Goal: Task Accomplishment & Management: Use online tool/utility

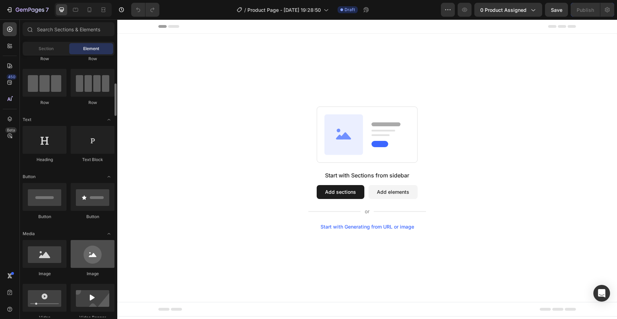
scroll to position [93, 0]
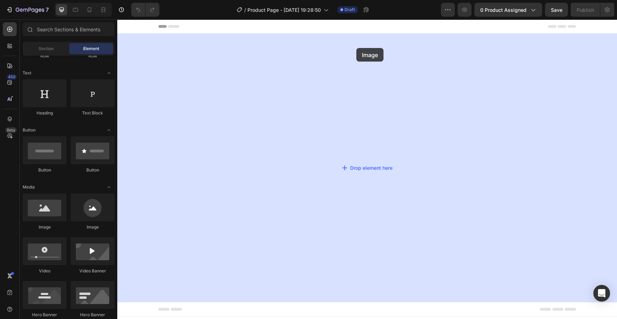
drag, startPoint x: 165, startPoint y: 234, endPoint x: 356, endPoint y: 48, distance: 266.8
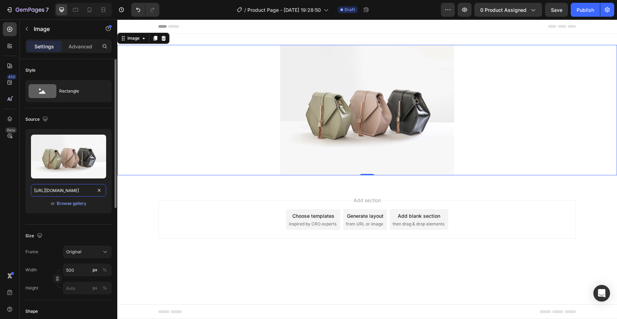
click at [62, 193] on input "[URL][DOMAIN_NAME]" at bounding box center [68, 190] width 75 height 13
paste input "0830/0213/0625/files/Sin_titulo_1080_x_1500_px.webp?v=1758936725"
type input "[URL][DOMAIN_NAME]"
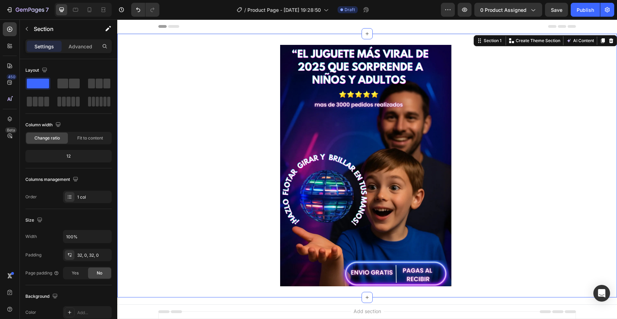
click at [330, 42] on div "Image Section 1 Create Theme Section AI Content Write with GemAI What would you…" at bounding box center [367, 166] width 500 height 264
click at [84, 45] on p "Advanced" at bounding box center [81, 46] width 24 height 7
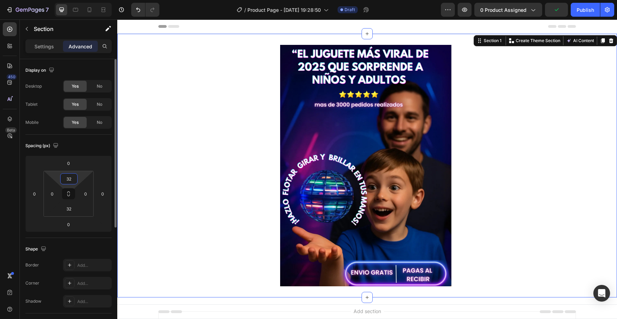
click at [72, 182] on input "32" at bounding box center [69, 179] width 14 height 10
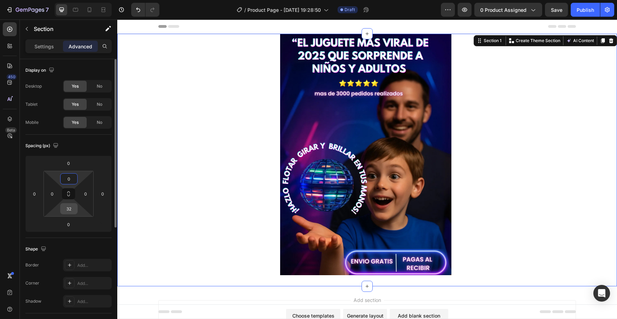
type input "0"
click at [73, 212] on input "32" at bounding box center [69, 209] width 14 height 10
type input "0"
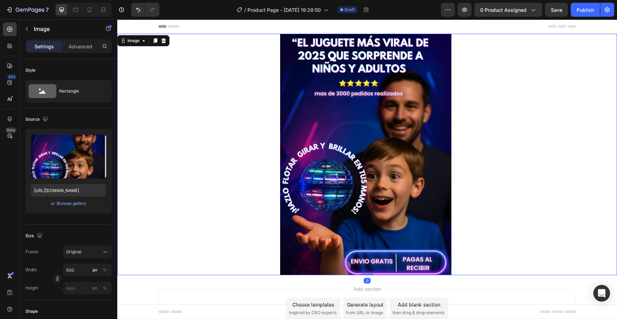
click at [154, 183] on div at bounding box center [367, 155] width 500 height 242
click at [480, 176] on div at bounding box center [367, 155] width 500 height 242
click at [367, 274] on div at bounding box center [367, 274] width 14 height 2
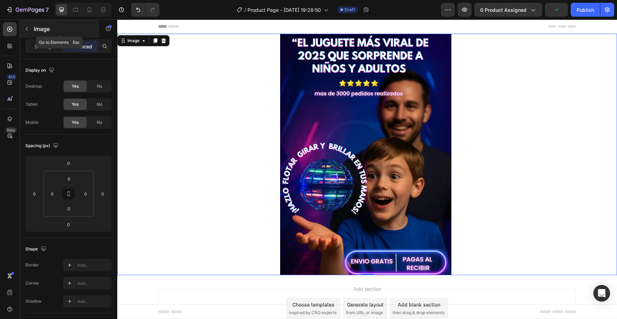
click at [27, 28] on icon "button" at bounding box center [27, 29] width 6 height 6
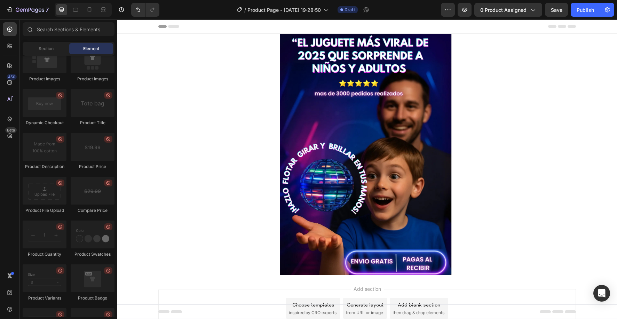
scroll to position [1847, 0]
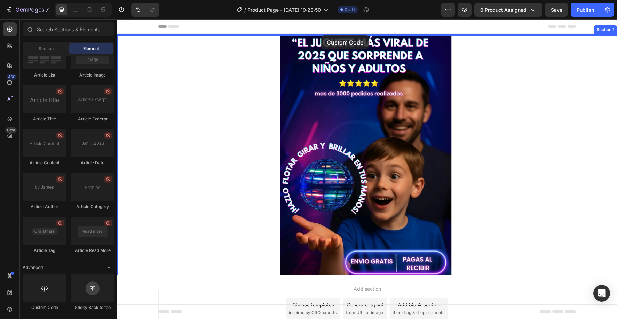
drag, startPoint x: 159, startPoint y: 320, endPoint x: 322, endPoint y: 36, distance: 327.4
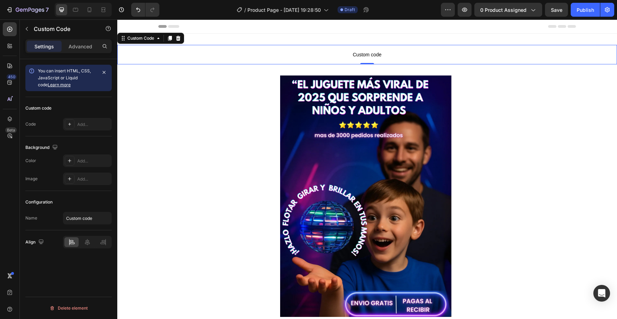
click at [352, 54] on span "Custom code" at bounding box center [367, 54] width 500 height 8
click at [80, 125] on div "Add..." at bounding box center [93, 124] width 33 height 6
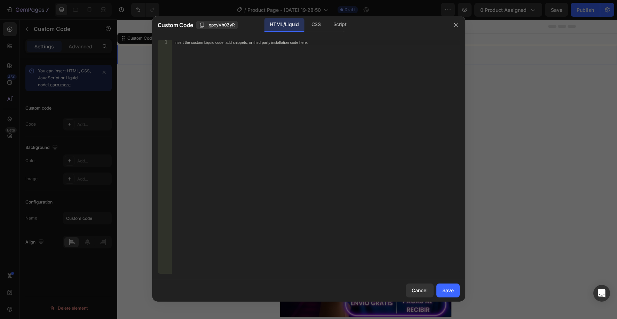
click at [266, 63] on div "Insert the custom Liquid code, add snippets, or third-party installation code h…" at bounding box center [316, 162] width 288 height 245
paste textarea
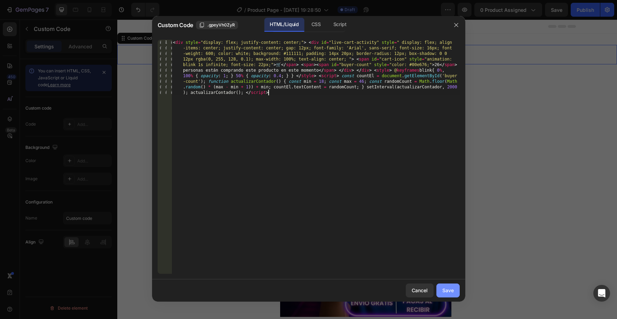
click at [448, 293] on div "Save" at bounding box center [447, 290] width 11 height 7
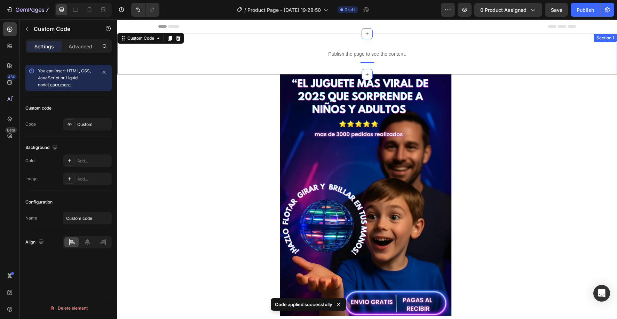
click at [343, 65] on div "Publish the page to see the content. Custom Code 0 Section 1" at bounding box center [367, 54] width 500 height 41
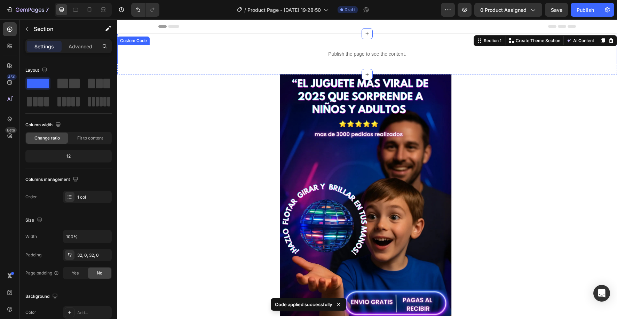
click at [289, 50] on div "Publish the page to see the content." at bounding box center [367, 54] width 500 height 18
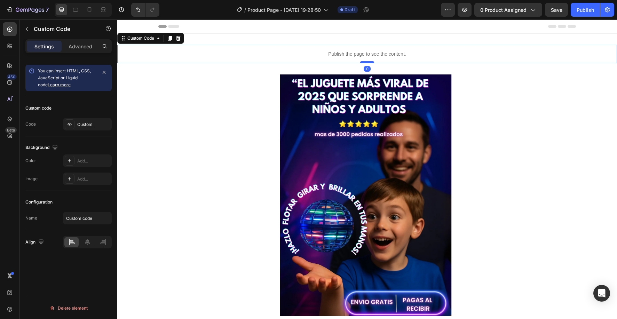
drag, startPoint x: 371, startPoint y: 65, endPoint x: 371, endPoint y: 62, distance: 3.5
click at [371, 62] on div at bounding box center [367, 62] width 14 height 2
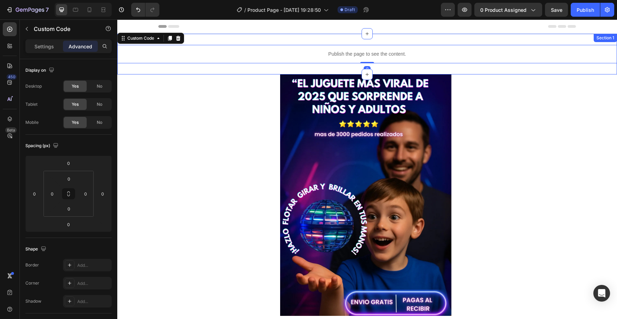
drag, startPoint x: 349, startPoint y: 69, endPoint x: 325, endPoint y: 67, distance: 24.1
click at [349, 69] on div "Publish the page to see the content. Custom Code 0 Section 1" at bounding box center [367, 54] width 500 height 41
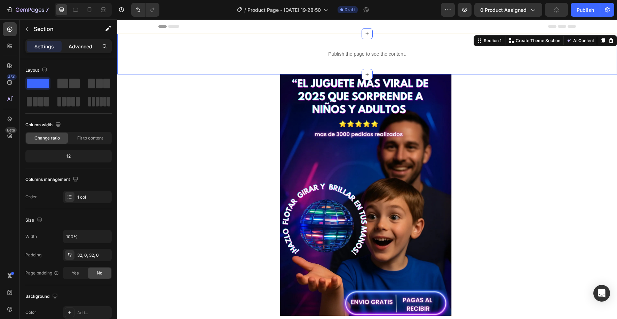
click at [88, 45] on p "Advanced" at bounding box center [81, 46] width 24 height 7
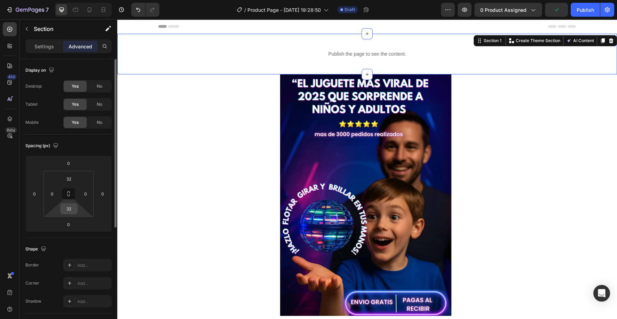
click at [72, 209] on input "32" at bounding box center [69, 209] width 14 height 10
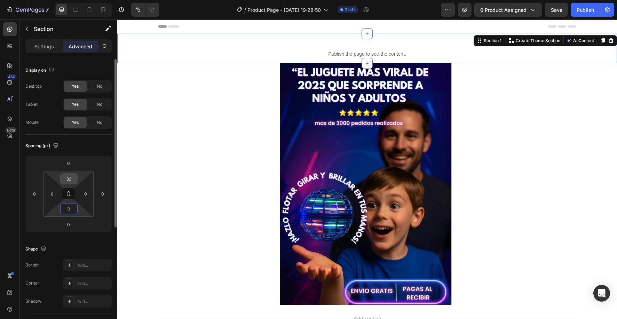
type input "0"
click at [72, 182] on input "32" at bounding box center [69, 179] width 14 height 10
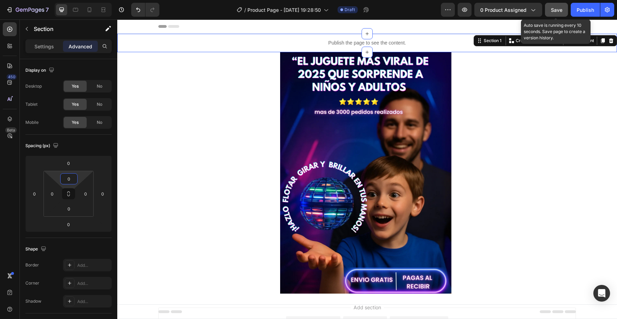
type input "0"
click at [556, 12] on span "Save" at bounding box center [556, 10] width 11 height 6
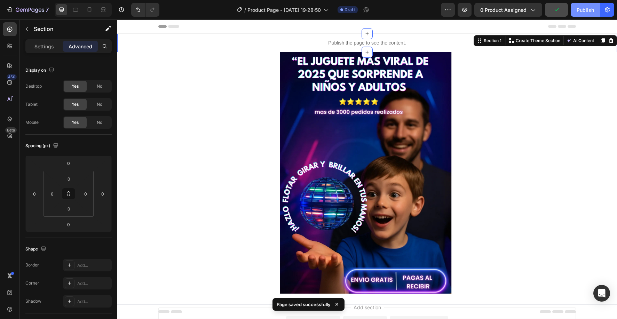
click at [585, 12] on div "Publish" at bounding box center [585, 9] width 17 height 7
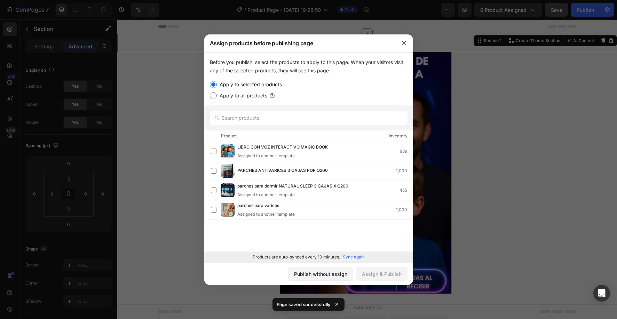
click at [351, 260] on p "Sync again" at bounding box center [354, 257] width 22 height 6
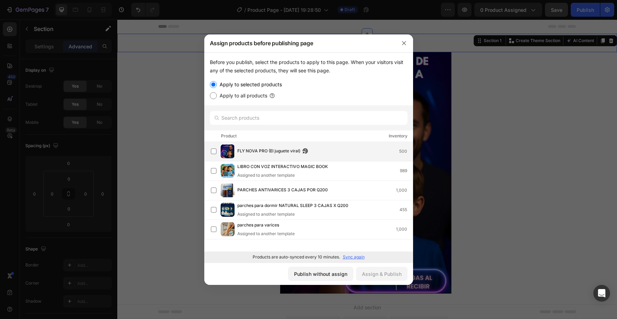
click at [286, 150] on span "FLY NOVA PRO (El juguete viral)" at bounding box center [268, 152] width 63 height 8
click at [400, 265] on div "Publish without assign Assign & Publish" at bounding box center [308, 274] width 209 height 22
click at [391, 280] on button "Assign & Publish" at bounding box center [382, 274] width 52 height 14
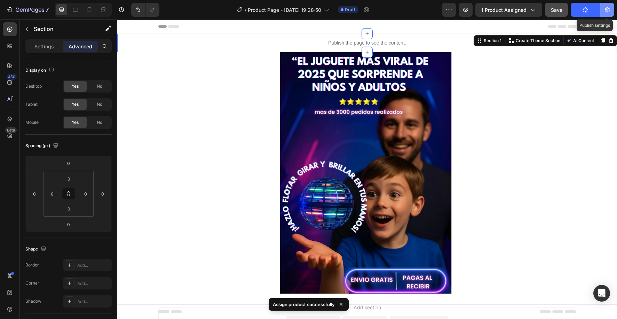
click at [606, 10] on icon "button" at bounding box center [607, 9] width 7 height 7
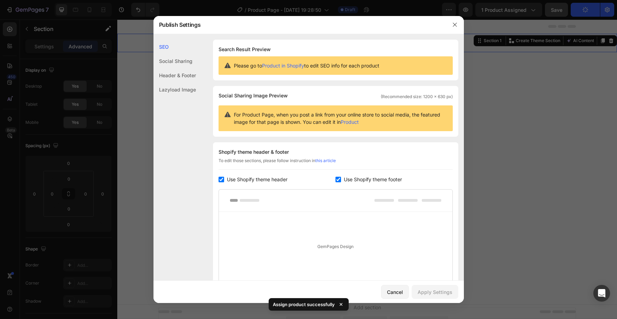
drag, startPoint x: 222, startPoint y: 181, endPoint x: 231, endPoint y: 182, distance: 9.1
click at [222, 181] on input "checkbox" at bounding box center [222, 180] width 6 height 6
checkbox input "false"
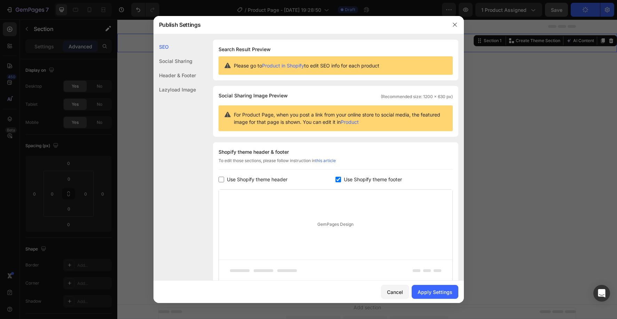
drag, startPoint x: 342, startPoint y: 181, endPoint x: 352, endPoint y: 191, distance: 13.8
click at [343, 181] on label "Use Shopify theme footer" at bounding box center [371, 179] width 61 height 8
checkbox input "false"
click at [446, 292] on div "Apply Settings" at bounding box center [435, 292] width 35 height 7
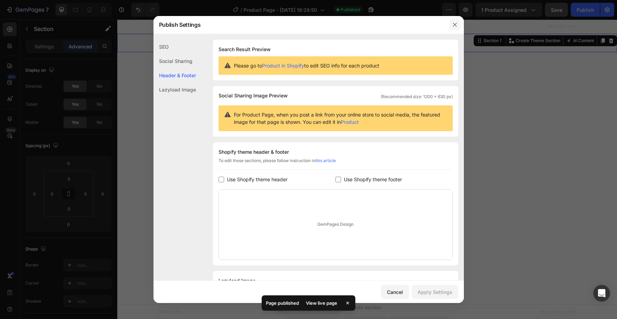
click at [455, 29] on button "button" at bounding box center [454, 24] width 11 height 11
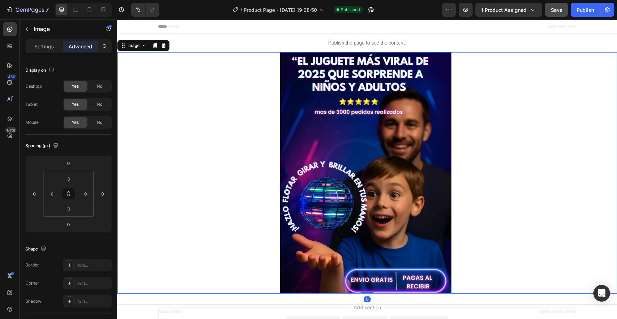
click at [428, 134] on img at bounding box center [367, 173] width 174 height 242
click at [88, 11] on icon at bounding box center [90, 9] width 4 height 5
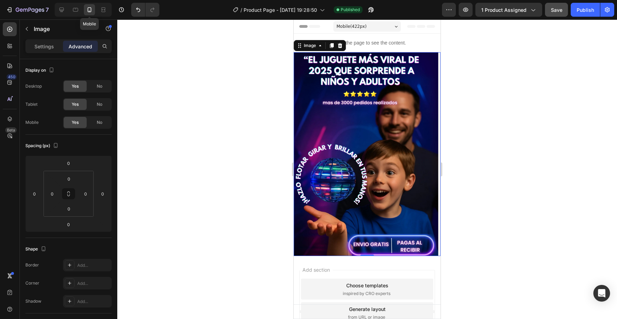
scroll to position [8, 0]
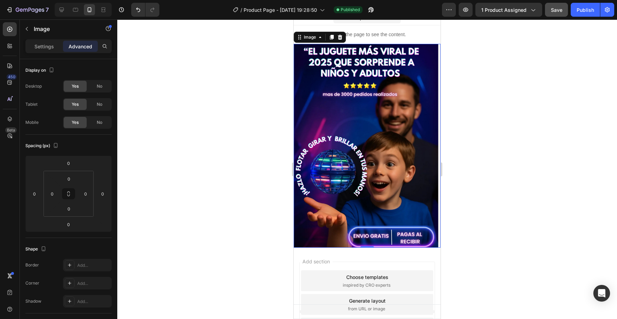
click at [437, 189] on img at bounding box center [367, 146] width 147 height 204
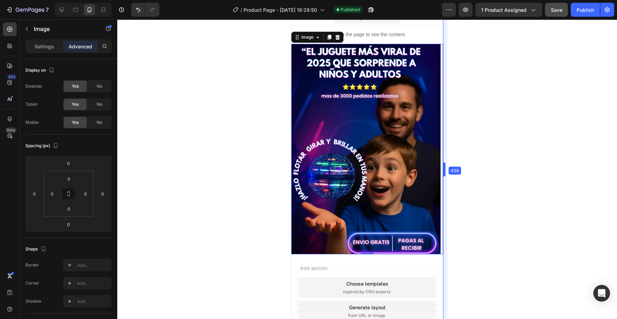
drag, startPoint x: 441, startPoint y: 189, endPoint x: 446, endPoint y: 189, distance: 4.9
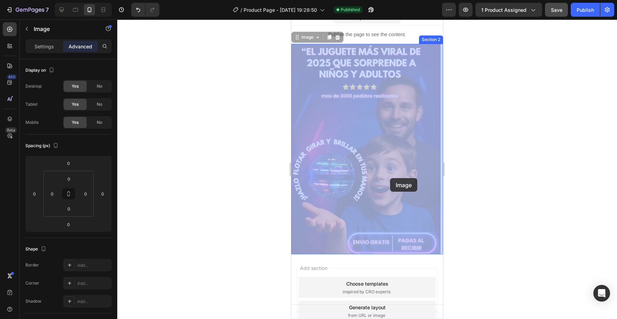
drag, startPoint x: 362, startPoint y: 177, endPoint x: 390, endPoint y: 178, distance: 27.9
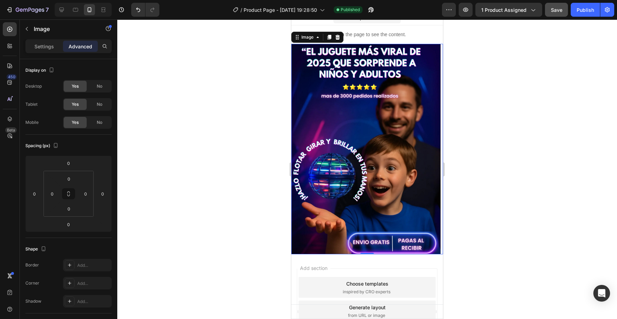
click at [476, 169] on div at bounding box center [367, 169] width 500 height 300
click at [396, 157] on img at bounding box center [367, 149] width 152 height 211
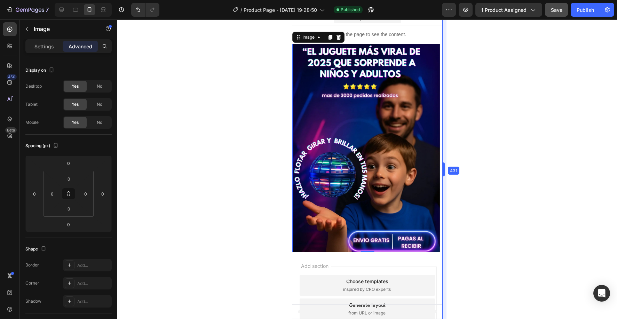
drag, startPoint x: 443, startPoint y: 159, endPoint x: 135, endPoint y: 139, distance: 309.0
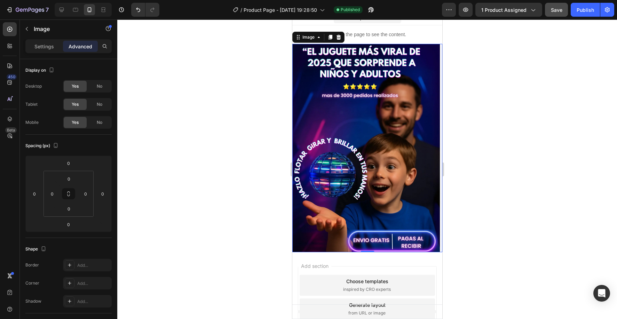
click at [408, 156] on img at bounding box center [367, 148] width 150 height 209
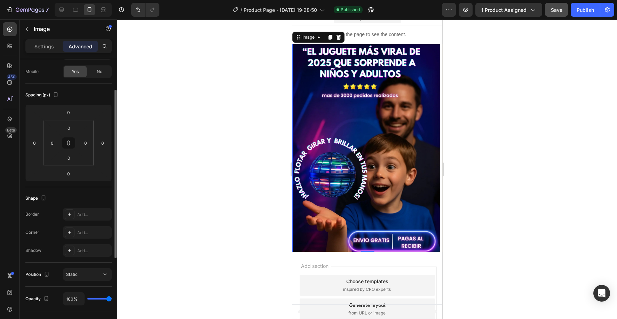
scroll to position [65, 0]
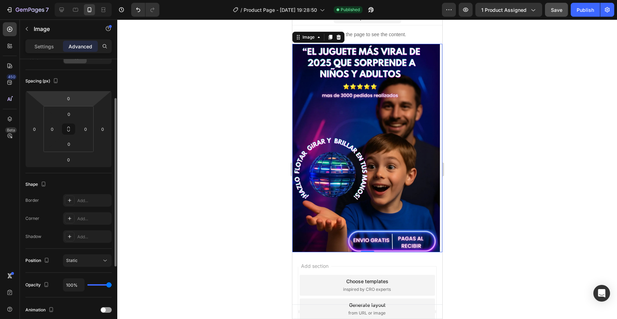
click at [44, 39] on div "Settings Advanced" at bounding box center [68, 46] width 86 height 14
click at [47, 46] on p "Settings" at bounding box center [43, 46] width 19 height 7
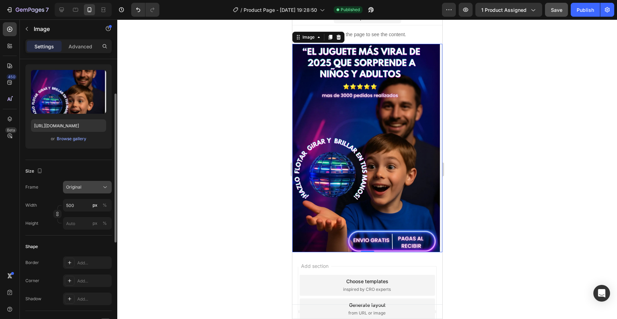
click at [88, 184] on div "Original" at bounding box center [83, 187] width 34 height 6
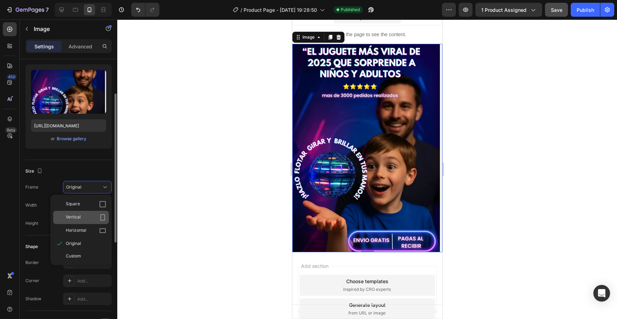
scroll to position [66, 0]
click at [94, 212] on div "Vertical" at bounding box center [86, 215] width 40 height 7
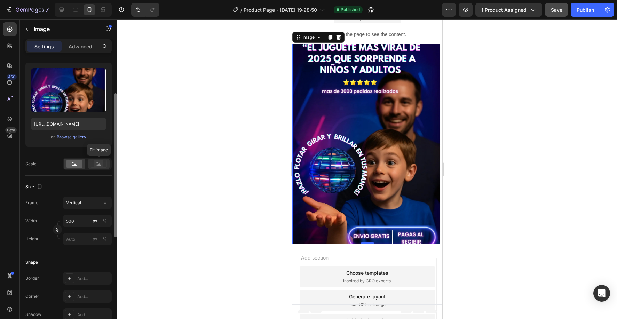
click at [99, 165] on icon at bounding box center [99, 164] width 5 height 2
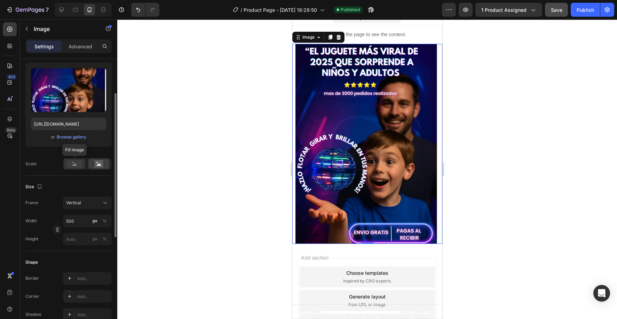
click at [74, 163] on rect at bounding box center [74, 164] width 16 height 8
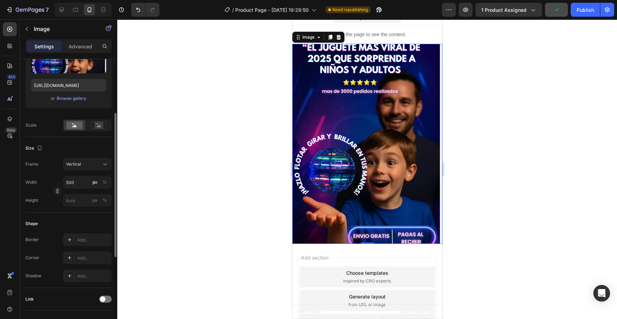
scroll to position [190, 0]
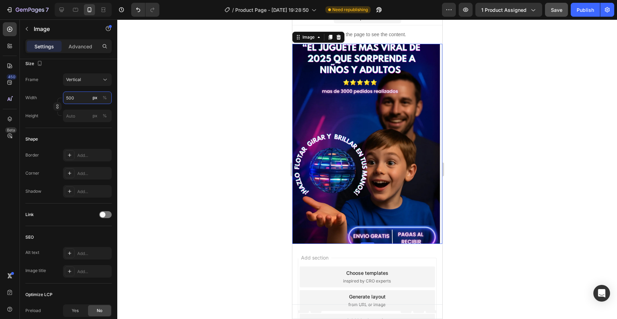
click at [74, 99] on input "500" at bounding box center [87, 98] width 49 height 13
type input "5"
type input "7"
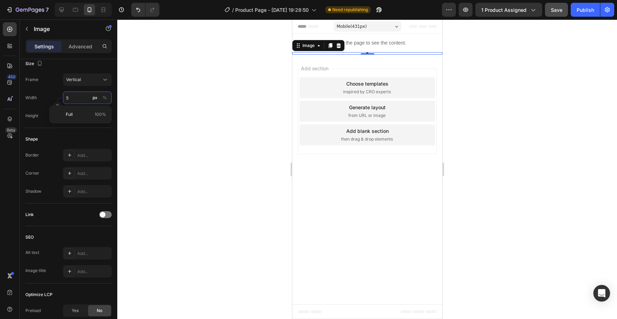
scroll to position [0, 0]
type input "55"
type input "73"
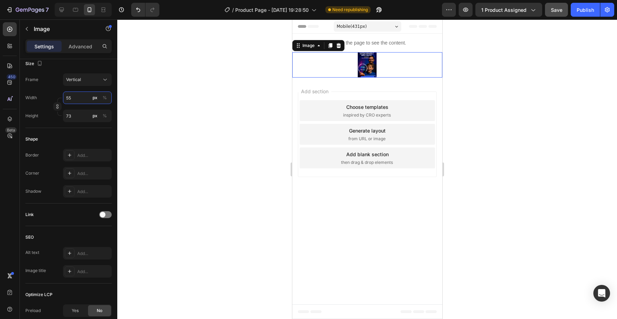
type input "550"
type input "733"
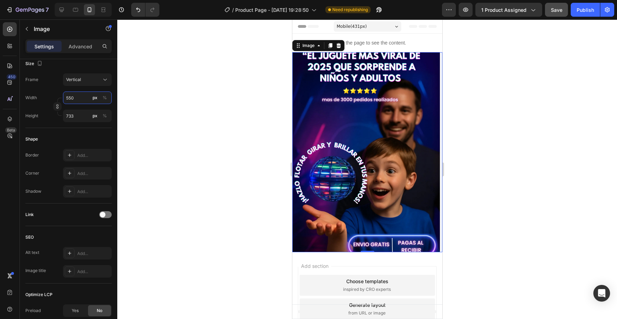
type input "550"
click at [518, 124] on div at bounding box center [367, 169] width 500 height 300
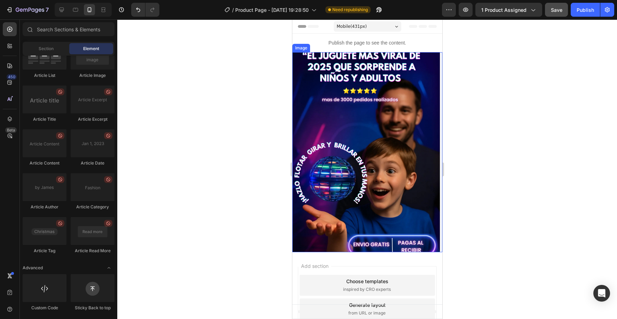
click at [390, 108] on img at bounding box center [367, 152] width 150 height 200
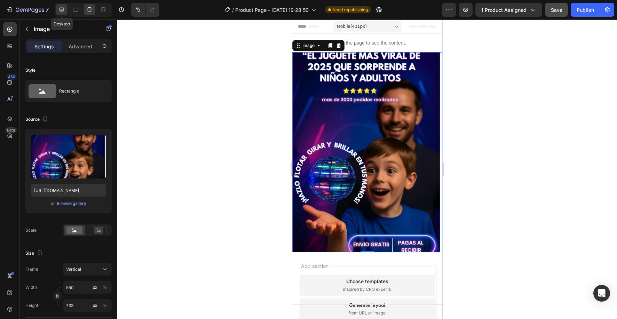
click at [61, 10] on icon at bounding box center [62, 10] width 5 height 5
type input "500"
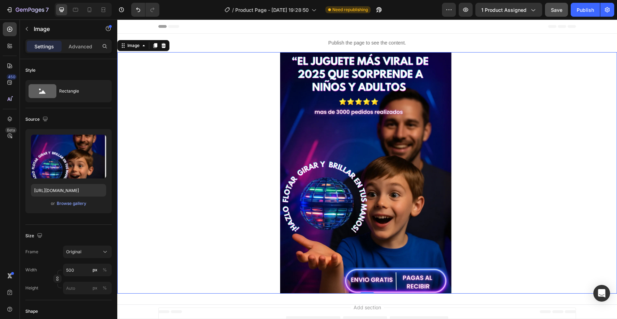
scroll to position [8, 0]
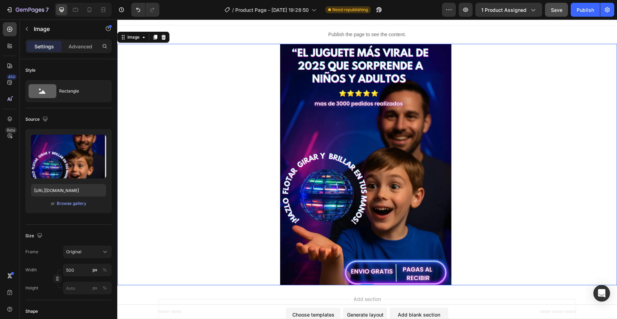
click at [377, 149] on img at bounding box center [367, 165] width 174 height 242
click at [80, 49] on p "Advanced" at bounding box center [81, 46] width 24 height 7
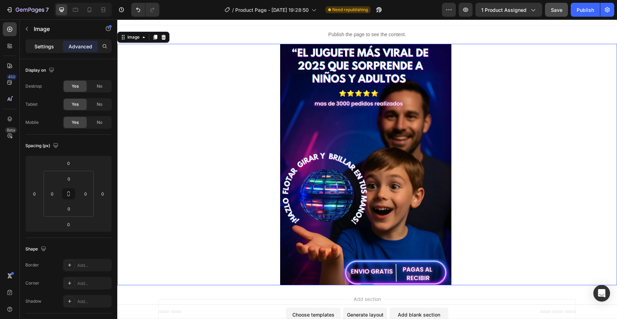
click at [45, 49] on p "Settings" at bounding box center [43, 46] width 19 height 7
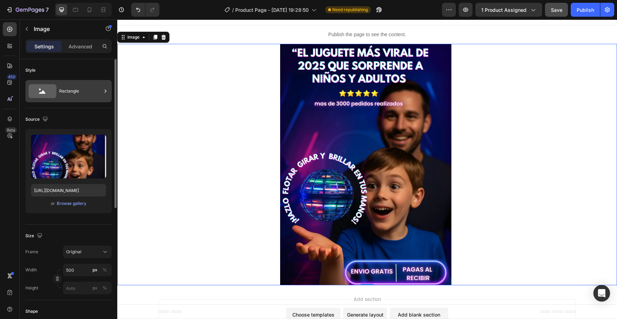
click at [68, 95] on div "Rectangle" at bounding box center [80, 91] width 42 height 16
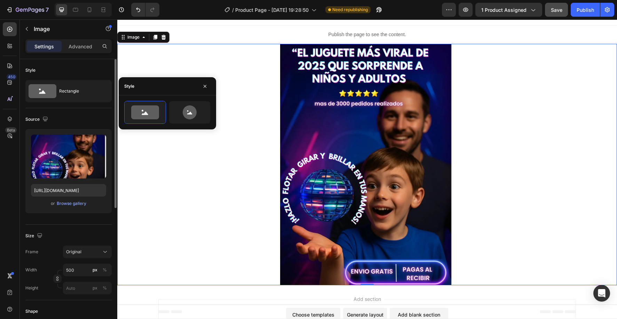
click at [110, 229] on div "Size Frame Original Width 500 px % Height px %" at bounding box center [68, 263] width 86 height 76
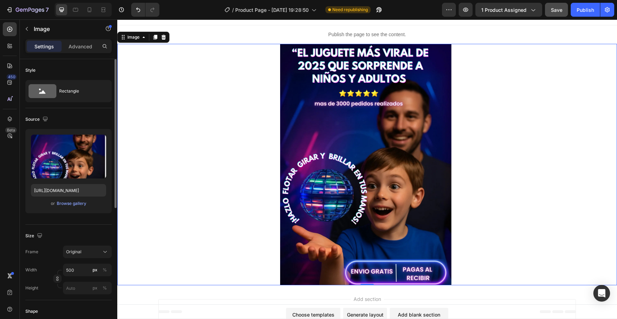
click at [95, 260] on div "Frame Original Width 500 px % Height px %" at bounding box center [68, 270] width 86 height 49
click at [100, 255] on div "Original" at bounding box center [87, 252] width 42 height 7
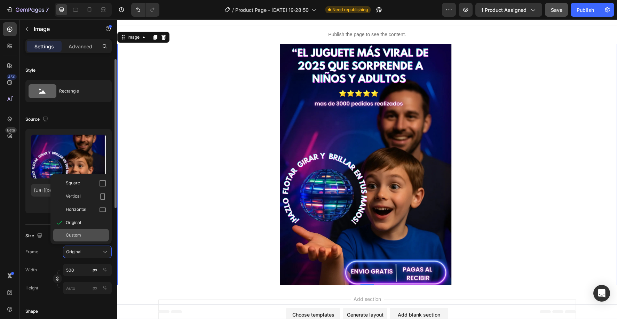
click at [81, 236] on span "Custom" at bounding box center [73, 235] width 15 height 6
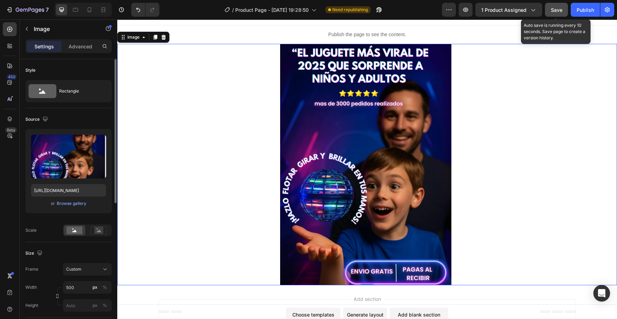
click at [557, 13] on div "Save" at bounding box center [556, 9] width 11 height 7
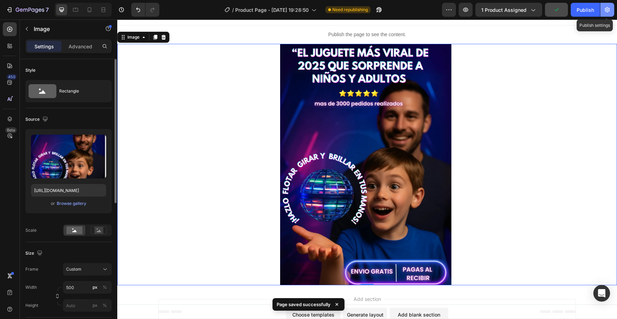
click at [606, 16] on button "button" at bounding box center [607, 10] width 14 height 14
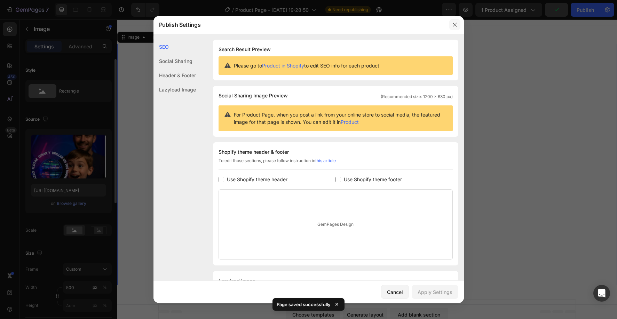
drag, startPoint x: 455, startPoint y: 22, endPoint x: 401, endPoint y: 7, distance: 55.8
click at [455, 22] on button "button" at bounding box center [454, 24] width 11 height 11
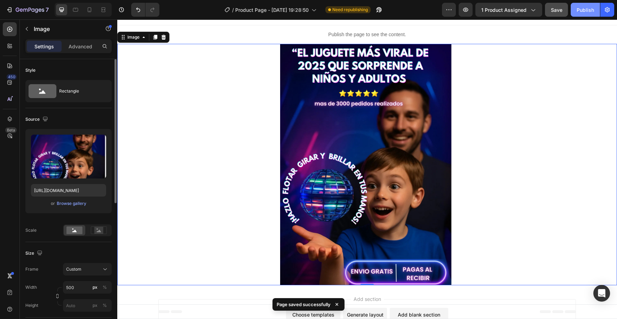
click at [585, 10] on div "Publish" at bounding box center [585, 9] width 17 height 7
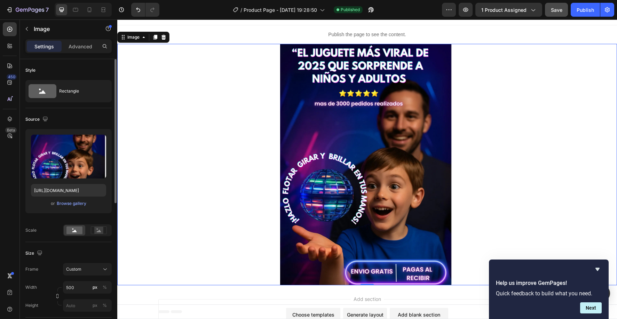
click at [345, 76] on img at bounding box center [367, 165] width 174 height 242
click at [74, 192] on input "[URL][DOMAIN_NAME]" at bounding box center [68, 190] width 75 height 13
paste input "portada_fly.webp?v=1758937286"
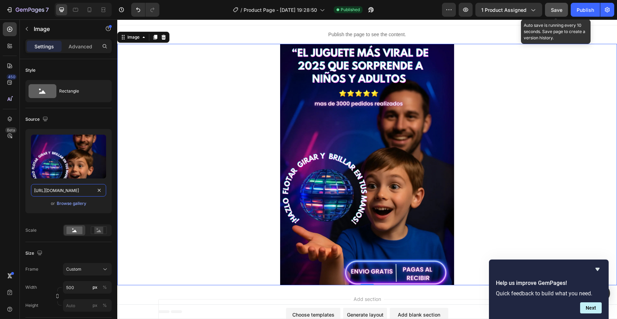
type input "[URL][DOMAIN_NAME]"
click at [557, 11] on span "Save" at bounding box center [556, 10] width 11 height 6
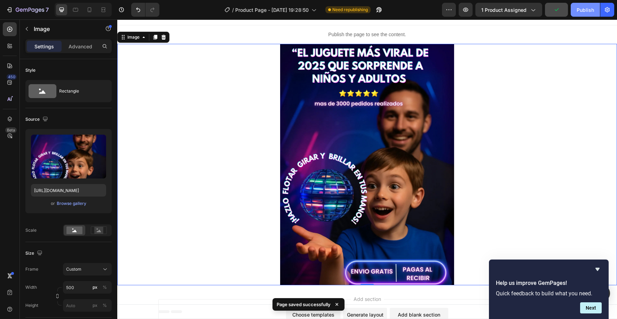
click at [586, 10] on div "Publish" at bounding box center [585, 9] width 17 height 7
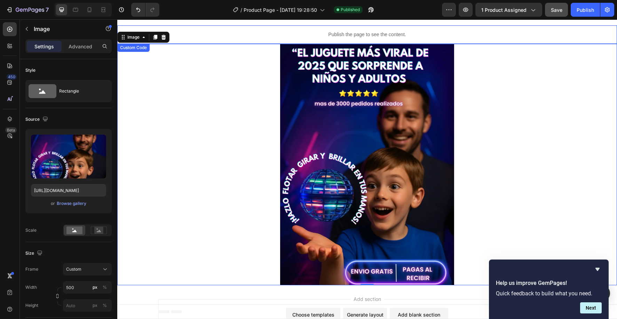
click at [324, 34] on p "Publish the page to see the content." at bounding box center [367, 34] width 500 height 7
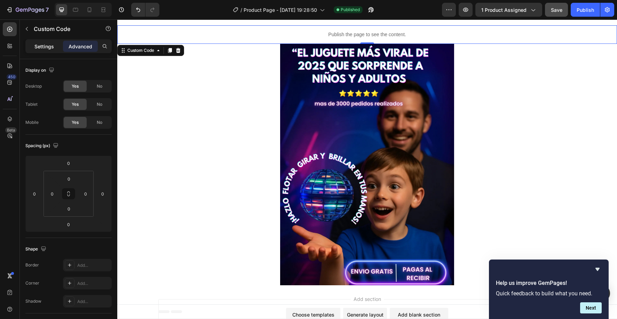
click at [50, 46] on p "Settings" at bounding box center [43, 46] width 19 height 7
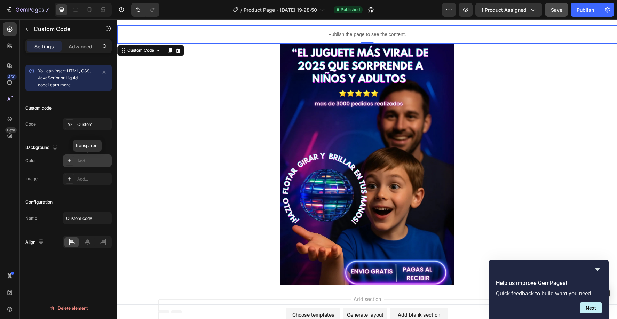
click at [73, 163] on div at bounding box center [70, 161] width 10 height 10
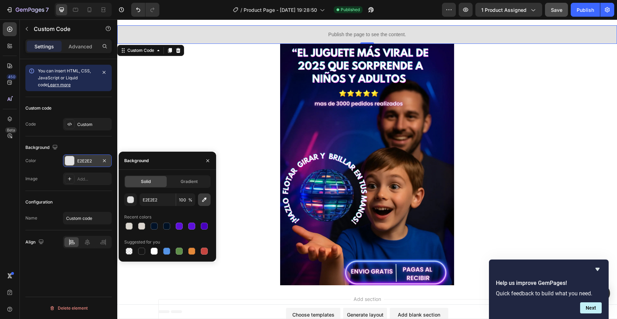
drag, startPoint x: 206, startPoint y: 198, endPoint x: 152, endPoint y: 154, distance: 69.8
click at [206, 198] on icon "button" at bounding box center [204, 199] width 7 height 7
type input "0D0342"
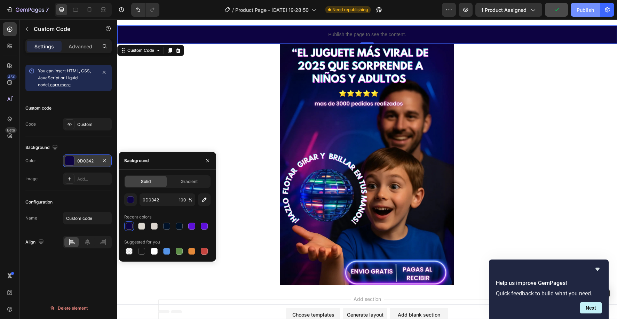
click at [577, 8] on div "Publish" at bounding box center [585, 9] width 17 height 7
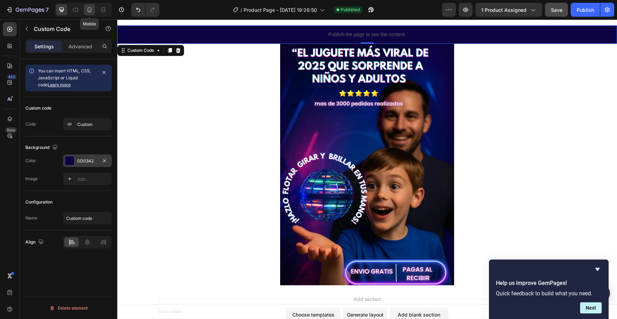
click at [92, 13] on icon at bounding box center [89, 9] width 7 height 7
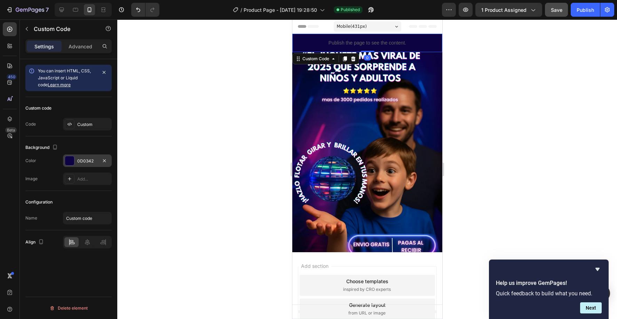
drag, startPoint x: 368, startPoint y: 51, endPoint x: 370, endPoint y: 44, distance: 6.9
click at [370, 44] on div "Publish the page to see the content. Custom Code 0" at bounding box center [367, 43] width 150 height 18
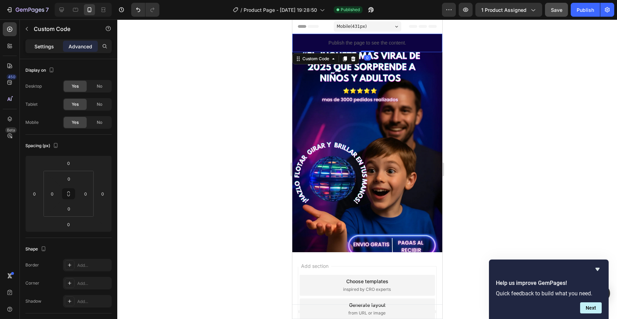
click at [45, 48] on p "Settings" at bounding box center [43, 46] width 19 height 7
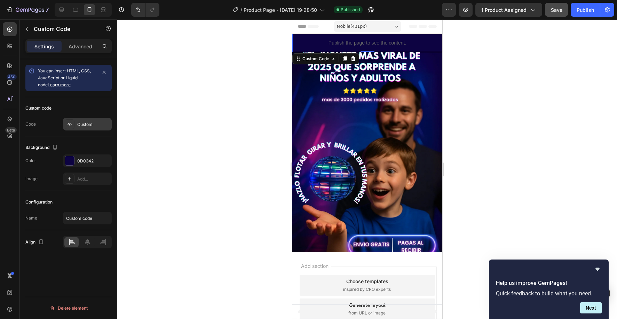
click at [72, 129] on div "Custom" at bounding box center [87, 124] width 49 height 13
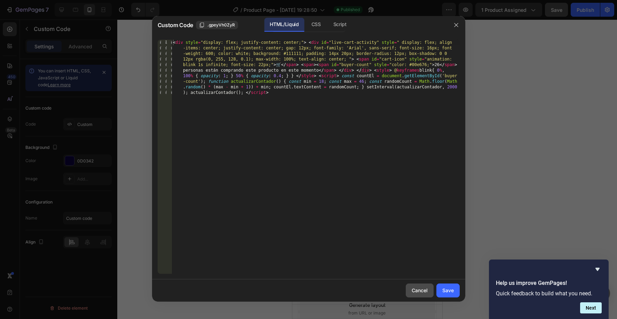
click at [420, 291] on div "Cancel" at bounding box center [420, 290] width 16 height 7
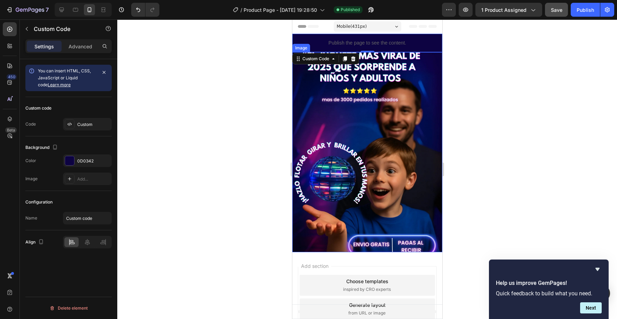
click at [368, 129] on img at bounding box center [367, 152] width 150 height 200
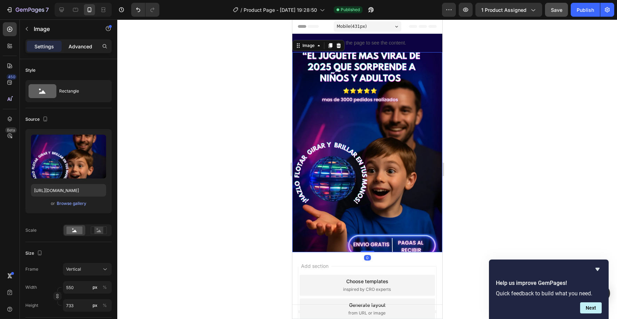
click at [76, 47] on p "Advanced" at bounding box center [81, 46] width 24 height 7
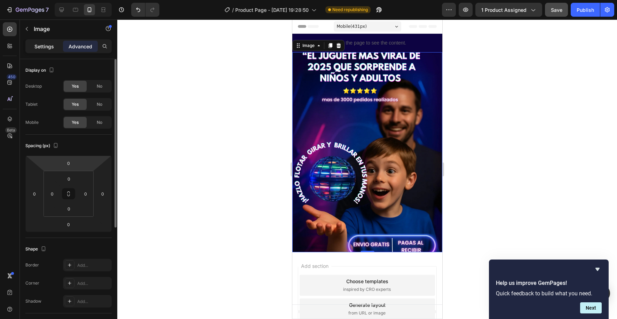
click at [47, 47] on p "Settings" at bounding box center [43, 46] width 19 height 7
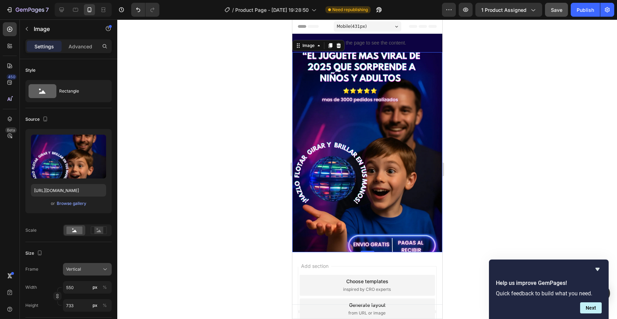
click at [90, 265] on button "Vertical" at bounding box center [87, 269] width 49 height 13
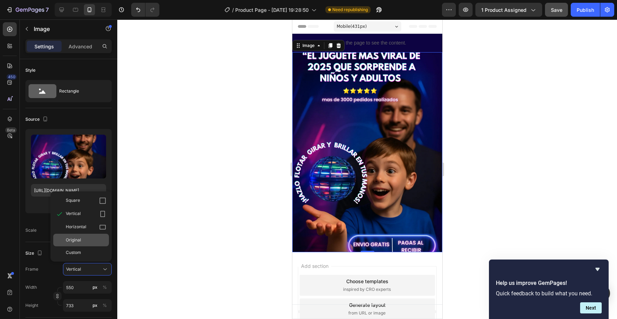
click at [88, 243] on div "Original" at bounding box center [81, 240] width 56 height 13
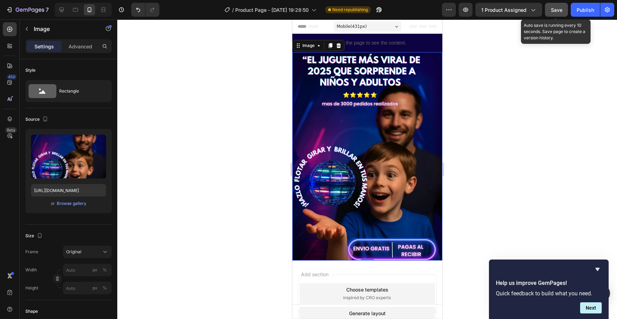
click at [559, 11] on span "Save" at bounding box center [556, 10] width 11 height 6
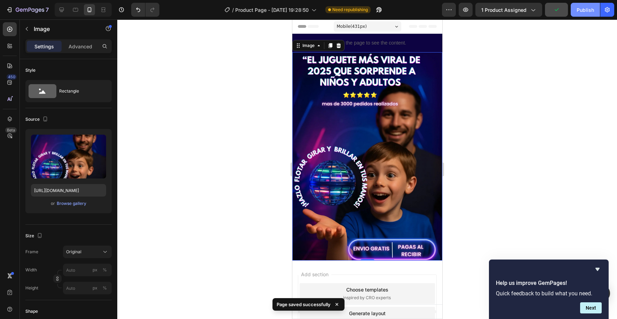
click at [586, 10] on div "Publish" at bounding box center [585, 9] width 17 height 7
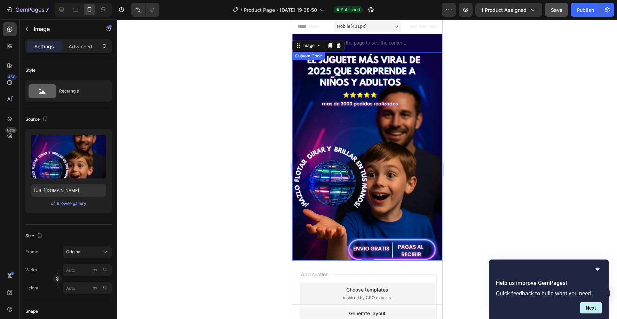
click at [430, 48] on div "Publish the page to see the content." at bounding box center [367, 43] width 150 height 18
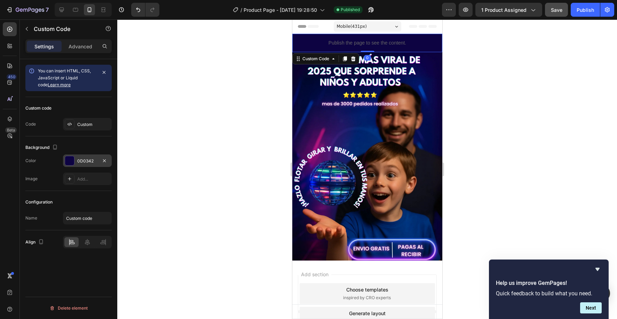
click at [97, 157] on div "0D0342" at bounding box center [87, 161] width 49 height 13
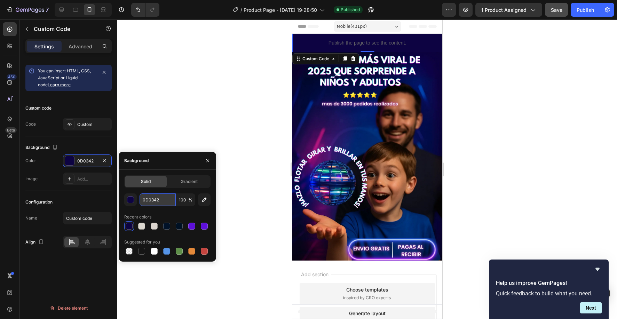
drag, startPoint x: 162, startPoint y: 200, endPoint x: 152, endPoint y: 203, distance: 9.8
click at [167, 203] on input "0D0342" at bounding box center [158, 200] width 36 height 13
click at [267, 88] on div at bounding box center [367, 169] width 500 height 300
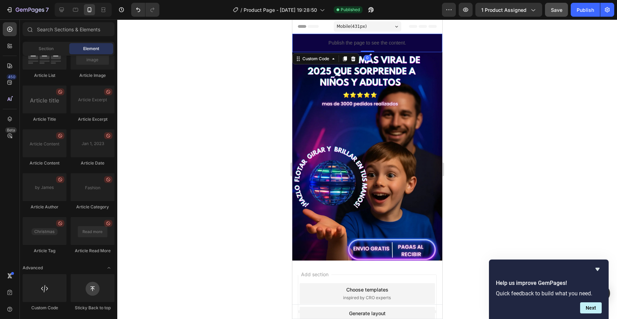
click at [370, 39] on div "Publish the page to see the content." at bounding box center [367, 43] width 150 height 18
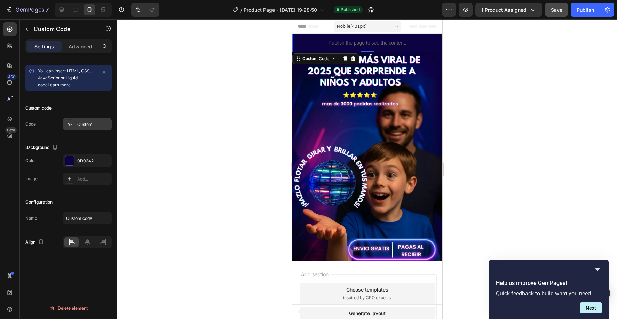
click at [82, 121] on div "Custom" at bounding box center [93, 124] width 33 height 6
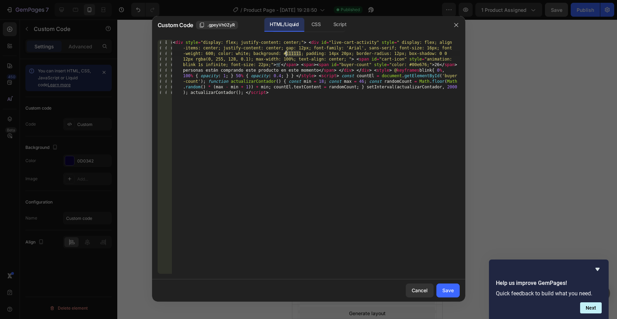
drag, startPoint x: 300, startPoint y: 54, endPoint x: 287, endPoint y: 54, distance: 13.2
click at [287, 54] on div "< div style = "display: flex; justify-content: center;" > < div id = "live-cart…" at bounding box center [316, 213] width 288 height 346
paste textarea "0D0342"
type textarea "<div style="display: flex; justify-content: center;"> <div id="live-cart-activi…"
drag, startPoint x: 423, startPoint y: 292, endPoint x: 445, endPoint y: 288, distance: 22.0
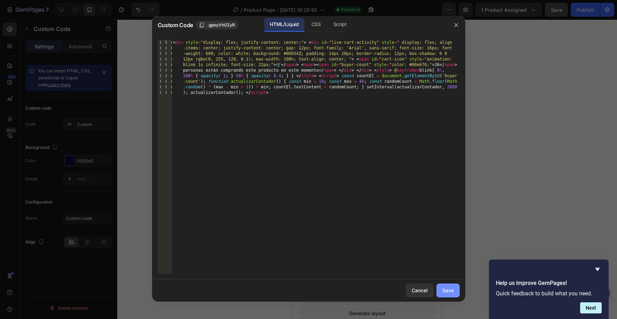
click at [445, 288] on div "Cancel Save" at bounding box center [308, 291] width 313 height 22
click at [445, 288] on div "Save" at bounding box center [447, 290] width 11 height 7
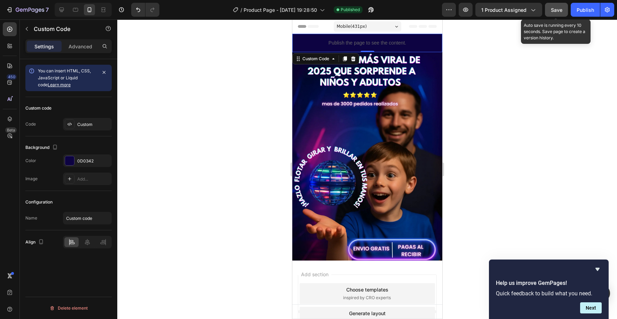
click at [558, 15] on button "Save" at bounding box center [556, 10] width 23 height 14
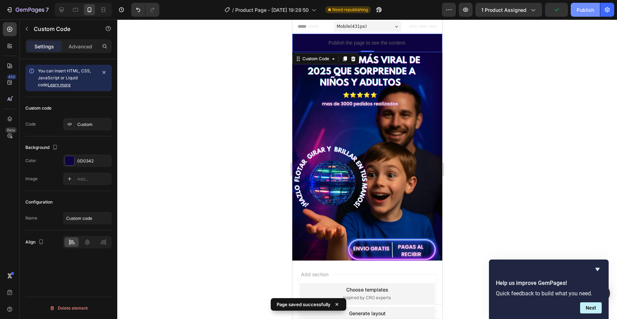
click at [581, 10] on div "Publish" at bounding box center [585, 9] width 17 height 7
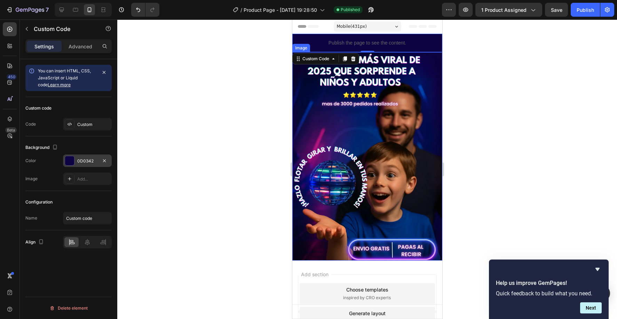
click at [72, 161] on div at bounding box center [69, 160] width 9 height 9
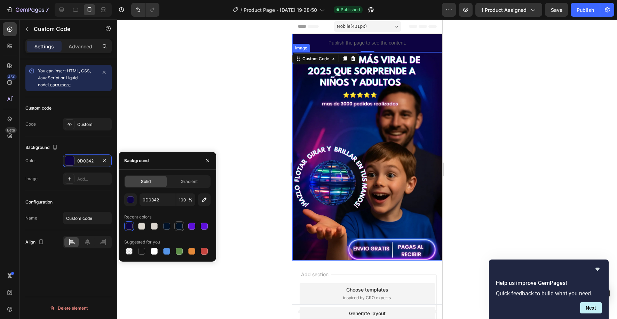
click at [178, 230] on div at bounding box center [179, 226] width 10 height 10
type input "001124"
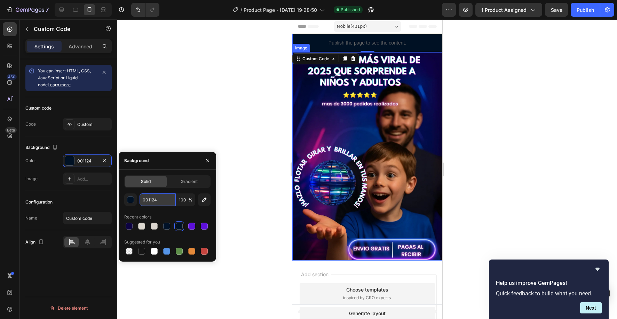
click at [161, 202] on input "001124" at bounding box center [158, 200] width 36 height 13
click at [69, 120] on div at bounding box center [70, 124] width 10 height 10
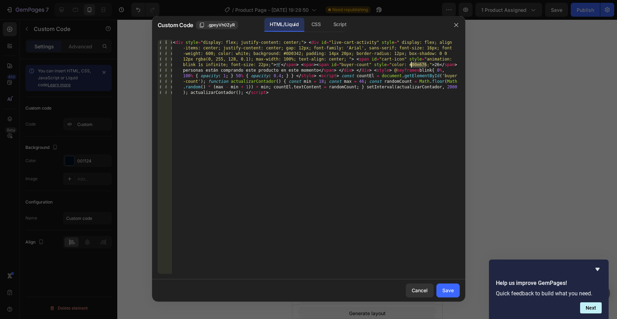
drag, startPoint x: 423, startPoint y: 65, endPoint x: 412, endPoint y: 64, distance: 10.8
click at [412, 64] on div "< div style = "display: flex; justify-content: center;" > < div id = "live-cart…" at bounding box center [316, 213] width 288 height 346
click at [273, 173] on div "< div style = "display: flex; justify-content: center;" > < div id = "live-cart…" at bounding box center [316, 213] width 288 height 346
click at [421, 290] on div "Cancel" at bounding box center [420, 290] width 16 height 7
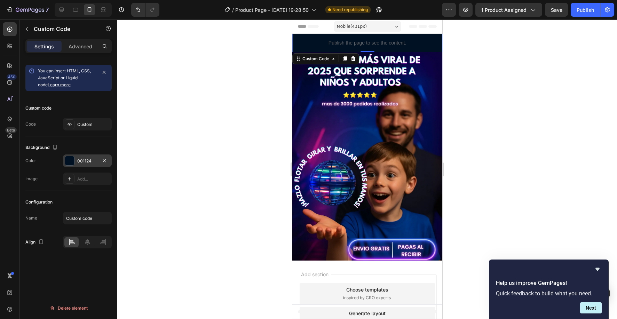
click at [71, 159] on div at bounding box center [69, 160] width 9 height 9
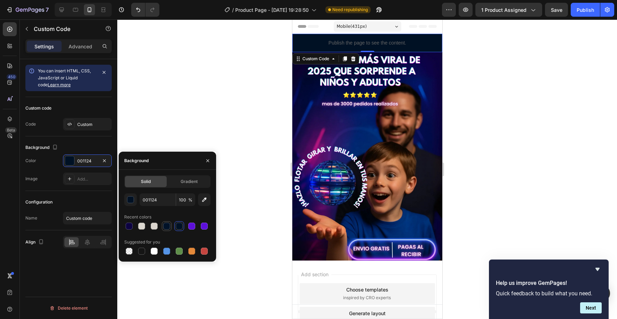
click at [170, 229] on div at bounding box center [167, 226] width 8 height 8
click at [130, 226] on div at bounding box center [129, 226] width 7 height 7
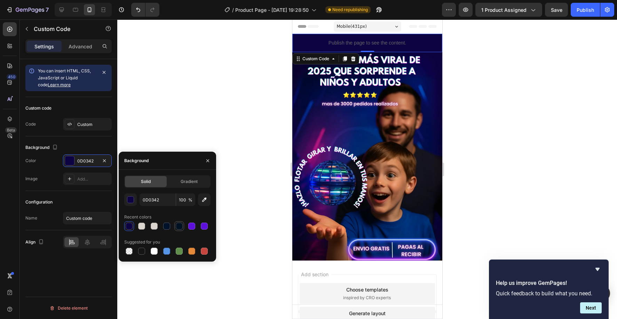
click at [181, 228] on div at bounding box center [179, 226] width 7 height 7
type input "001124"
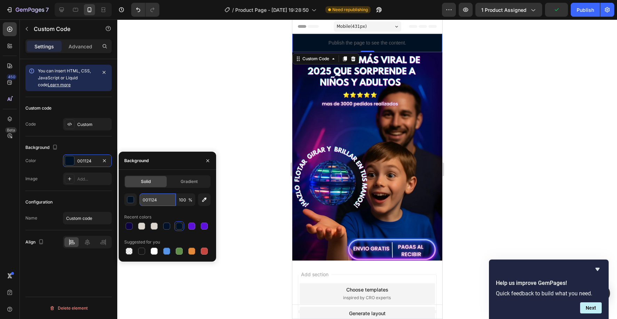
click at [162, 201] on input "001124" at bounding box center [158, 200] width 36 height 13
click at [93, 124] on div "Custom" at bounding box center [93, 124] width 33 height 6
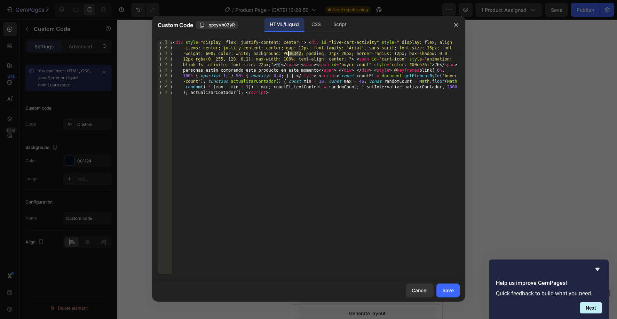
drag, startPoint x: 296, startPoint y: 52, endPoint x: 289, endPoint y: 52, distance: 7.3
click at [289, 52] on div "< div style = "display: flex; justify-content: center;" > < div id = "live-cart…" at bounding box center [316, 213] width 288 height 346
paste textarea "001124; padding: 14px 20px; border-radius: 12px; box-shadow: 0 0 12px rgba(0, 2…"
type textarea "<div style="display: flex; justify-content: center;"> <div id="live-cart-activi…"
click at [444, 285] on button "Save" at bounding box center [447, 291] width 23 height 14
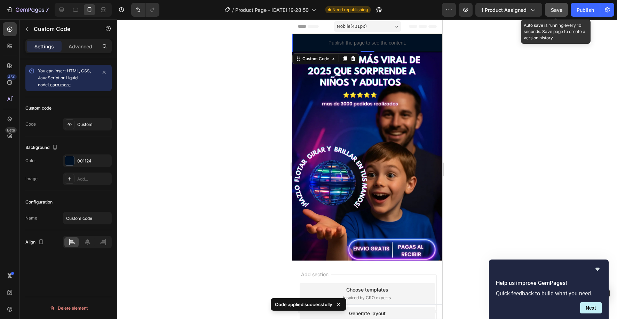
click at [556, 16] on div "7 Version history / Product Page - [DATE] 19:28:50 Need republishing Preview 1 …" at bounding box center [308, 10] width 617 height 20
click at [556, 13] on div "Save" at bounding box center [556, 9] width 11 height 7
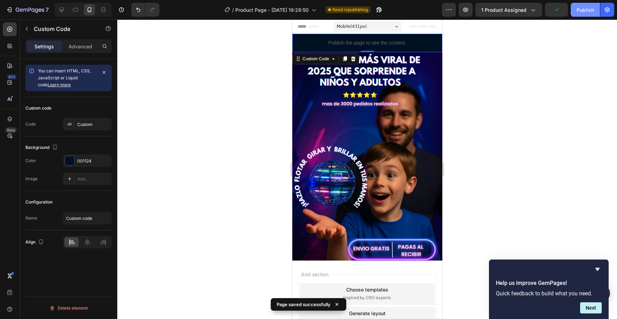
click at [578, 11] on div "Publish" at bounding box center [585, 9] width 17 height 7
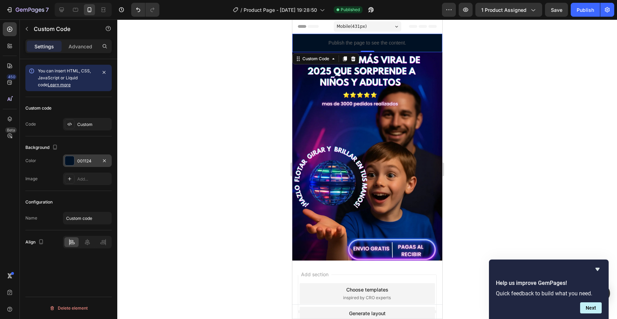
click at [69, 163] on div at bounding box center [69, 160] width 9 height 9
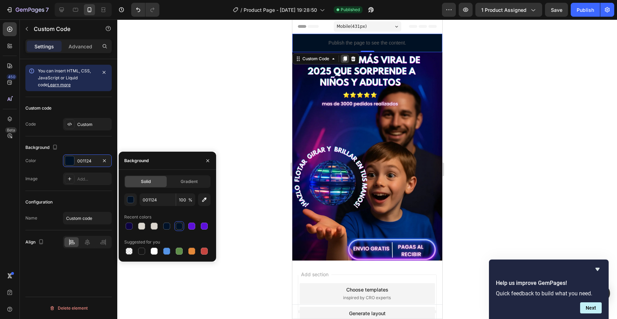
click at [345, 60] on icon at bounding box center [345, 59] width 6 height 6
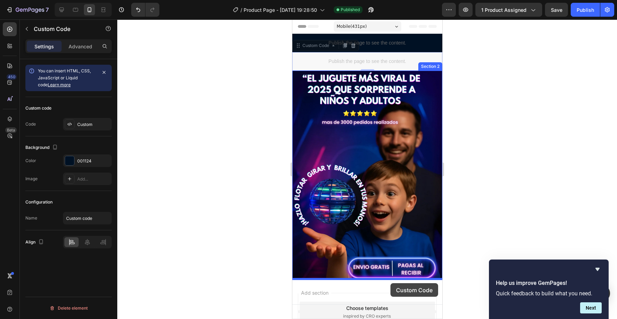
drag, startPoint x: 399, startPoint y: 98, endPoint x: 390, endPoint y: 283, distance: 185.0
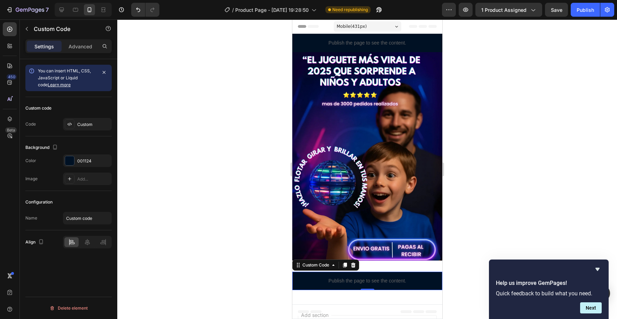
click at [361, 279] on p "Publish the page to see the content." at bounding box center [367, 280] width 150 height 7
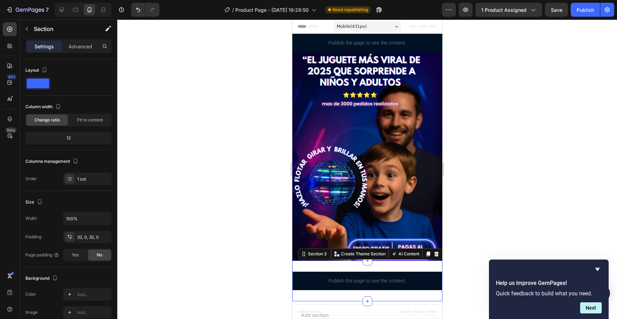
click at [391, 265] on div "Publish the page to see the content. Custom Code Section 3 Create Theme Section…" at bounding box center [367, 281] width 150 height 41
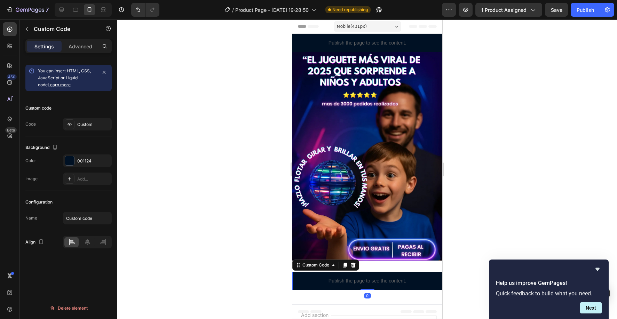
click at [382, 285] on div "Publish the page to see the content." at bounding box center [367, 281] width 150 height 18
click at [355, 267] on icon at bounding box center [353, 265] width 6 height 6
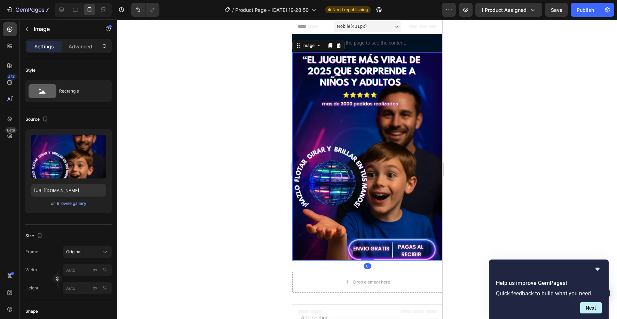
click at [357, 147] on img at bounding box center [367, 156] width 150 height 209
click at [331, 46] on icon at bounding box center [330, 45] width 4 height 5
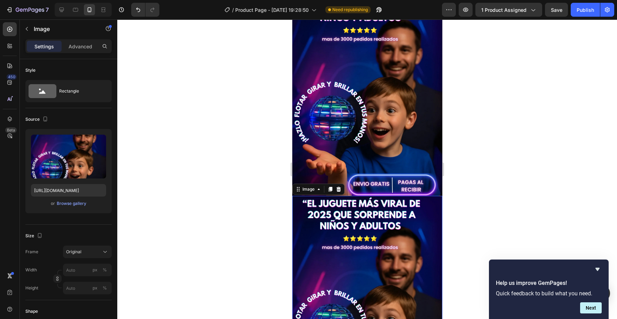
scroll to position [110, 0]
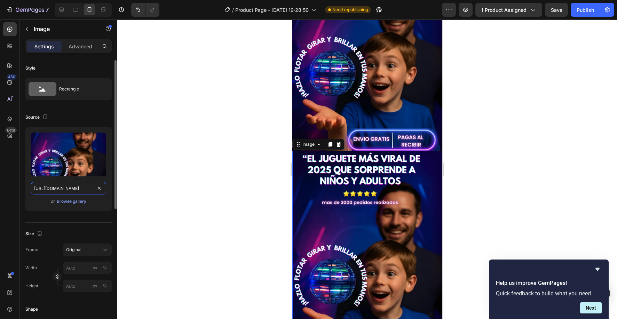
click at [70, 187] on input "[URL][DOMAIN_NAME]" at bounding box center [68, 188] width 75 height 13
click at [70, 187] on input "[URL][DOMAIN_NAME]" at bounding box center [68, 187] width 75 height 13
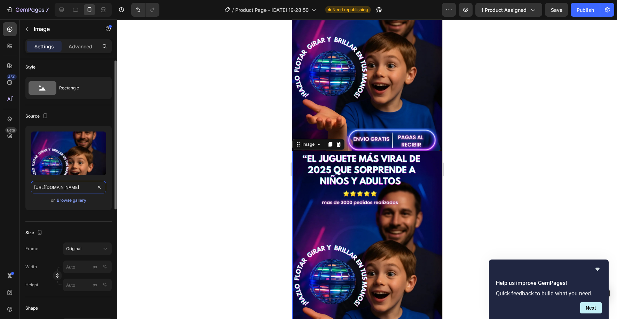
paste input "WhatsApp_GIF_[DATE]_at_19.52.04_1.gif?v=1758938014"
type input "[URL][DOMAIN_NAME][DATE]"
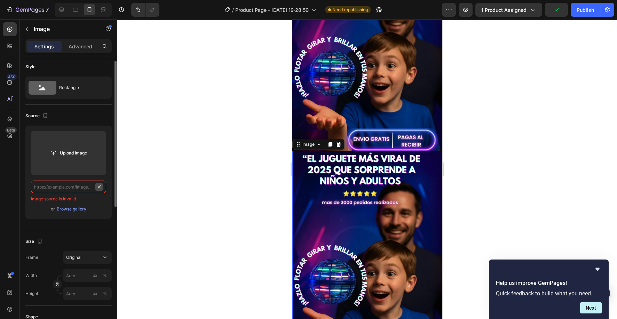
scroll to position [4, 0]
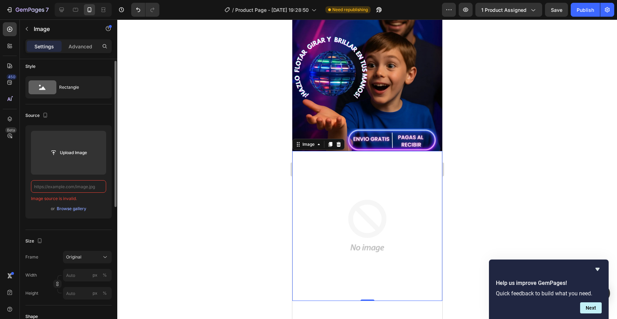
paste input "[URL][DOMAIN_NAME][DATE]"
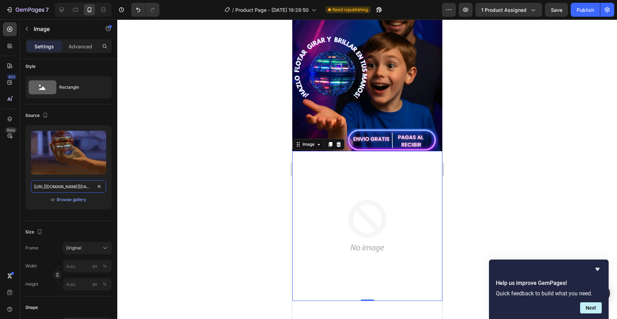
scroll to position [0, 171]
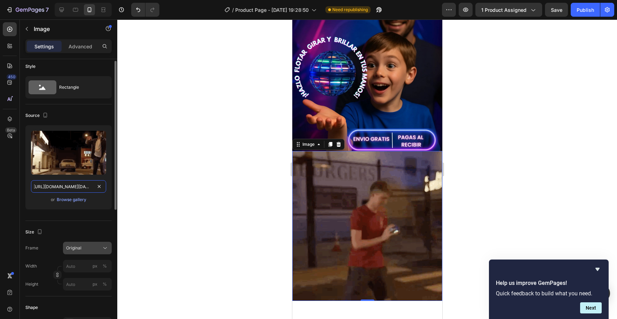
type input "[URL][DOMAIN_NAME][DATE]"
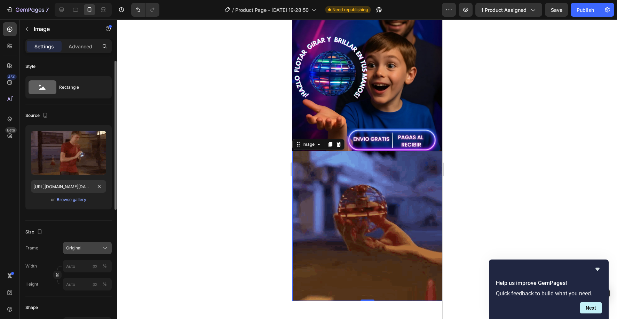
scroll to position [0, 0]
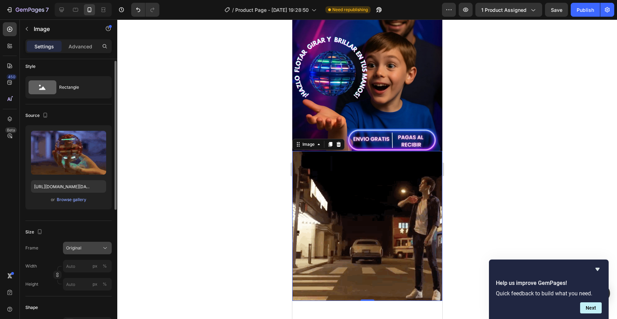
click at [102, 252] on button "Original" at bounding box center [87, 248] width 49 height 13
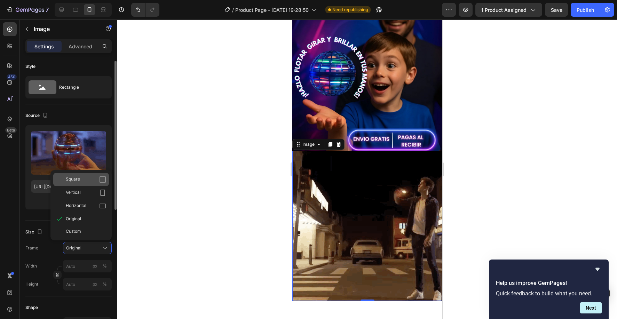
click at [82, 182] on div "Square" at bounding box center [86, 179] width 40 height 7
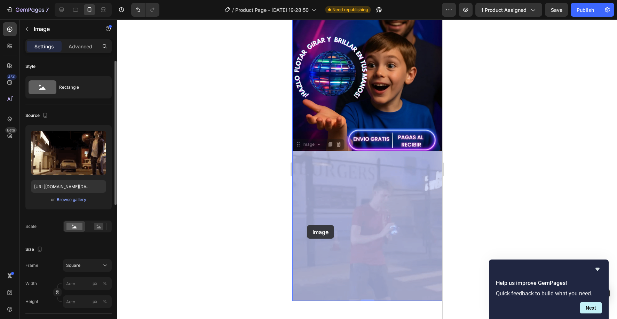
drag, startPoint x: 295, startPoint y: 223, endPoint x: 305, endPoint y: 225, distance: 9.6
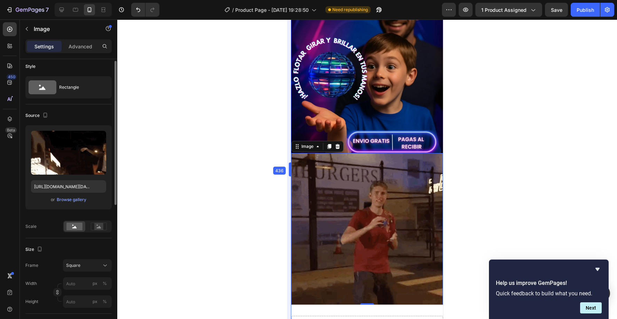
drag, startPoint x: 290, startPoint y: 225, endPoint x: 289, endPoint y: 231, distance: 6.5
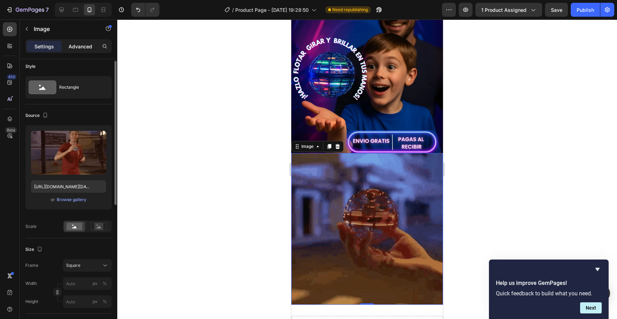
click at [78, 45] on p "Advanced" at bounding box center [81, 46] width 24 height 7
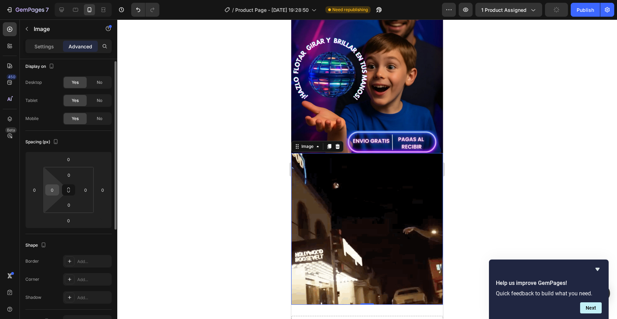
click at [55, 187] on input "0" at bounding box center [52, 190] width 10 height 10
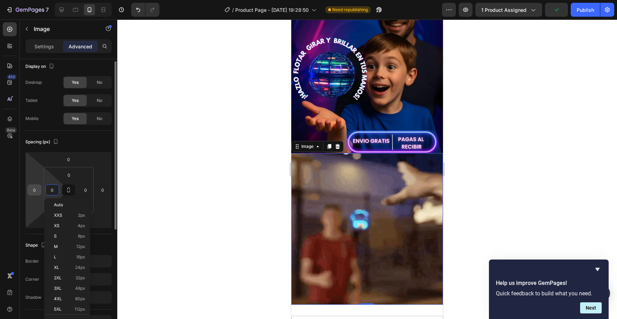
click at [41, 191] on div "0" at bounding box center [34, 189] width 14 height 11
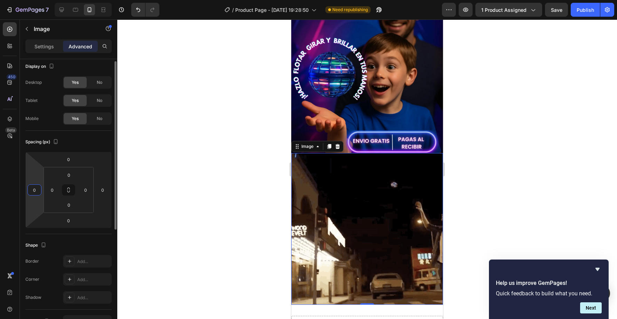
click at [39, 190] on input "0" at bounding box center [34, 190] width 10 height 10
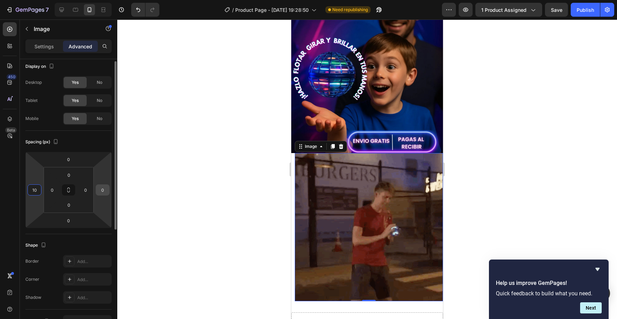
type input "10"
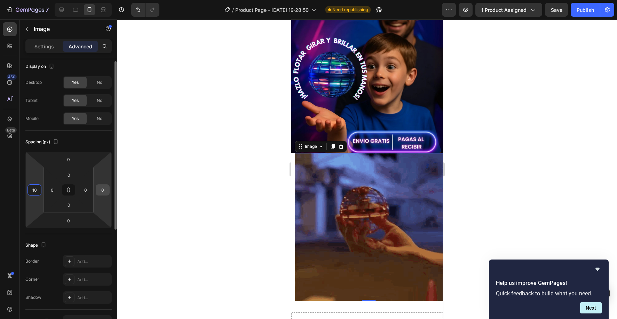
click at [103, 189] on input "0" at bounding box center [102, 190] width 10 height 10
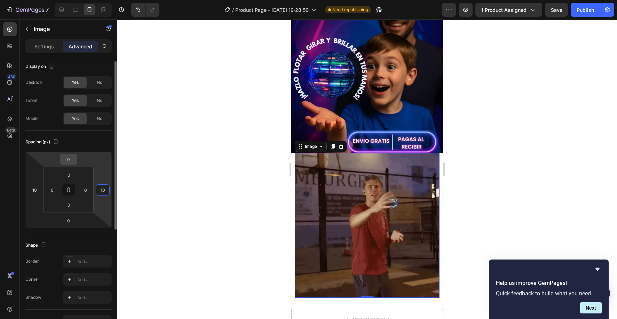
type input "10"
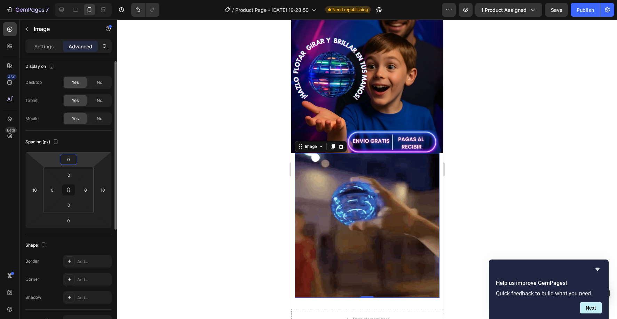
click at [74, 162] on input "0" at bounding box center [69, 159] width 14 height 10
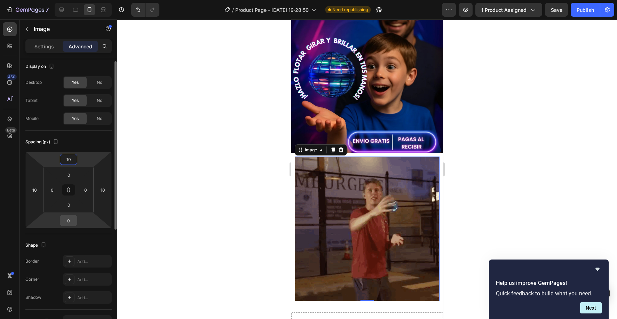
type input "10"
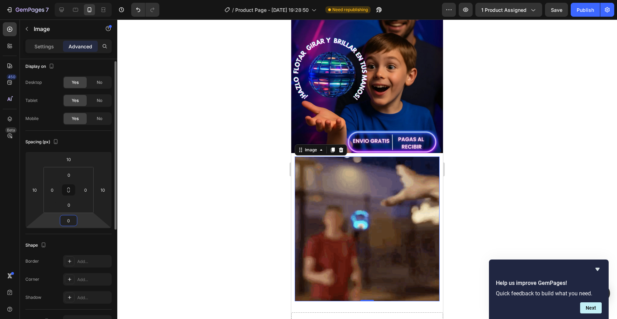
click at [72, 218] on input "0" at bounding box center [69, 220] width 14 height 10
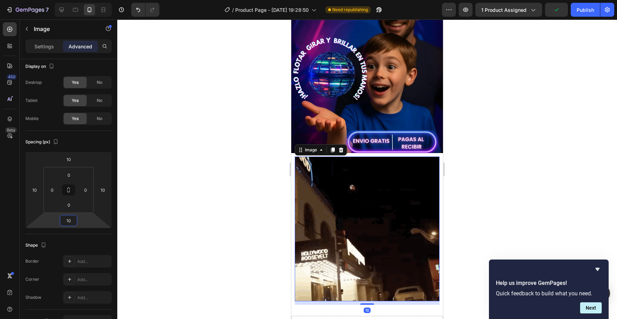
type input "10"
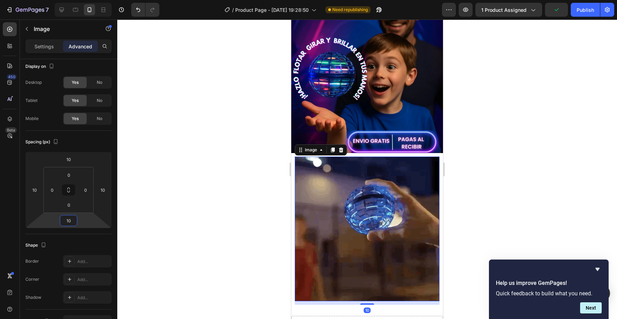
click at [176, 200] on div at bounding box center [367, 169] width 500 height 300
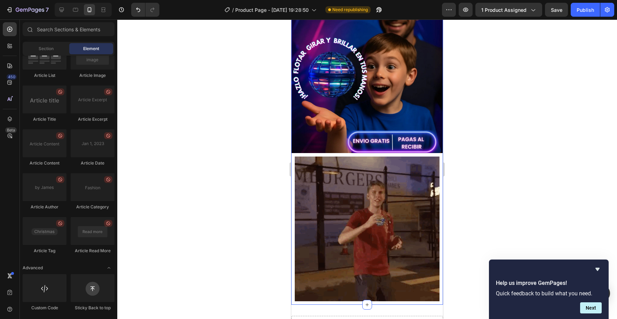
click at [315, 154] on div "Image Image" at bounding box center [367, 124] width 152 height 362
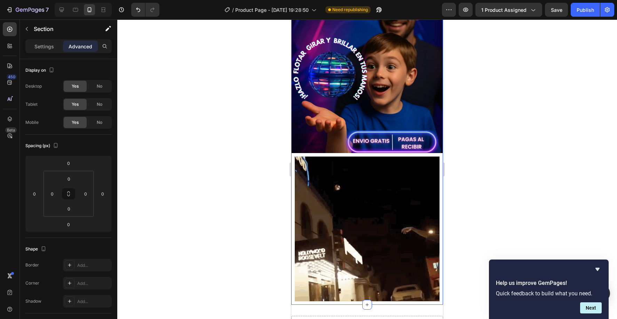
click at [293, 186] on div "Image Image" at bounding box center [367, 124] width 152 height 362
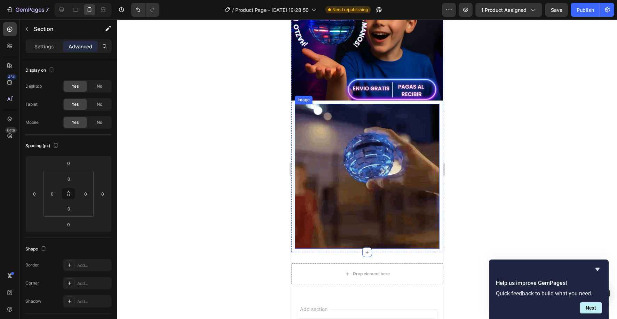
scroll to position [163, 0]
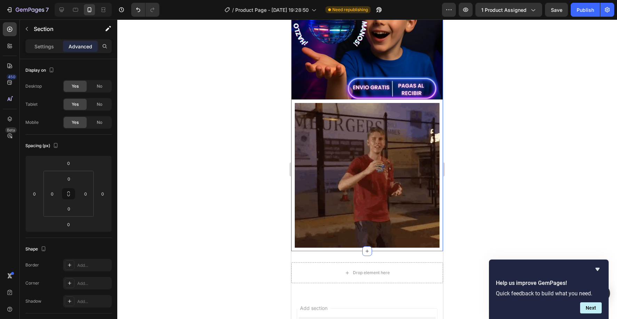
click at [311, 250] on div "Image Image" at bounding box center [367, 70] width 152 height 362
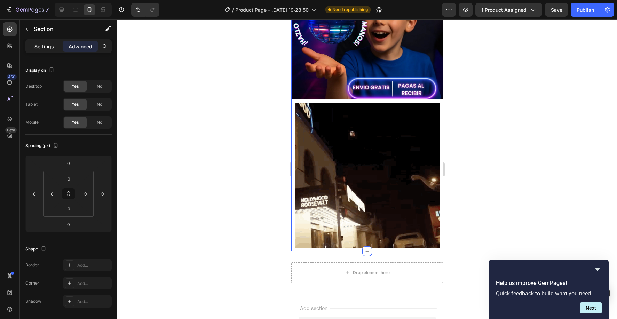
click at [39, 47] on p "Settings" at bounding box center [43, 46] width 19 height 7
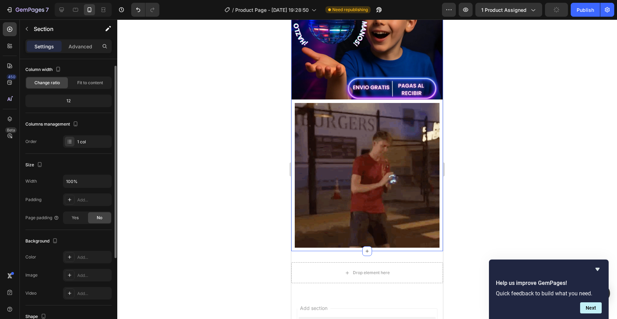
scroll to position [41, 0]
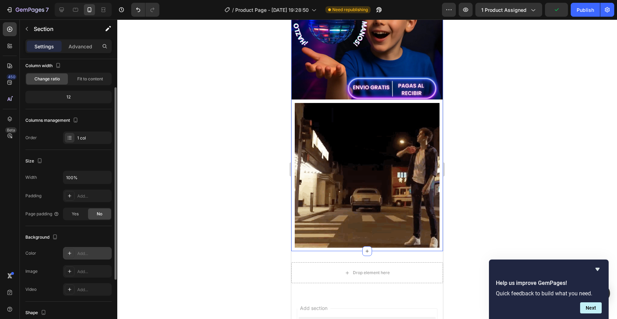
click at [72, 252] on icon at bounding box center [70, 254] width 6 height 6
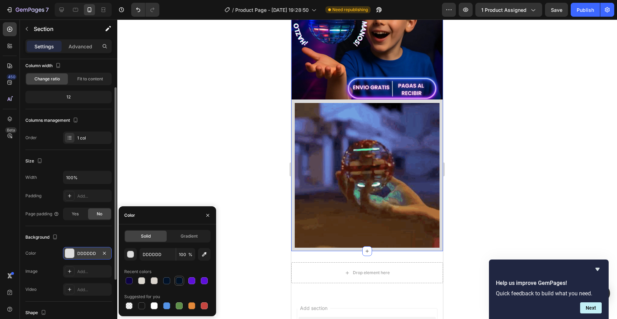
click at [180, 284] on div at bounding box center [179, 280] width 7 height 7
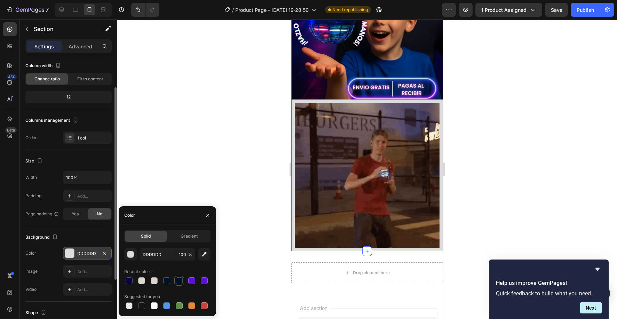
type input "001124"
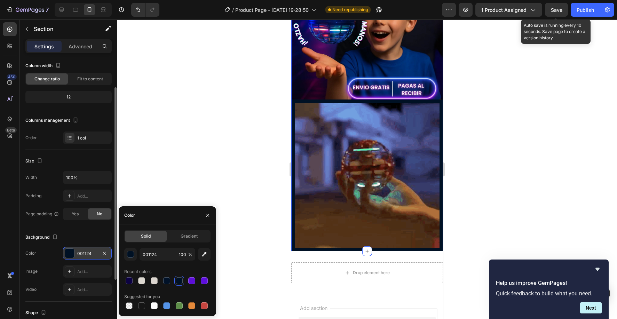
click at [560, 9] on span "Save" at bounding box center [556, 10] width 11 height 6
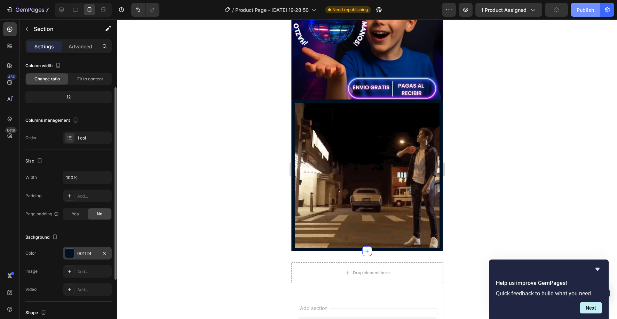
click at [590, 6] on button "Publish" at bounding box center [585, 10] width 29 height 14
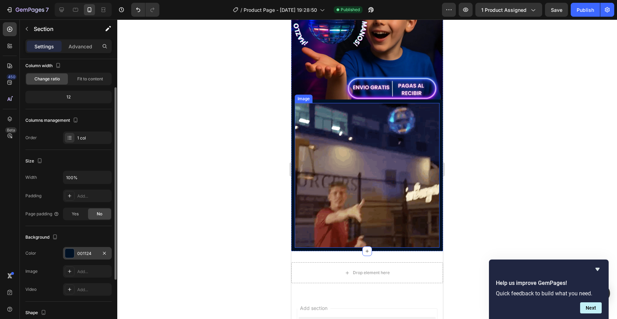
click at [345, 144] on img at bounding box center [367, 175] width 145 height 145
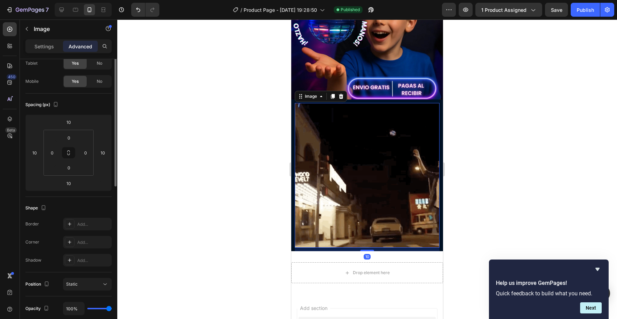
scroll to position [0, 0]
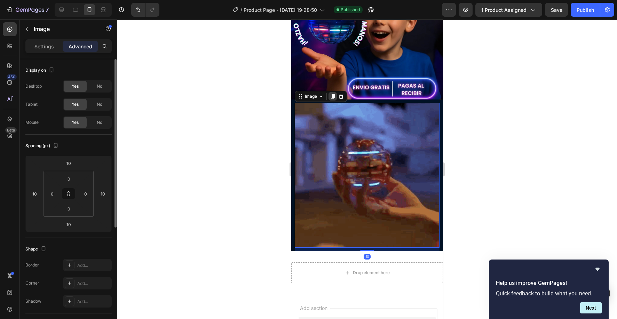
click at [330, 96] on icon at bounding box center [333, 97] width 6 height 6
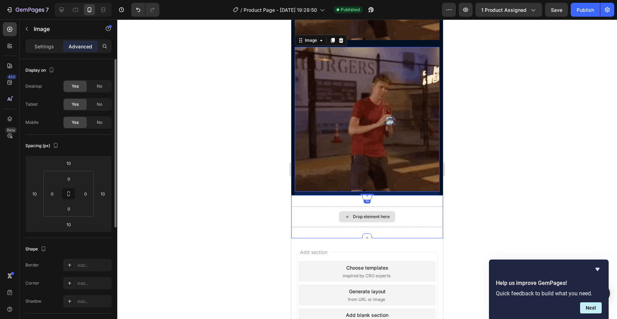
scroll to position [374, 0]
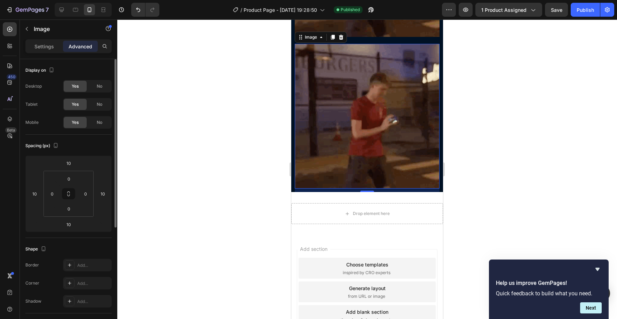
click at [359, 111] on img at bounding box center [367, 116] width 145 height 145
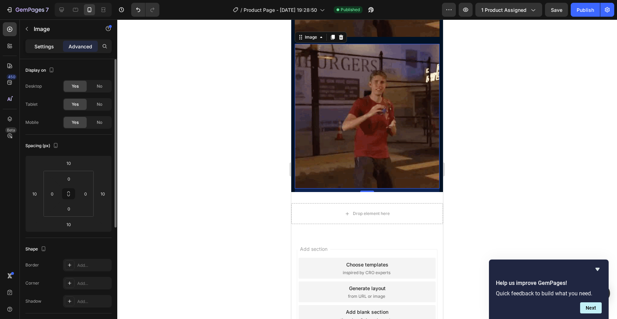
click at [54, 45] on div "Settings" at bounding box center [44, 46] width 35 height 11
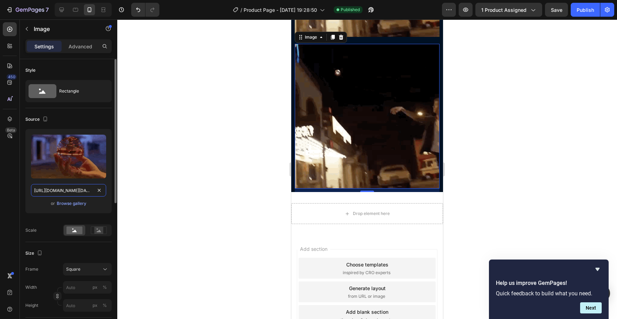
click at [58, 187] on input "[URL][DOMAIN_NAME][DATE]" at bounding box center [68, 190] width 75 height 13
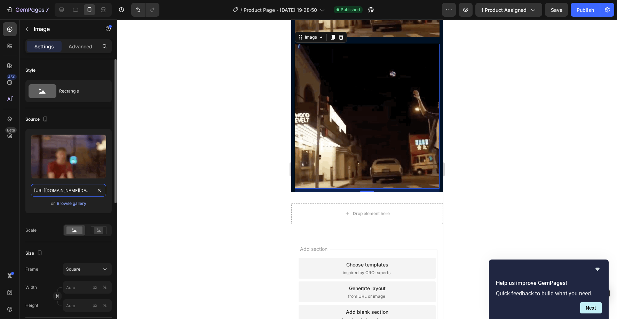
click at [58, 187] on input "[URL][DOMAIN_NAME][DATE]" at bounding box center [68, 190] width 75 height 13
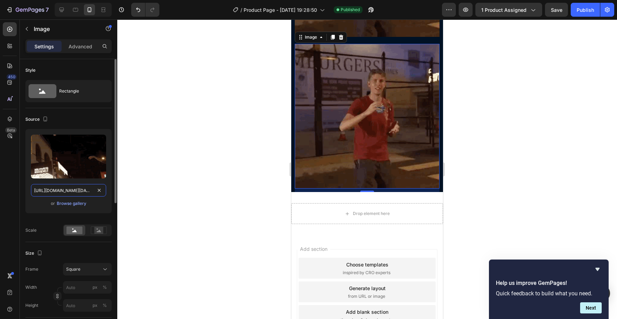
paste input "parts.webp?v=175893997"
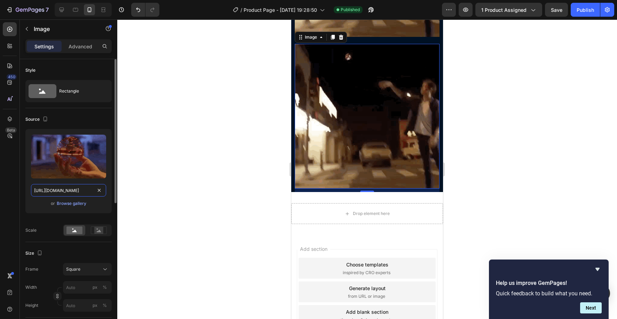
scroll to position [0, 105]
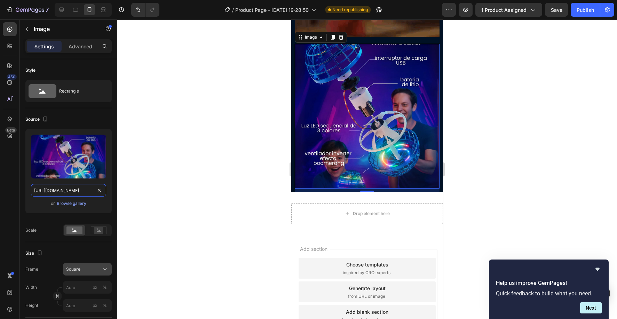
type input "[URL][DOMAIN_NAME]"
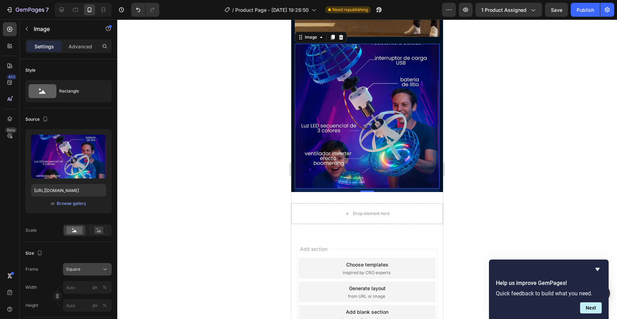
click at [89, 271] on div "Square" at bounding box center [83, 269] width 34 height 6
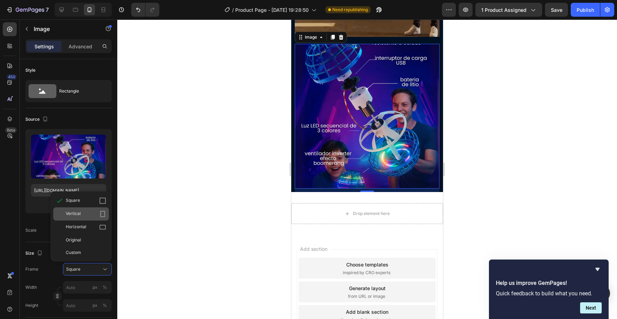
click at [90, 215] on div "Vertical" at bounding box center [86, 214] width 40 height 7
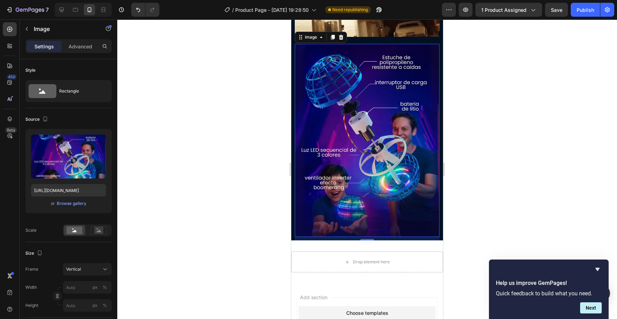
click at [373, 168] on img at bounding box center [367, 140] width 145 height 193
click at [75, 45] on p "Advanced" at bounding box center [81, 46] width 24 height 7
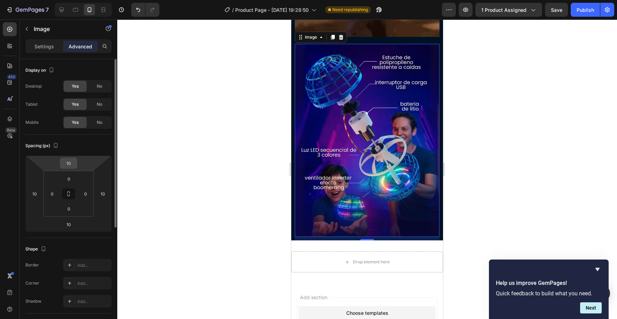
click at [74, 160] on input "10" at bounding box center [69, 163] width 14 height 10
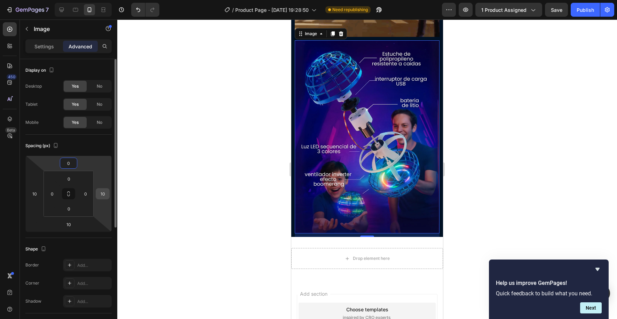
type input "0"
click at [103, 194] on input "10" at bounding box center [102, 194] width 10 height 10
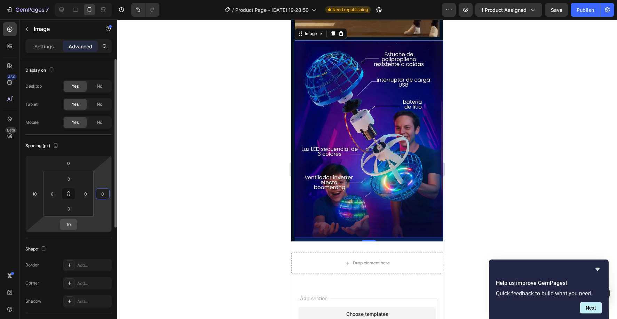
type input "0"
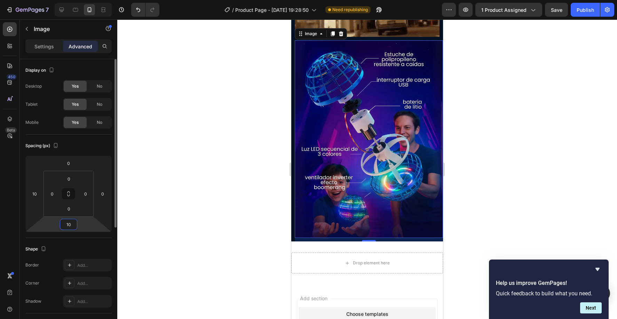
click at [72, 225] on input "10" at bounding box center [69, 224] width 14 height 10
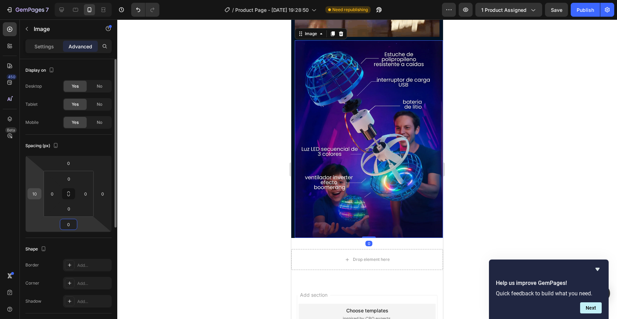
type input "0"
click at [34, 192] on input "10" at bounding box center [34, 194] width 10 height 10
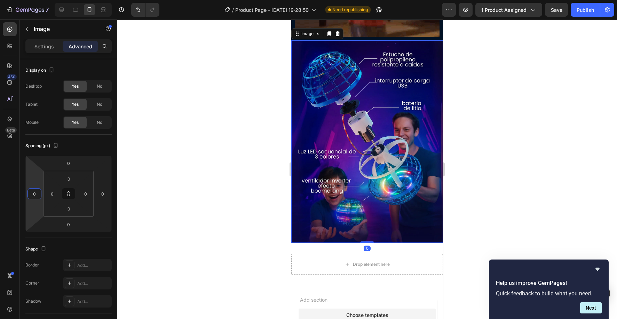
type input "0"
click at [160, 173] on div at bounding box center [367, 169] width 500 height 300
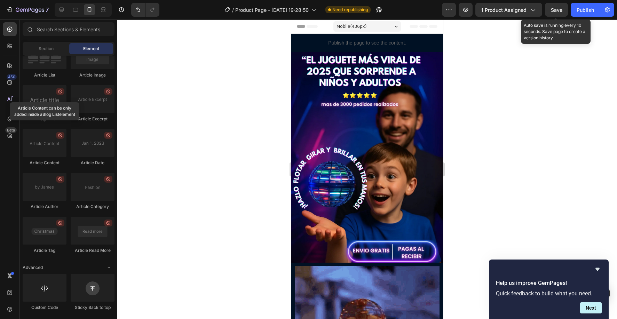
click at [554, 11] on span "Save" at bounding box center [556, 10] width 11 height 6
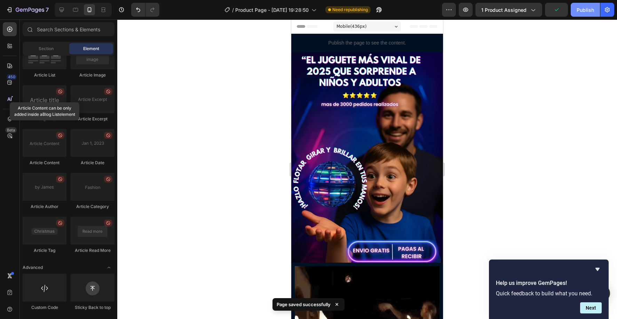
click at [597, 13] on button "Publish" at bounding box center [585, 10] width 29 height 14
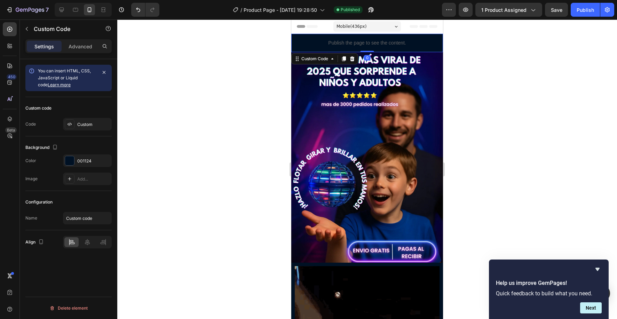
click at [418, 40] on p "Publish the page to see the content." at bounding box center [367, 42] width 152 height 7
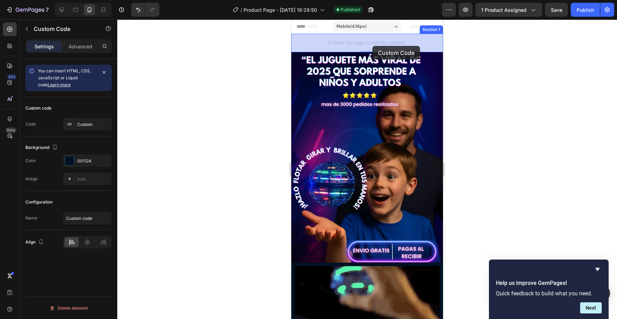
drag, startPoint x: 371, startPoint y: 50, endPoint x: 372, endPoint y: 46, distance: 4.0
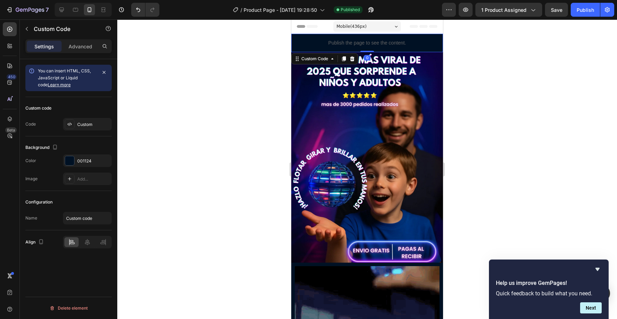
drag, startPoint x: 368, startPoint y: 51, endPoint x: 369, endPoint y: 45, distance: 5.7
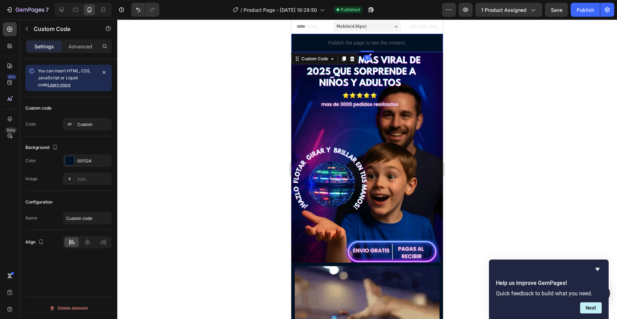
click at [369, 45] on div "Publish the page to see the content. Custom Code 0" at bounding box center [367, 43] width 152 height 18
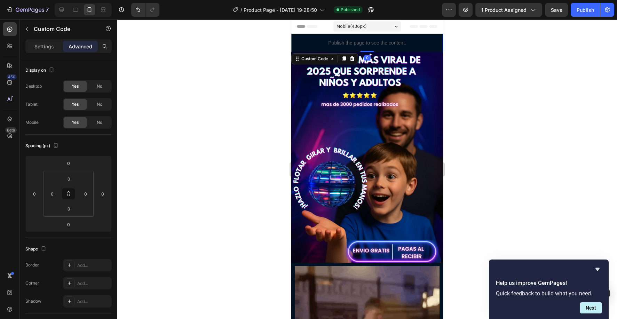
click at [364, 37] on div "Publish the page to see the content." at bounding box center [367, 43] width 152 height 18
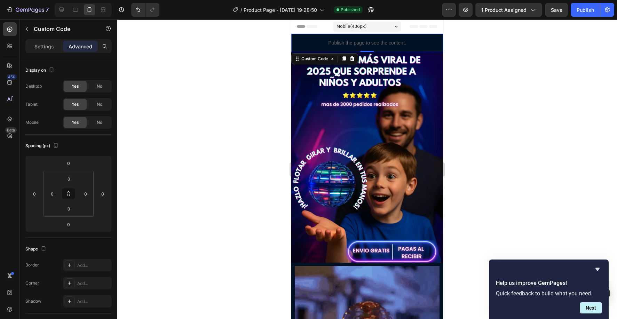
drag, startPoint x: 76, startPoint y: 49, endPoint x: 47, endPoint y: 40, distance: 30.6
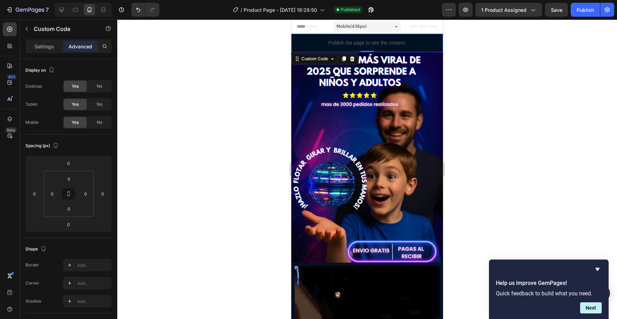
click at [76, 49] on p "Advanced" at bounding box center [81, 46] width 24 height 7
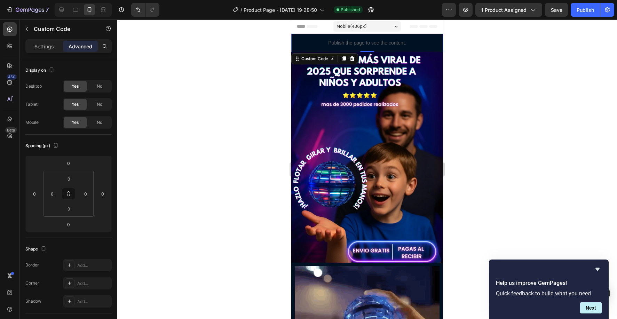
click at [47, 40] on div "Settings Advanced" at bounding box center [68, 46] width 86 height 14
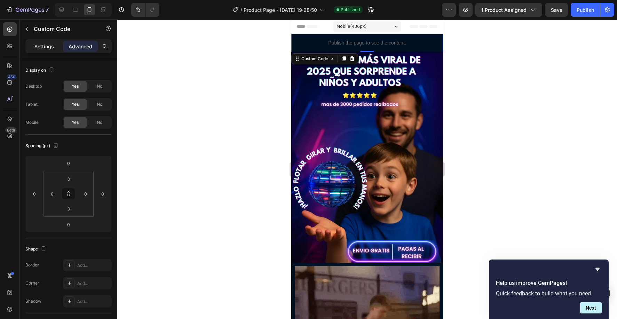
click at [47, 46] on p "Settings" at bounding box center [43, 46] width 19 height 7
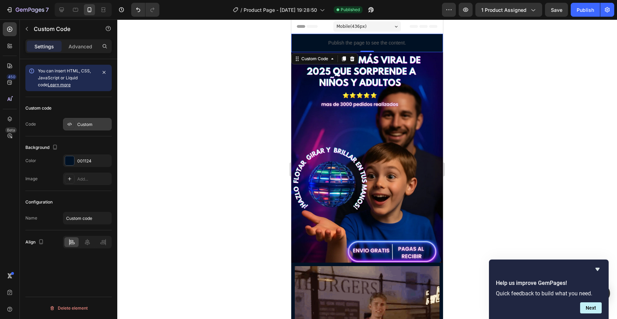
click at [69, 124] on icon at bounding box center [70, 124] width 6 height 6
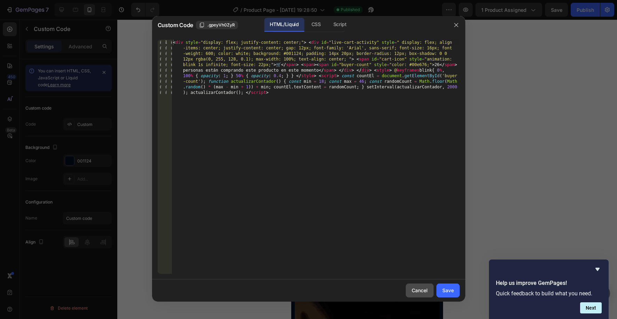
click at [415, 288] on div "Cancel" at bounding box center [420, 290] width 16 height 7
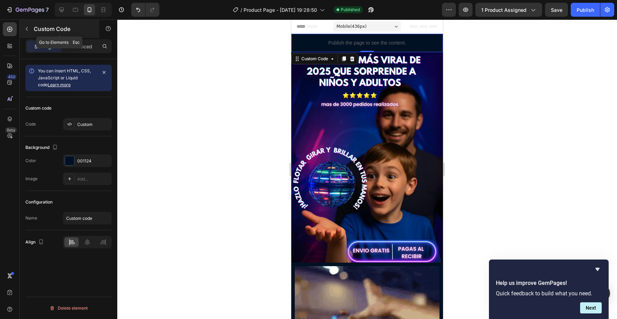
click at [29, 31] on icon "button" at bounding box center [27, 29] width 6 height 6
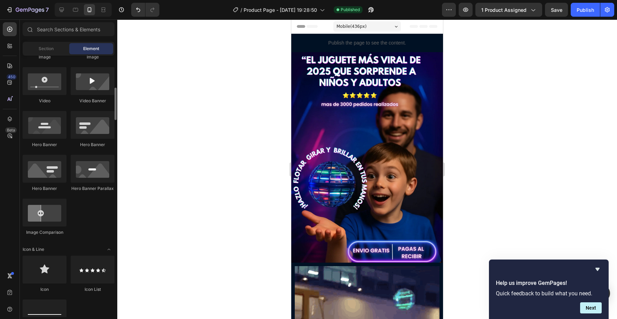
scroll to position [262, 0]
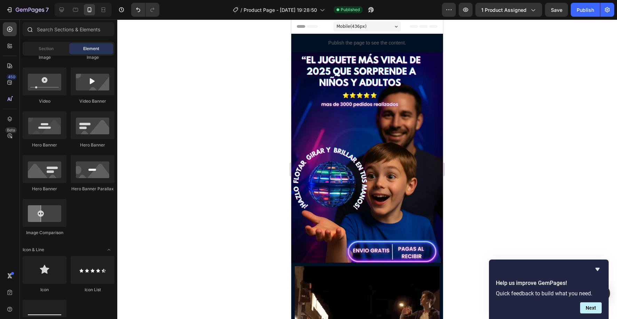
click at [31, 31] on icon at bounding box center [30, 29] width 5 height 5
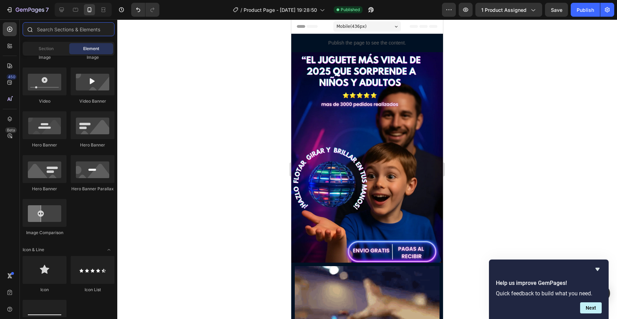
click at [56, 34] on input "text" at bounding box center [69, 29] width 92 height 14
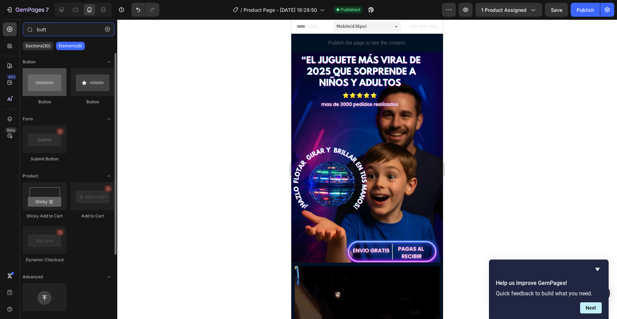
type input "butt"
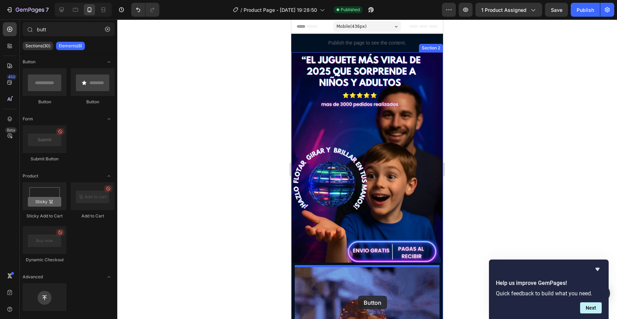
scroll to position [1, 0]
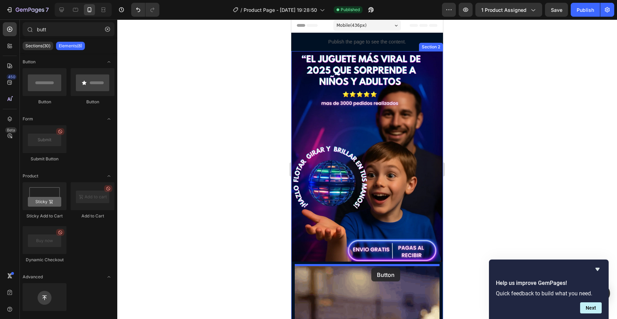
drag, startPoint x: 337, startPoint y: 101, endPoint x: 371, endPoint y: 268, distance: 170.7
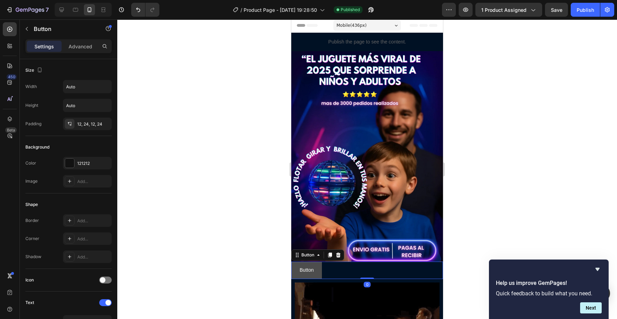
click at [315, 269] on button "Button" at bounding box center [306, 270] width 31 height 17
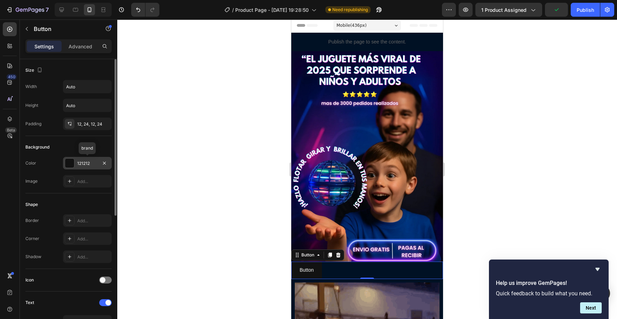
click at [71, 165] on div at bounding box center [69, 163] width 9 height 9
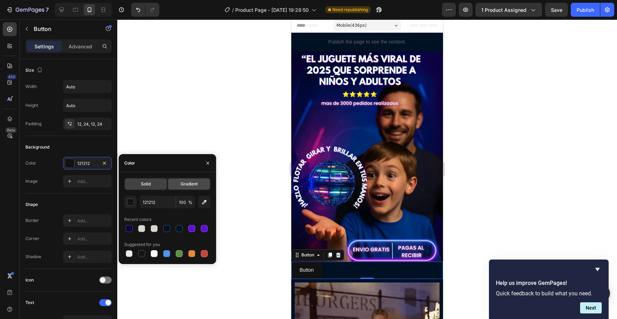
click at [189, 185] on span "Gradient" at bounding box center [189, 184] width 17 height 6
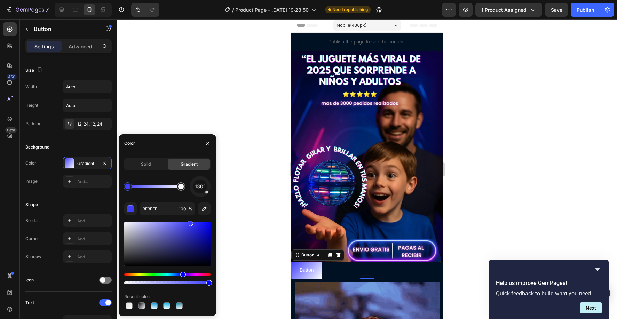
drag, startPoint x: 209, startPoint y: 265, endPoint x: 174, endPoint y: 222, distance: 55.4
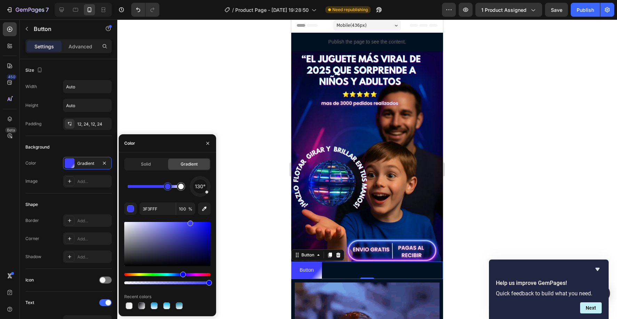
drag, startPoint x: 133, startPoint y: 188, endPoint x: 145, endPoint y: 192, distance: 12.4
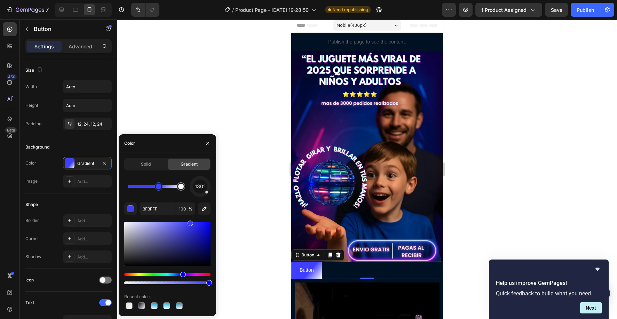
drag, startPoint x: 168, startPoint y: 188, endPoint x: 159, endPoint y: 189, distance: 8.7
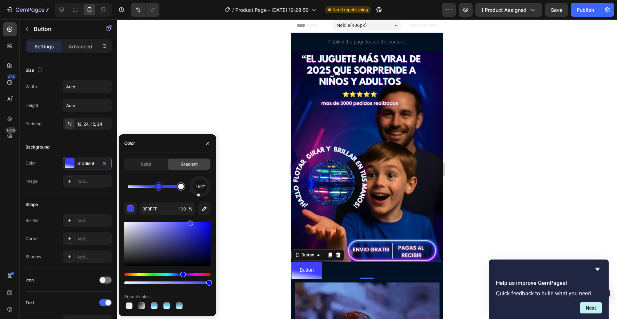
drag, startPoint x: 206, startPoint y: 193, endPoint x: 198, endPoint y: 196, distance: 8.5
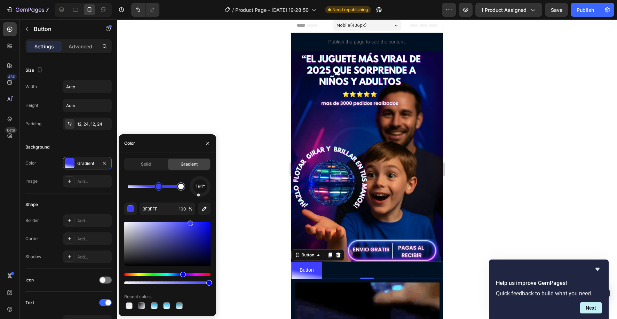
click at [198, 196] on div at bounding box center [198, 195] width 3 height 3
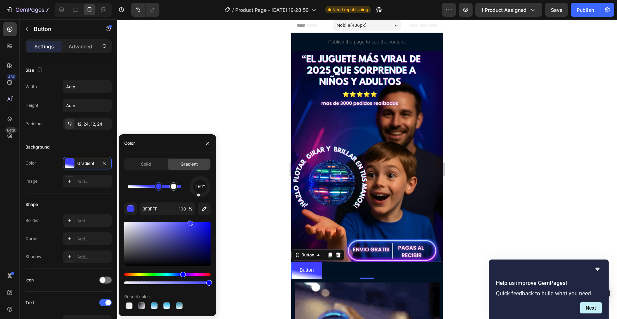
drag, startPoint x: 181, startPoint y: 190, endPoint x: 166, endPoint y: 193, distance: 15.6
drag, startPoint x: 161, startPoint y: 190, endPoint x: 153, endPoint y: 191, distance: 8.1
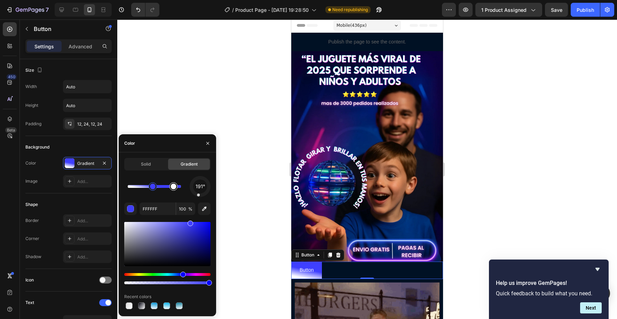
click at [178, 190] on div at bounding box center [173, 186] width 13 height 13
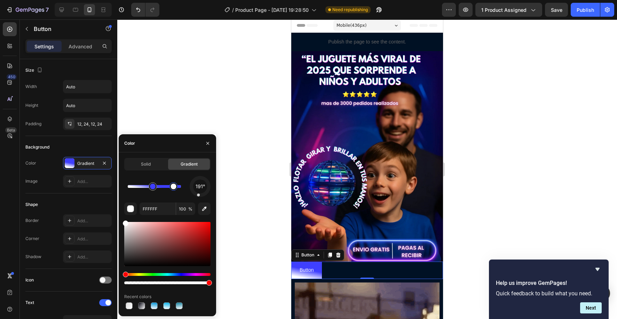
click at [175, 190] on div at bounding box center [174, 186] width 8 height 8
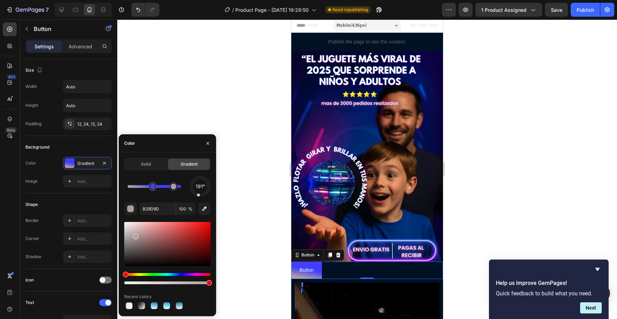
drag, startPoint x: 127, startPoint y: 223, endPoint x: 135, endPoint y: 235, distance: 14.9
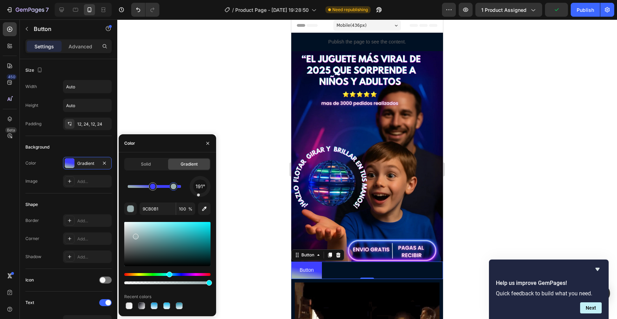
drag, startPoint x: 127, startPoint y: 274, endPoint x: 169, endPoint y: 277, distance: 41.8
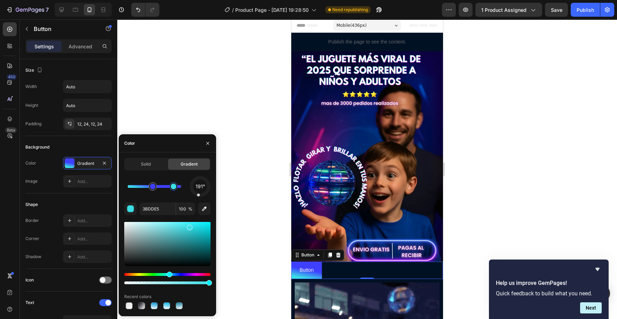
drag, startPoint x: 159, startPoint y: 235, endPoint x: 184, endPoint y: 239, distance: 25.4
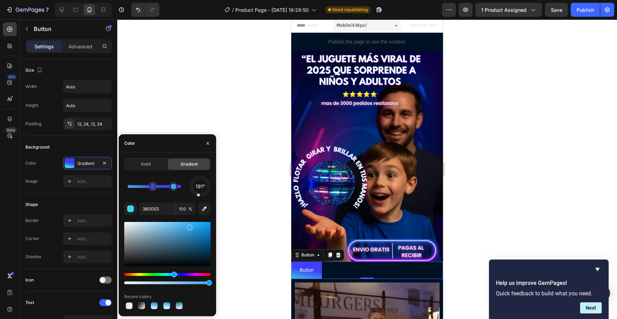
type input "3BA6E4"
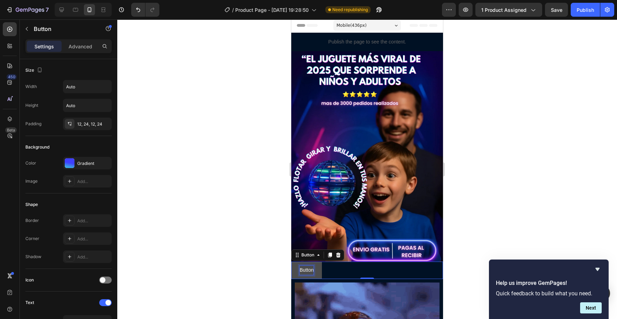
click at [308, 269] on p "Button" at bounding box center [307, 270] width 14 height 9
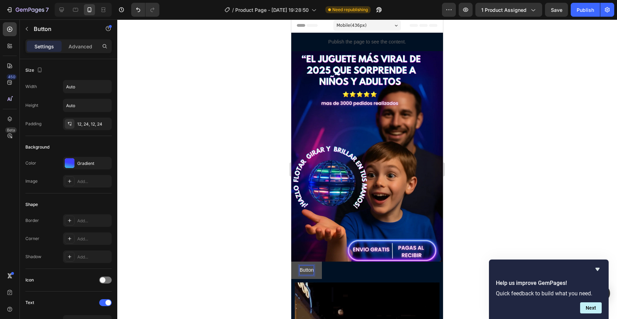
click at [309, 269] on p "Button" at bounding box center [307, 270] width 14 height 9
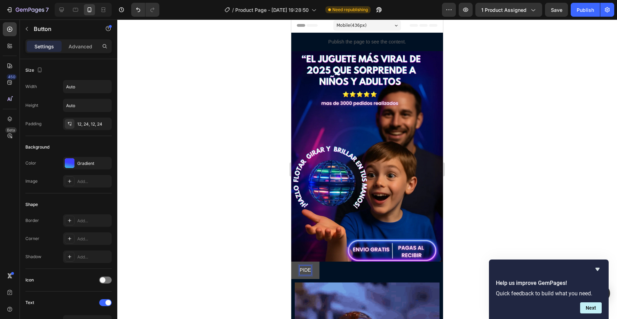
click at [291, 262] on button "PIDE" at bounding box center [305, 270] width 28 height 17
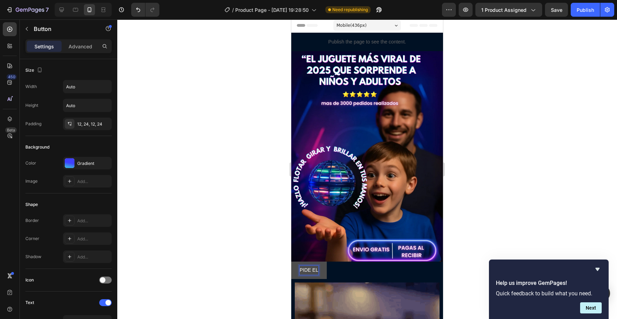
click at [291, 262] on button "PIDE EL" at bounding box center [309, 270] width 36 height 17
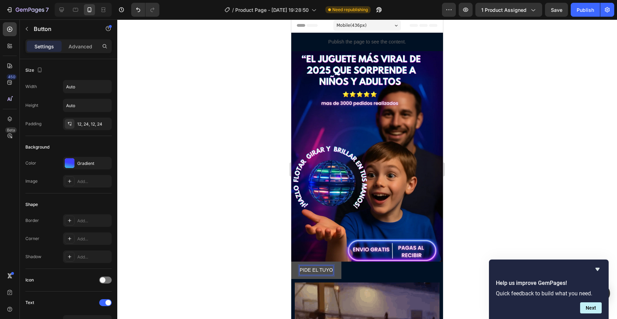
click at [291, 262] on button "PIDE EL TUYO" at bounding box center [316, 270] width 50 height 17
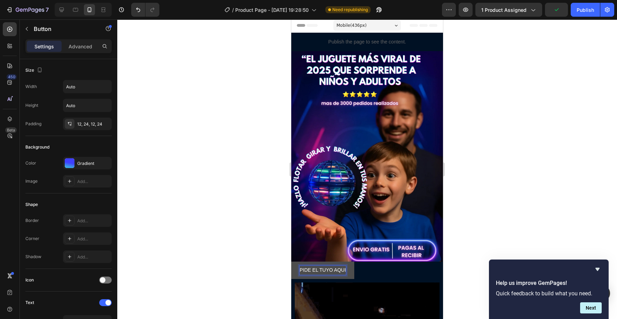
click at [291, 262] on button "PIDE EL TUYO AQUI" at bounding box center [322, 270] width 63 height 17
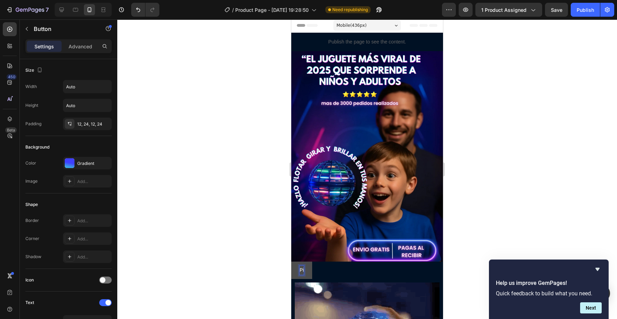
click at [291, 262] on button "Pi" at bounding box center [301, 270] width 21 height 17
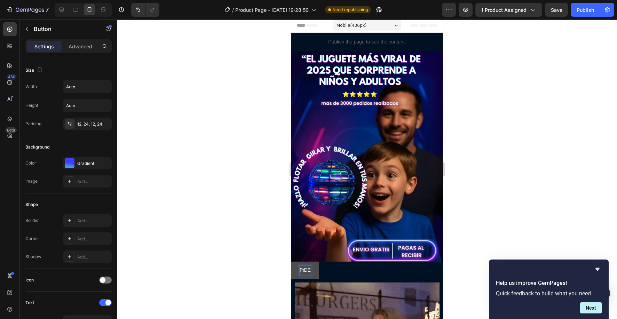
click at [291, 262] on button "PiDE" at bounding box center [305, 270] width 28 height 17
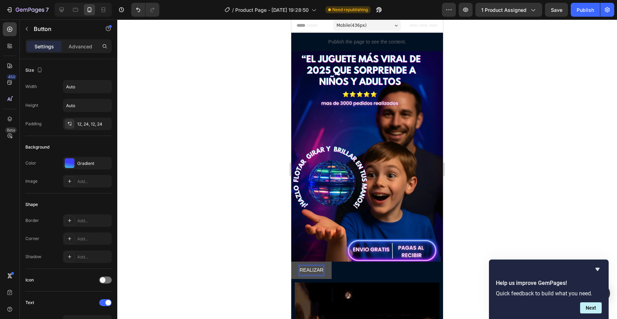
click at [291, 262] on button "REALIZAR" at bounding box center [311, 270] width 40 height 17
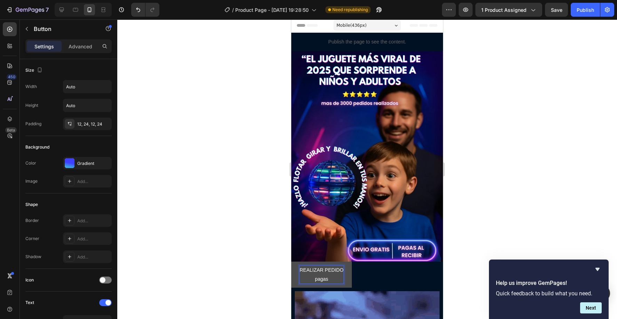
click at [291, 262] on button "REALIZAR PEDIDO pagas" at bounding box center [321, 275] width 61 height 26
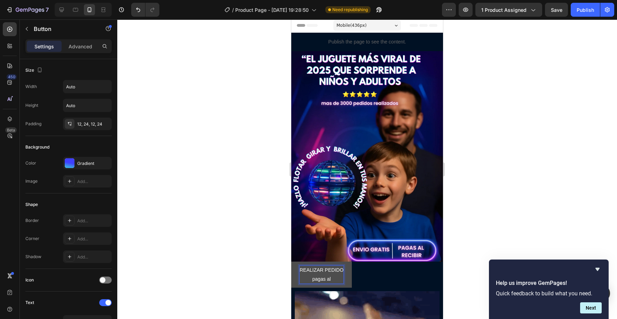
click at [291, 262] on button "REALIZAR PEDIDO pagas al" at bounding box center [321, 275] width 61 height 26
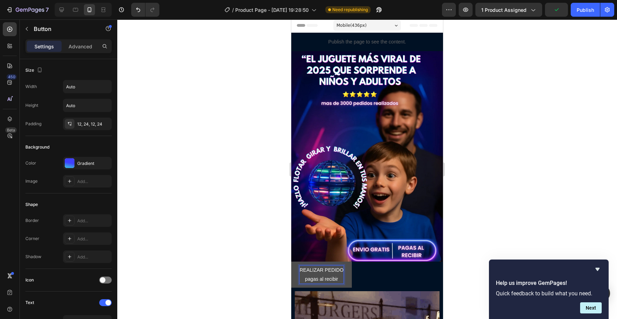
click at [349, 282] on button "REALIZAR PEDIDO pagas al recibir" at bounding box center [321, 275] width 61 height 26
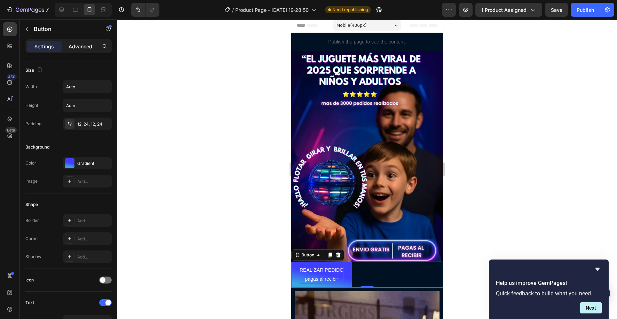
click at [77, 44] on p "Advanced" at bounding box center [81, 46] width 24 height 7
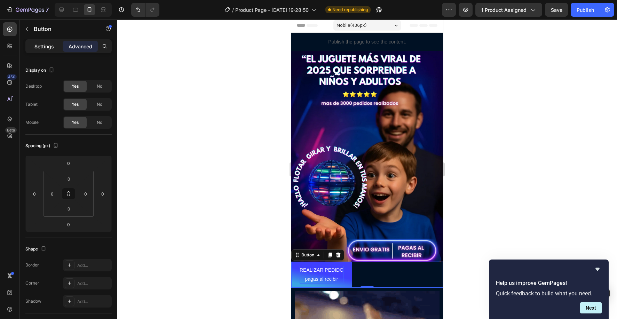
click at [38, 44] on p "Settings" at bounding box center [43, 46] width 19 height 7
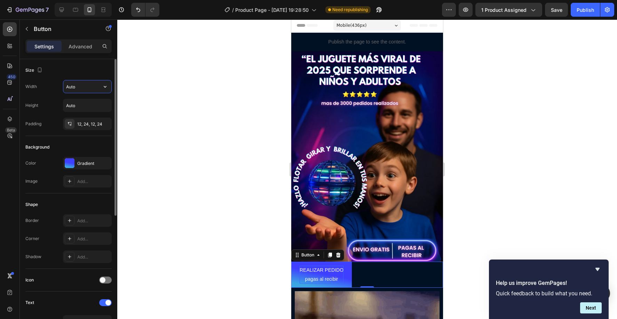
click at [84, 89] on input "Auto" at bounding box center [87, 86] width 48 height 13
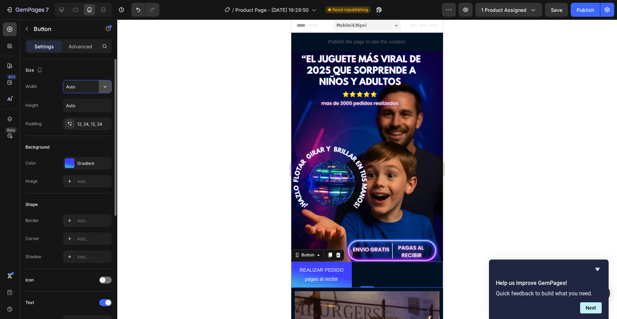
click at [102, 89] on icon "button" at bounding box center [105, 86] width 7 height 7
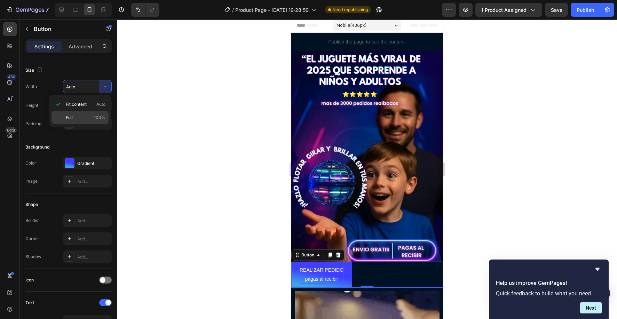
click at [86, 117] on p "Full 100%" at bounding box center [86, 118] width 40 height 6
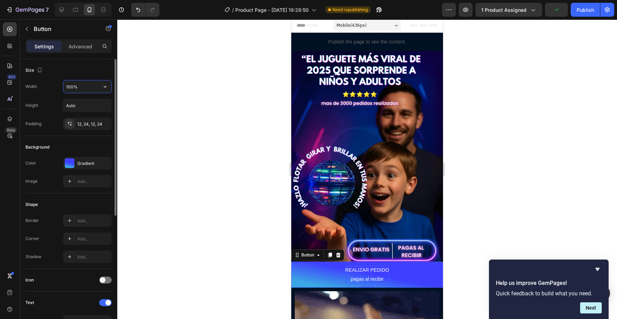
click at [72, 87] on input "100%" at bounding box center [87, 86] width 48 height 13
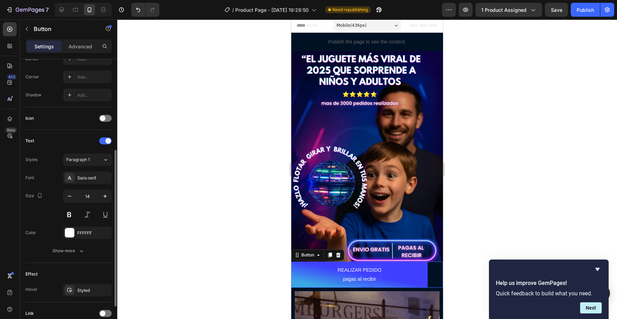
scroll to position [219, 0]
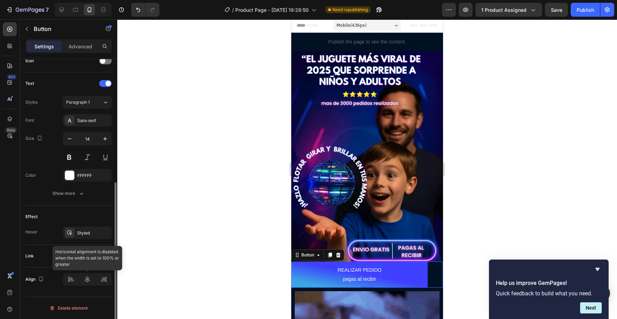
type input "90%"
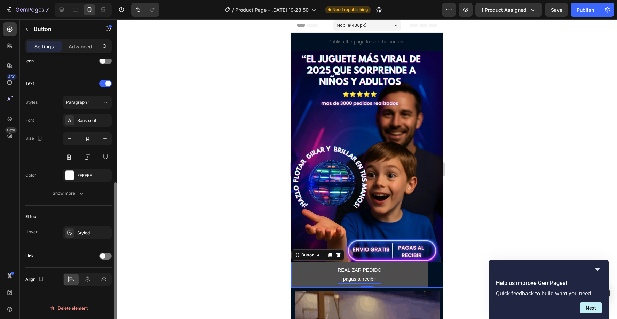
click at [304, 277] on button "REALIZAR PEDIDO pagas al recibir" at bounding box center [359, 275] width 136 height 26
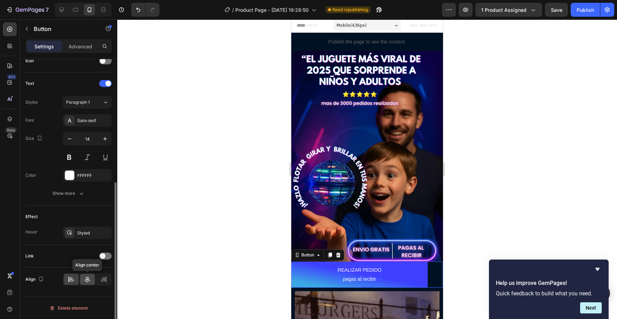
click at [88, 281] on icon at bounding box center [87, 279] width 7 height 7
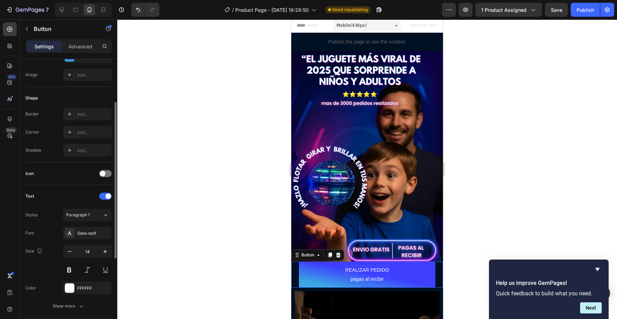
scroll to position [79, 0]
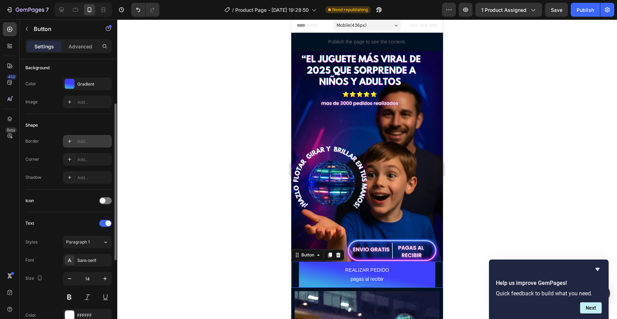
click at [68, 140] on icon at bounding box center [70, 142] width 6 height 6
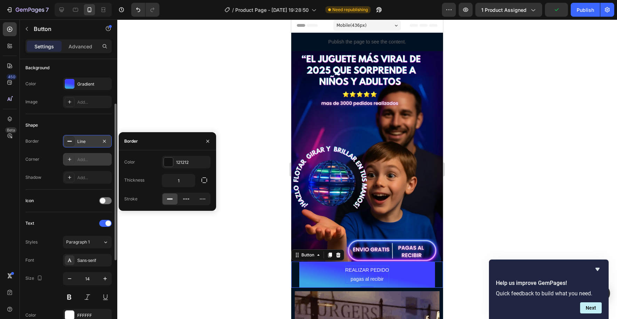
click at [70, 160] on icon at bounding box center [70, 160] width 6 height 6
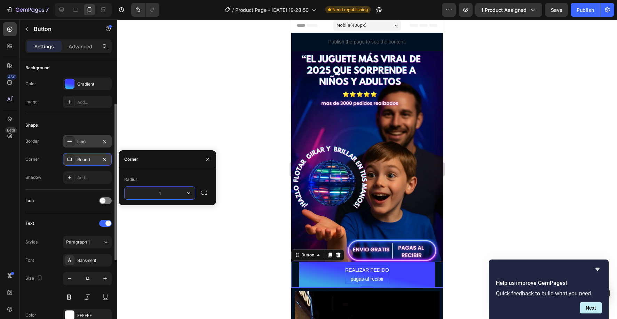
type input "12"
click at [459, 190] on div at bounding box center [367, 169] width 500 height 300
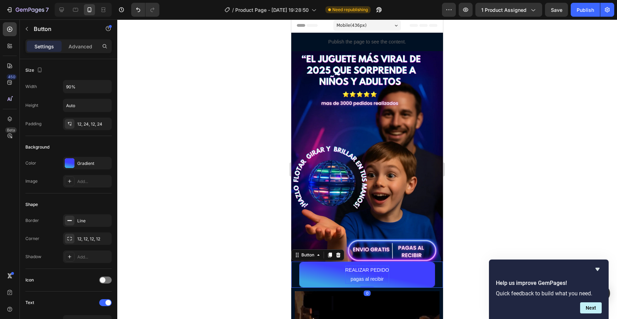
click at [296, 277] on div "REALIZAR PEDIDO pagas al recibir Button 0" at bounding box center [367, 275] width 152 height 26
click at [489, 218] on div at bounding box center [367, 169] width 500 height 300
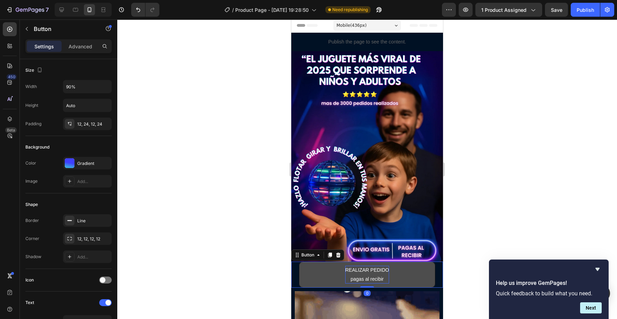
click at [305, 281] on button "REALIZAR PEDIDO pagas al recibir" at bounding box center [367, 275] width 136 height 26
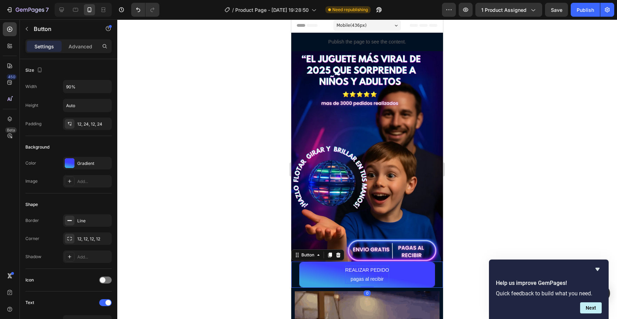
scroll to position [1, 0]
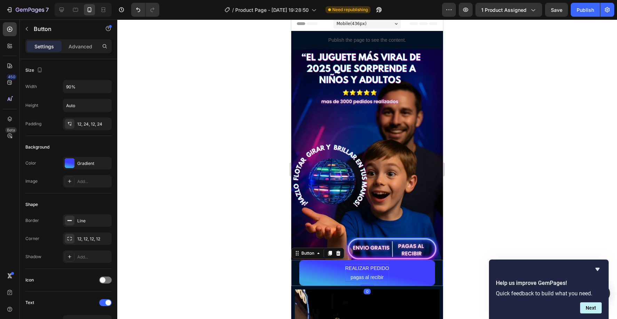
click at [298, 274] on div "REALIZAR PEDIDO pagas al recibir Button 0" at bounding box center [367, 273] width 152 height 26
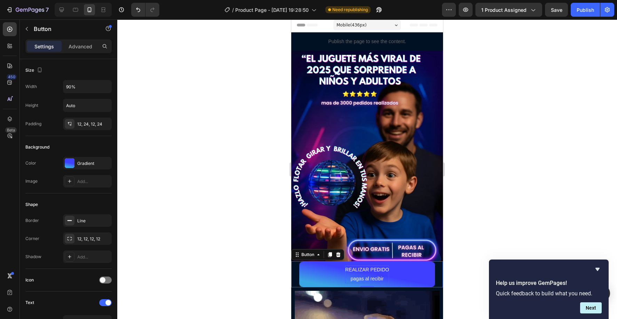
click at [76, 52] on div "Settings Advanced" at bounding box center [68, 46] width 86 height 14
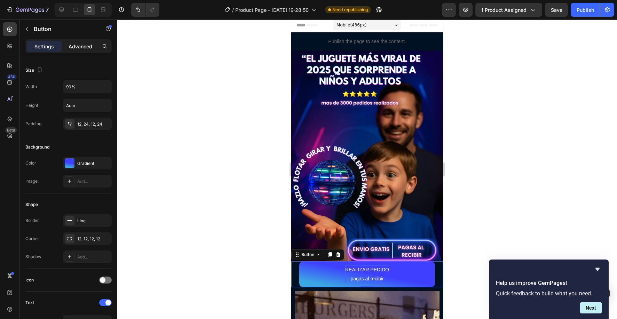
click at [80, 49] on p "Advanced" at bounding box center [81, 46] width 24 height 7
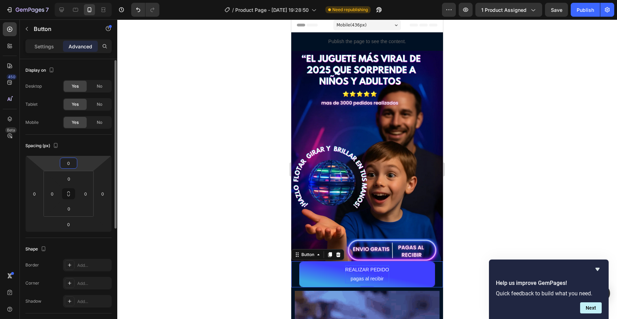
click at [73, 166] on input "0" at bounding box center [69, 163] width 14 height 10
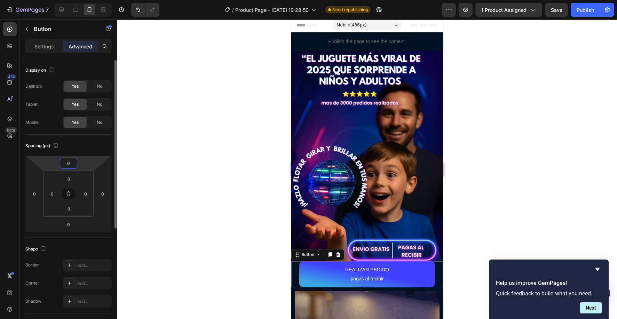
scroll to position [0, 0]
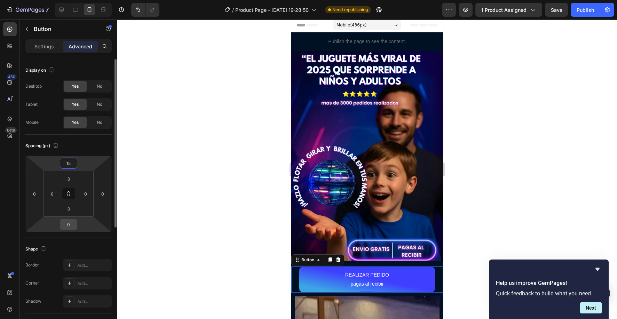
type input "15"
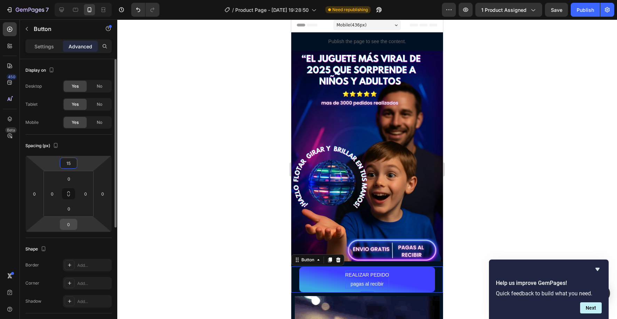
click at [71, 226] on input "0" at bounding box center [69, 224] width 14 height 10
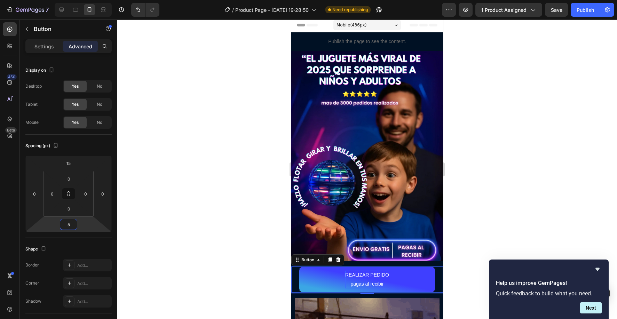
type input "5"
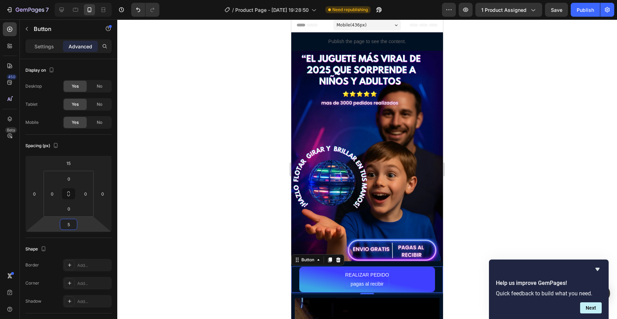
click at [211, 232] on div at bounding box center [367, 169] width 500 height 300
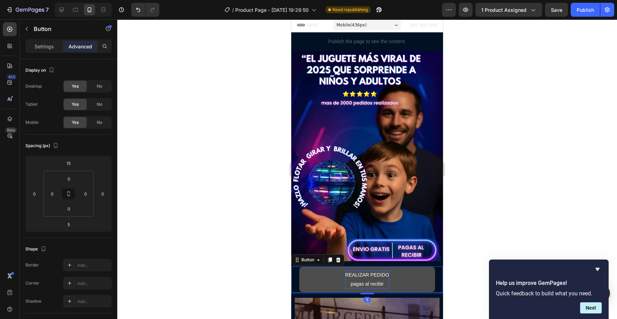
click at [339, 280] on button "REALIZAR PEDIDO pagas al recibir" at bounding box center [367, 280] width 136 height 26
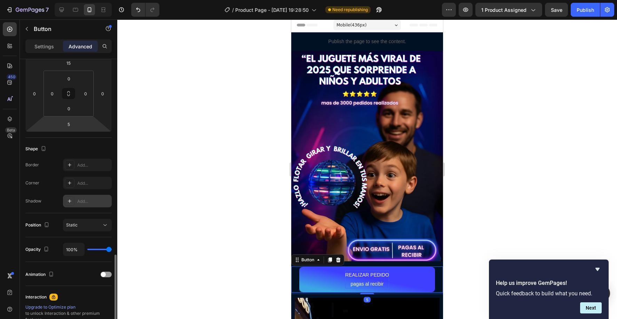
scroll to position [184, 0]
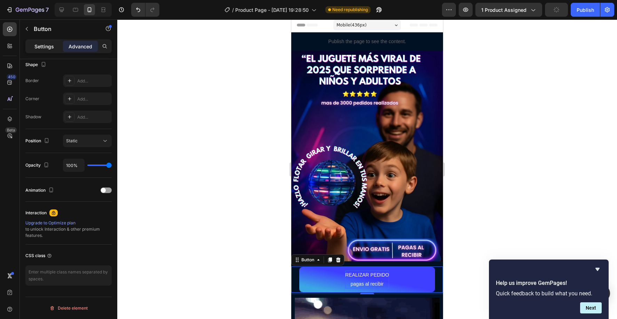
click at [40, 47] on p "Settings" at bounding box center [43, 46] width 19 height 7
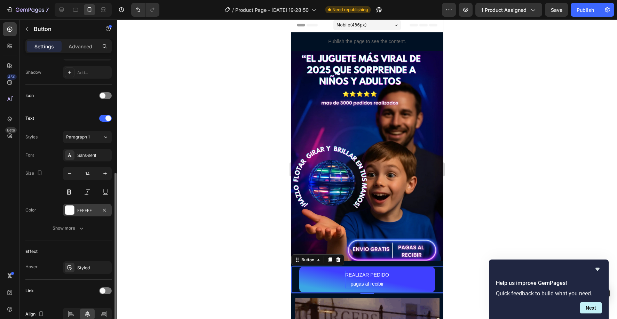
scroll to position [219, 0]
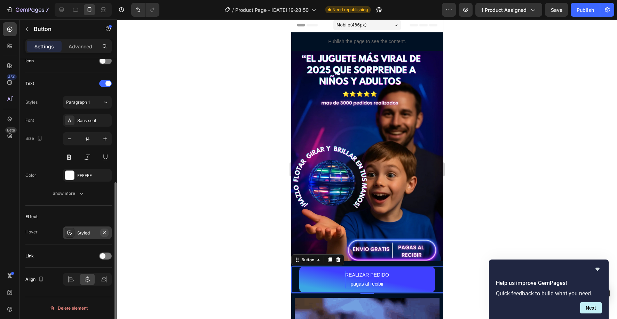
click at [104, 233] on icon "button" at bounding box center [104, 232] width 3 height 3
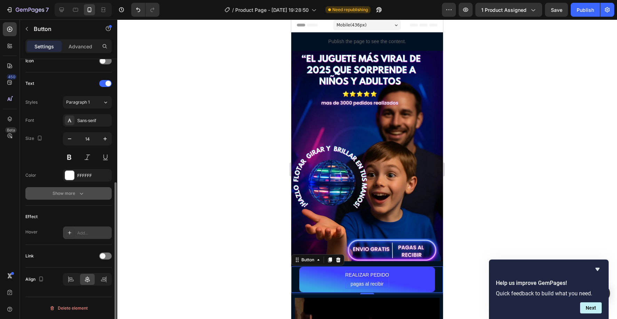
click at [72, 196] on div "Show more" at bounding box center [69, 193] width 32 height 7
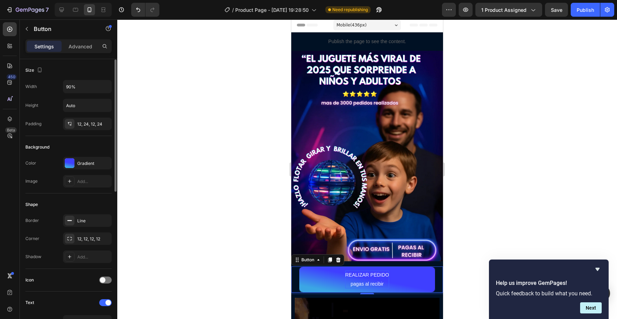
scroll to position [0, 0]
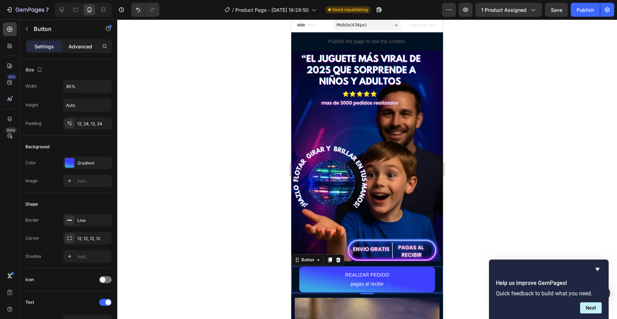
click at [81, 45] on p "Advanced" at bounding box center [81, 46] width 24 height 7
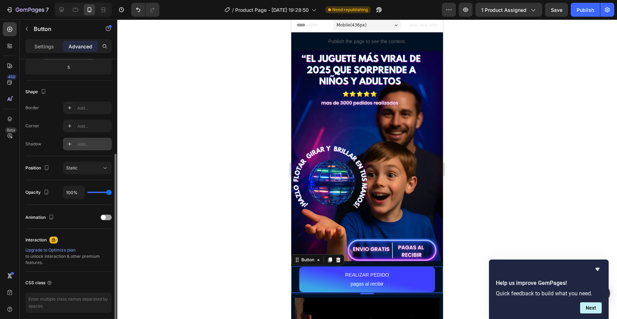
scroll to position [184, 0]
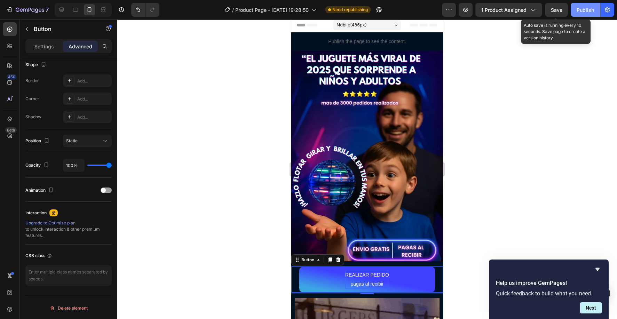
drag, startPoint x: 556, startPoint y: 11, endPoint x: 572, endPoint y: 14, distance: 16.0
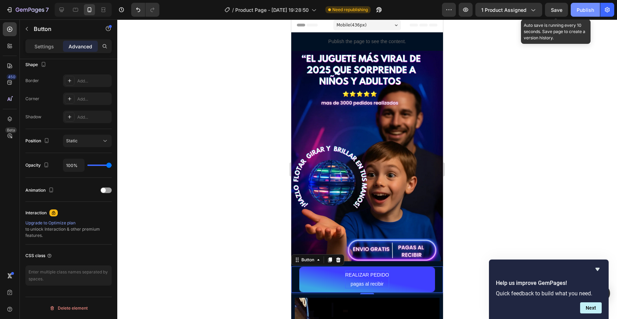
click at [556, 11] on span "Save" at bounding box center [556, 10] width 11 height 6
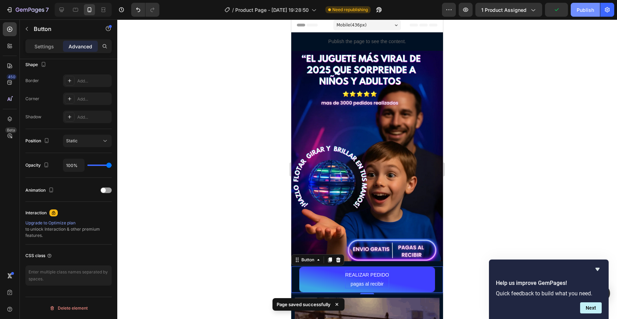
click at [587, 12] on div "Publish" at bounding box center [585, 9] width 17 height 7
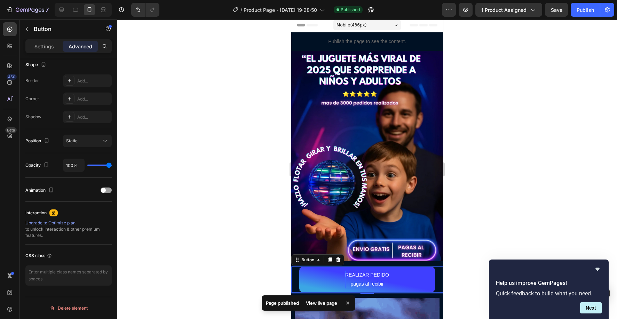
click at [336, 283] on button "REALIZAR PEDIDO pagas al recibir" at bounding box center [367, 280] width 136 height 26
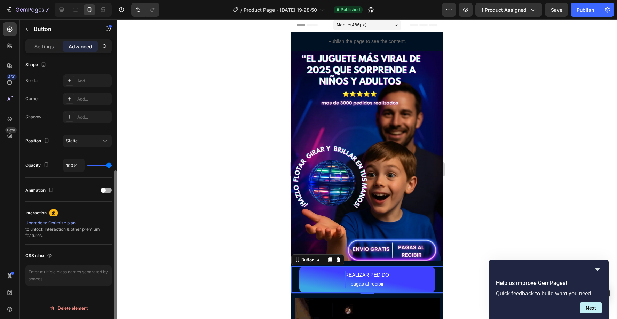
click at [104, 192] on span at bounding box center [103, 190] width 5 height 5
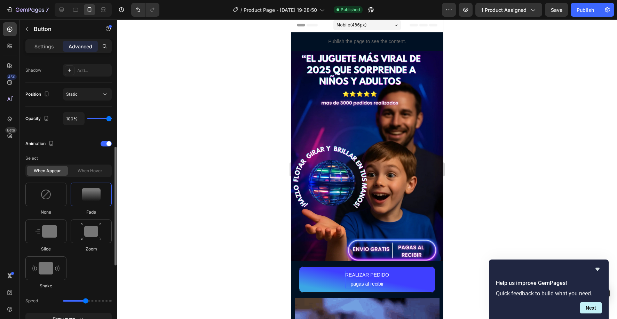
scroll to position [234, 0]
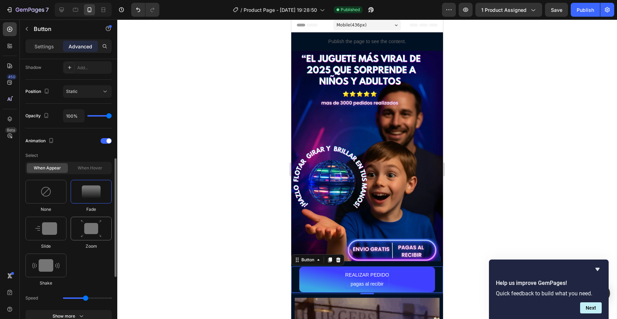
click at [83, 231] on img at bounding box center [91, 229] width 21 height 18
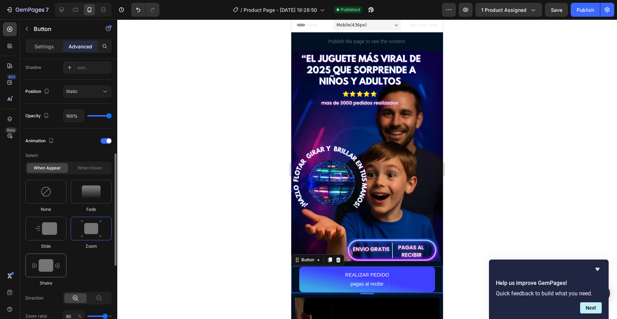
click at [49, 266] on img at bounding box center [45, 265] width 27 height 13
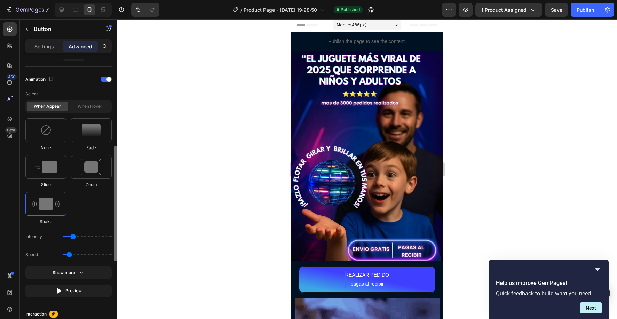
scroll to position [296, 0]
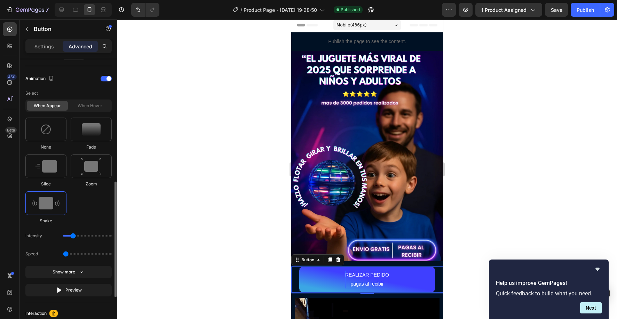
type input "0.5"
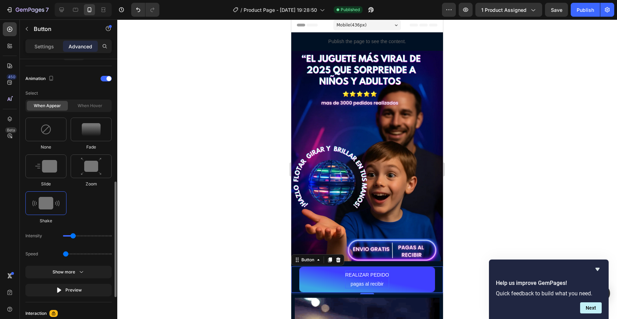
drag, startPoint x: 68, startPoint y: 253, endPoint x: 63, endPoint y: 253, distance: 5.2
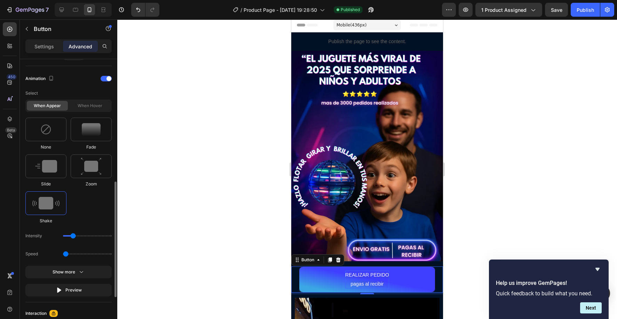
click at [63, 253] on input "range" at bounding box center [87, 253] width 49 height 1
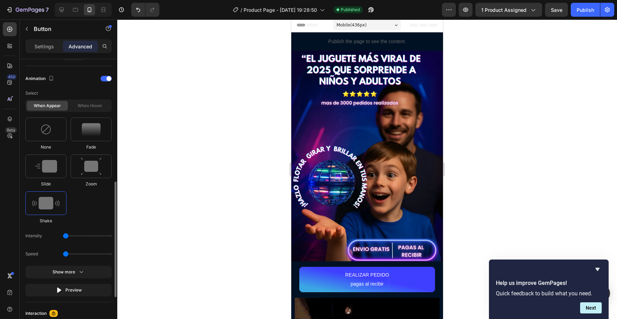
drag, startPoint x: 74, startPoint y: 237, endPoint x: 60, endPoint y: 237, distance: 13.9
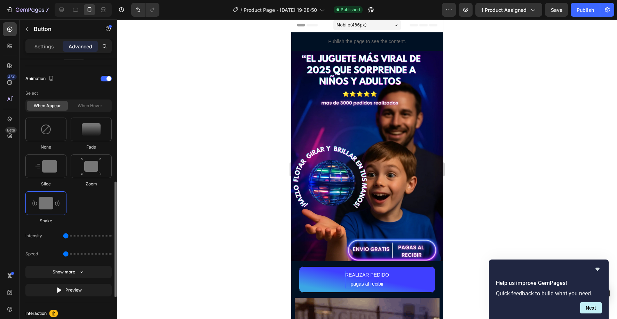
type input "1"
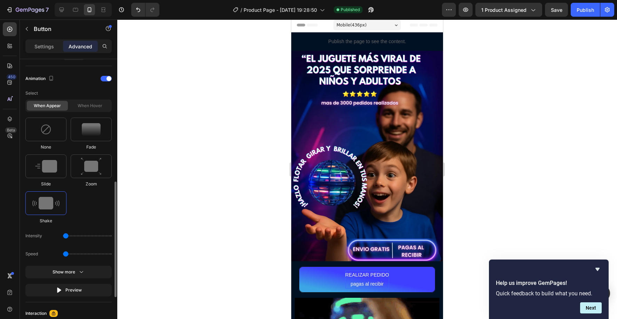
click at [63, 237] on input "range" at bounding box center [87, 235] width 49 height 1
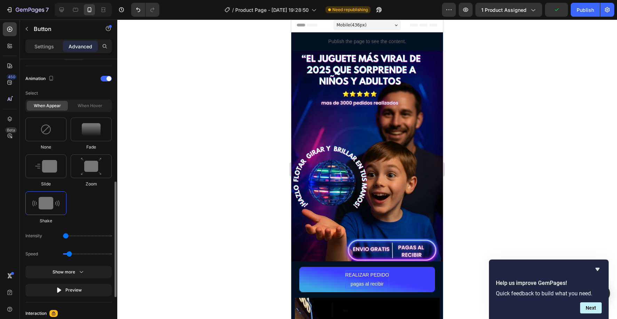
click at [68, 254] on input "range" at bounding box center [87, 253] width 49 height 1
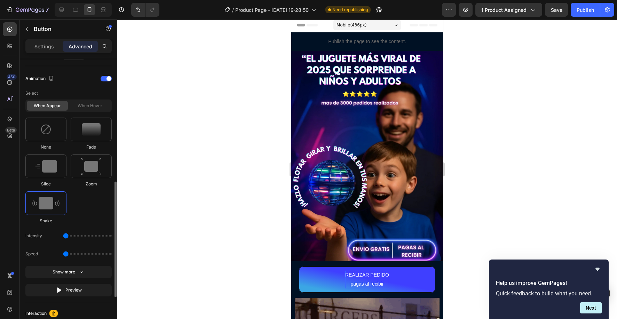
type input "0.5"
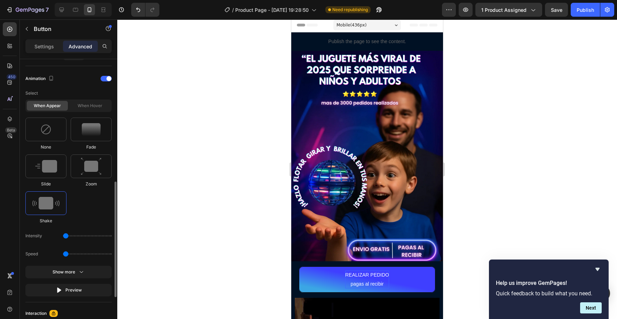
drag, startPoint x: 66, startPoint y: 254, endPoint x: 60, endPoint y: 250, distance: 8.0
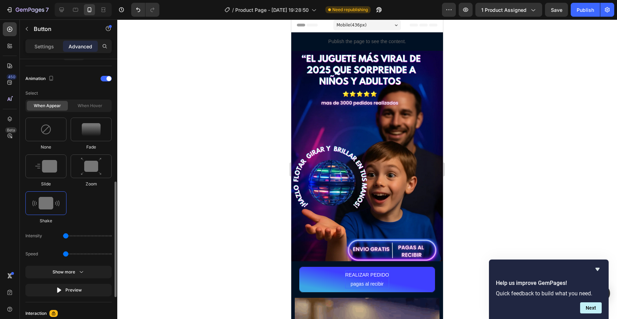
click at [60, 252] on div "Speed" at bounding box center [68, 254] width 86 height 13
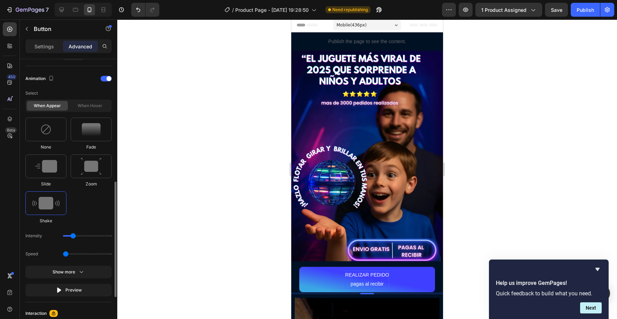
drag, startPoint x: 65, startPoint y: 238, endPoint x: 73, endPoint y: 237, distance: 8.4
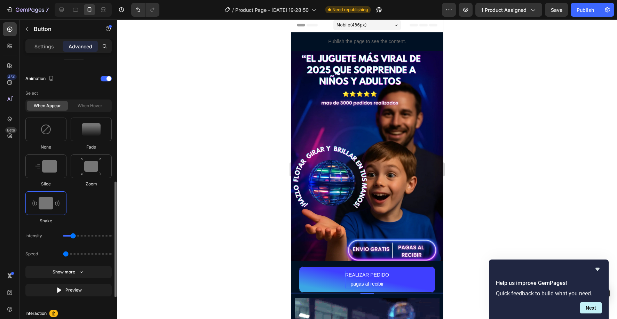
click at [73, 237] on input "range" at bounding box center [87, 235] width 49 height 1
click at [74, 237] on input "range" at bounding box center [87, 235] width 49 height 1
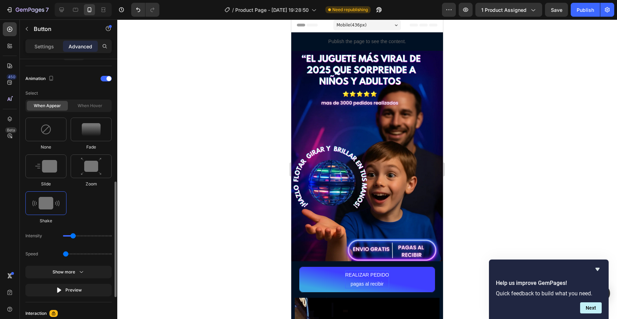
type input "1"
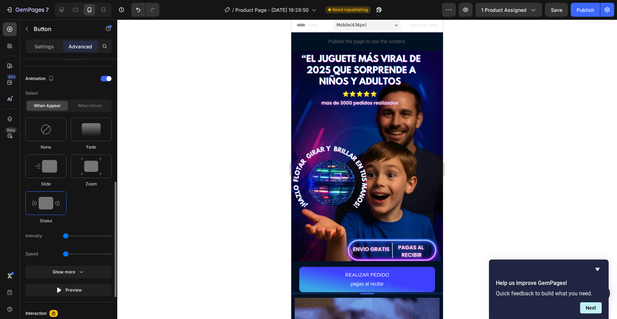
click at [67, 254] on input "range" at bounding box center [87, 253] width 49 height 1
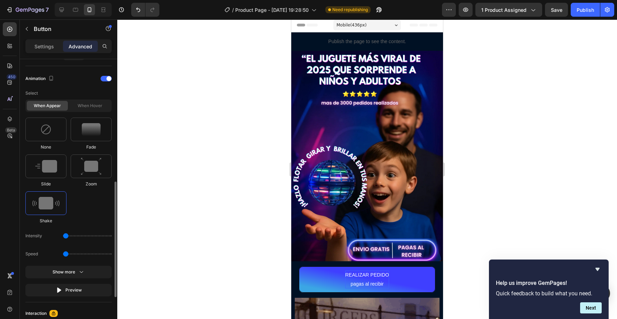
type input "0.7"
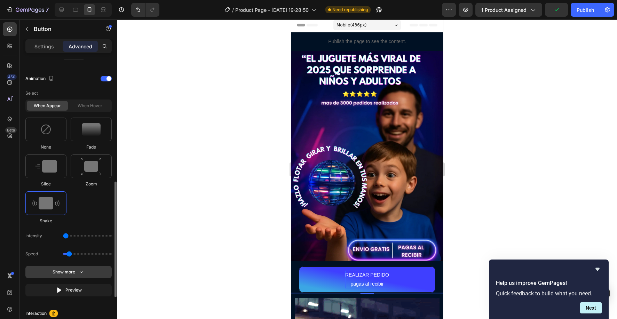
click at [71, 272] on div "Show more" at bounding box center [69, 272] width 32 height 7
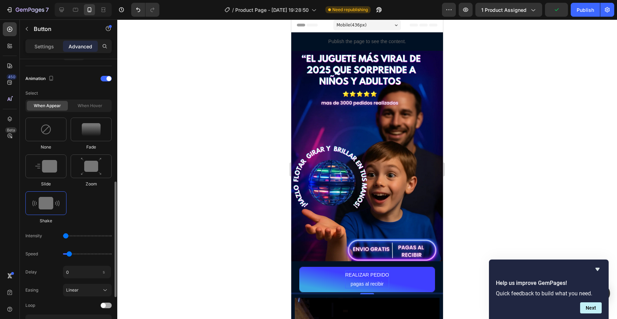
click at [103, 305] on span at bounding box center [103, 305] width 5 height 5
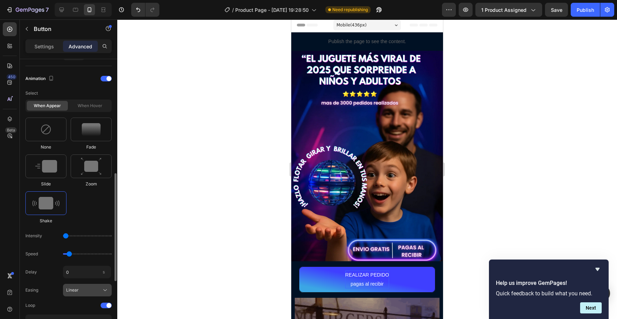
click at [100, 291] on div "Linear" at bounding box center [83, 290] width 34 height 6
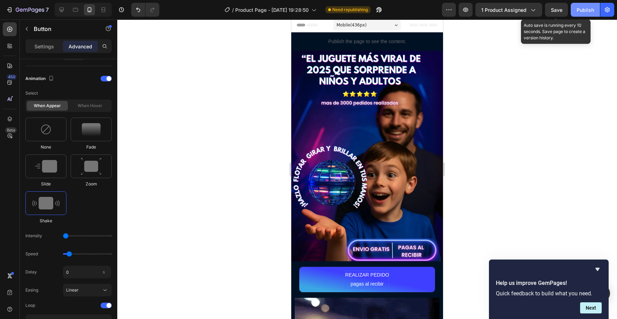
drag, startPoint x: 557, startPoint y: 10, endPoint x: 573, endPoint y: 10, distance: 16.7
click at [557, 10] on span "Save" at bounding box center [556, 10] width 11 height 6
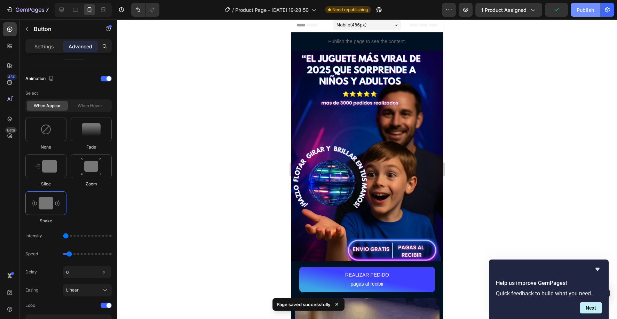
click at [583, 8] on div "Publish" at bounding box center [585, 9] width 17 height 7
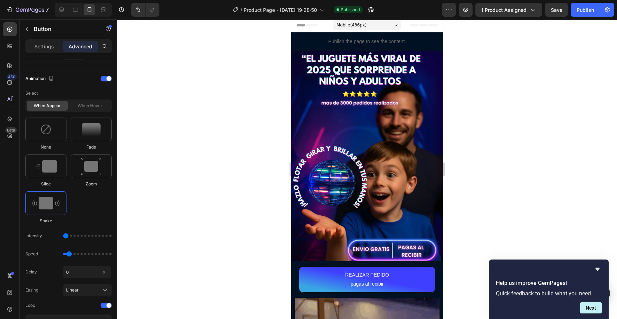
click at [293, 273] on div "REALIZAR PEDIDO pagas al recibir Button 5" at bounding box center [367, 280] width 152 height 26
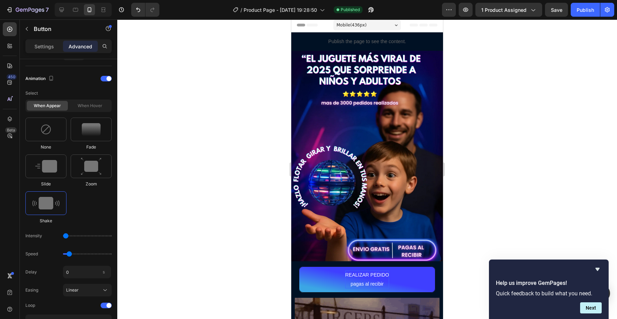
click at [296, 273] on div "REALIZAR PEDIDO pagas al recibir Button 5" at bounding box center [367, 280] width 152 height 26
click at [45, 46] on p "Settings" at bounding box center [43, 46] width 19 height 7
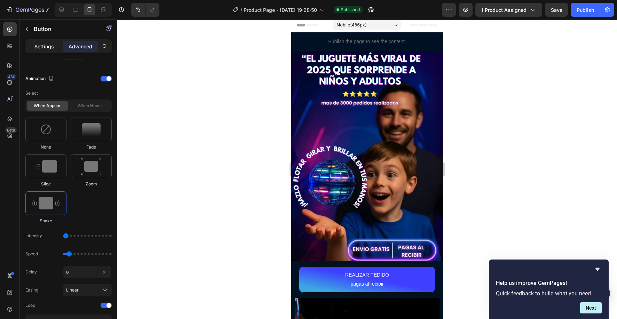
scroll to position [219, 0]
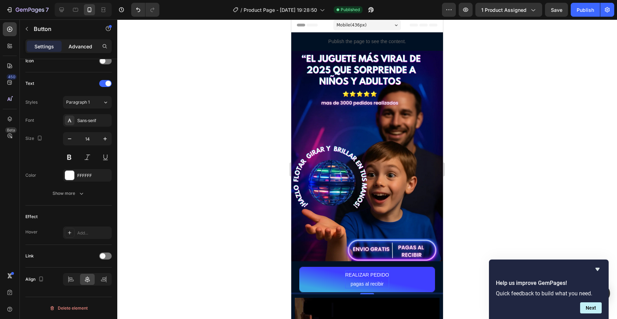
click at [77, 49] on p "Advanced" at bounding box center [81, 46] width 24 height 7
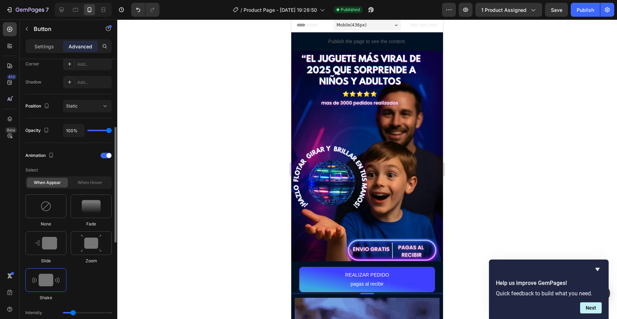
scroll to position [0, 0]
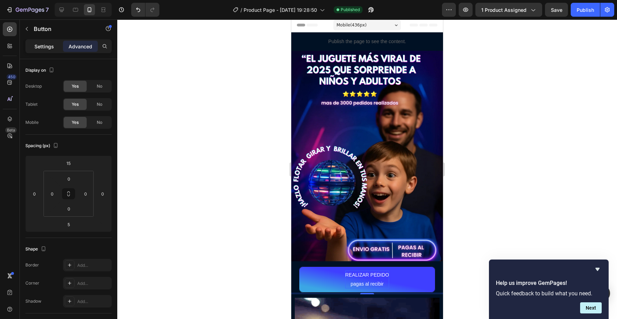
click at [43, 48] on p "Settings" at bounding box center [43, 46] width 19 height 7
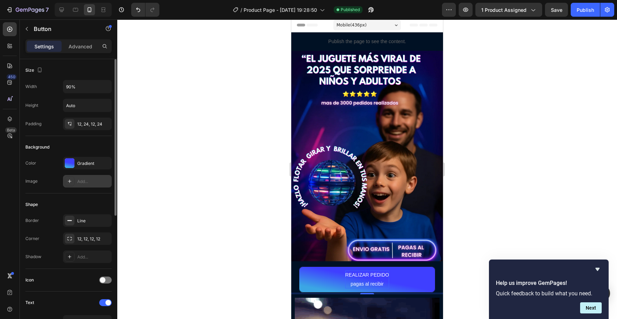
click at [72, 181] on icon at bounding box center [70, 182] width 6 height 6
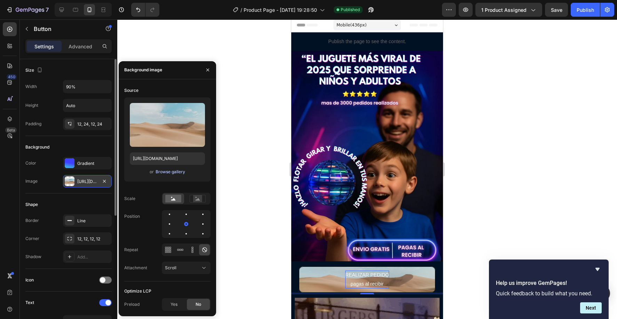
click at [166, 173] on div "Browse gallery" at bounding box center [171, 172] width 30 height 6
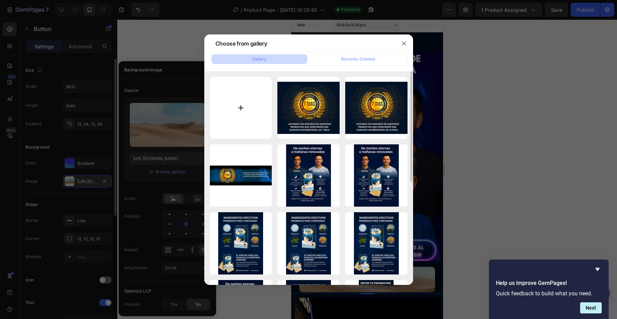
click at [267, 117] on input "file" at bounding box center [241, 108] width 62 height 62
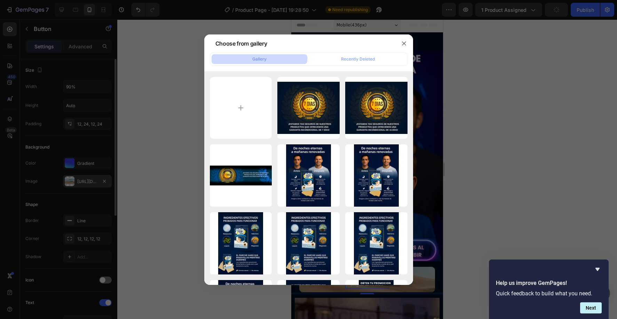
click at [511, 184] on div at bounding box center [308, 159] width 617 height 319
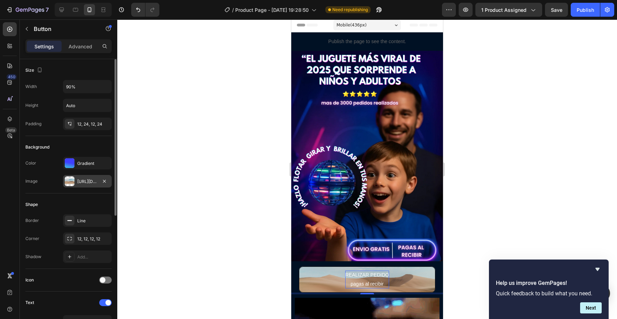
click at [324, 285] on button "REALIZAR PEDIDO pagas al recibir" at bounding box center [367, 280] width 136 height 26
click at [298, 271] on div "REALIZAR PEDIDO pagas al recibir Button 5" at bounding box center [367, 280] width 152 height 26
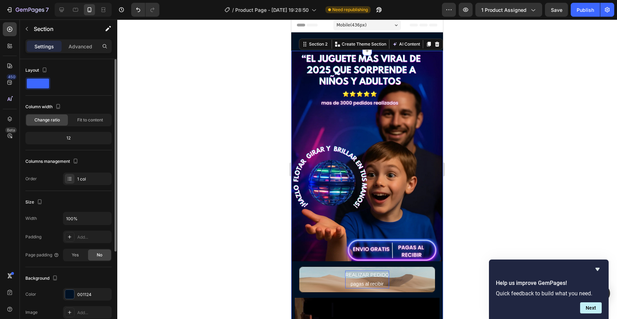
click at [301, 265] on div "REALIZAR PEDIDO pagas al recibir Button" at bounding box center [367, 277] width 152 height 33
click at [308, 282] on button "REALIZAR PEDIDO pagas al recibir" at bounding box center [367, 280] width 136 height 26
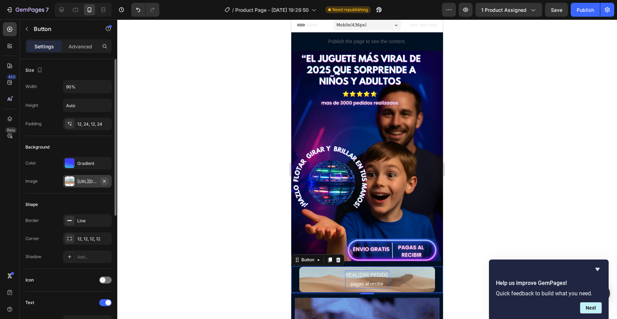
click at [102, 181] on icon "button" at bounding box center [105, 182] width 6 height 6
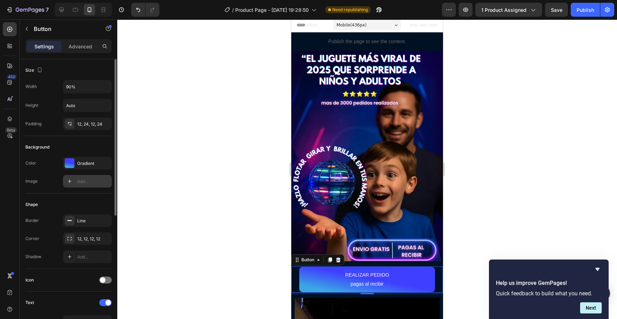
click at [294, 285] on div "REALIZAR PEDIDO pagas al recibir Button 5" at bounding box center [367, 280] width 152 height 26
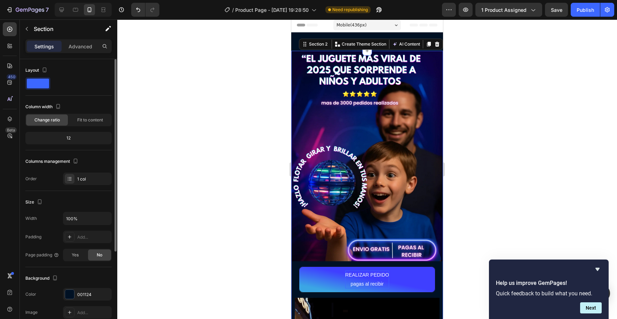
click at [440, 264] on div "REALIZAR PEDIDO pagas al recibir Button" at bounding box center [367, 277] width 152 height 33
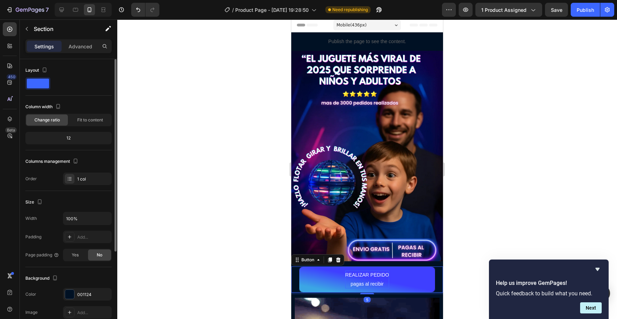
click at [294, 276] on div "REALIZAR PEDIDO pagas al recibir Button 5" at bounding box center [367, 280] width 152 height 26
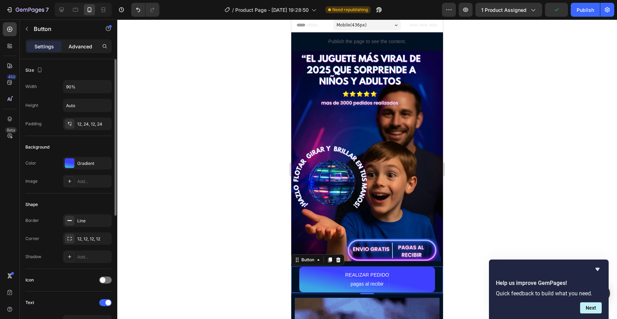
click at [89, 48] on p "Advanced" at bounding box center [81, 46] width 24 height 7
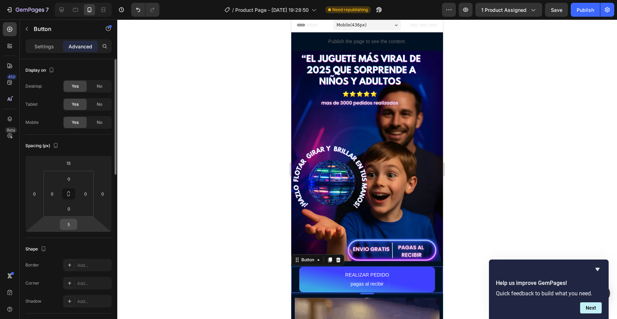
click at [70, 225] on input "5" at bounding box center [69, 224] width 14 height 10
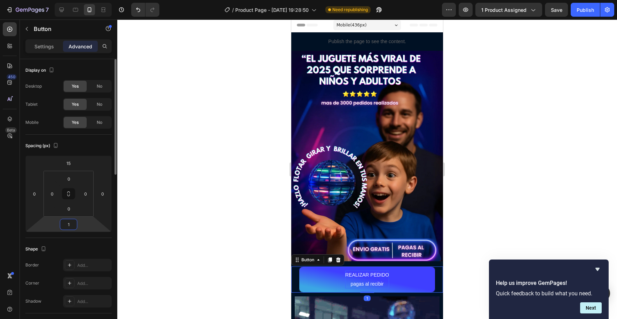
type input "15"
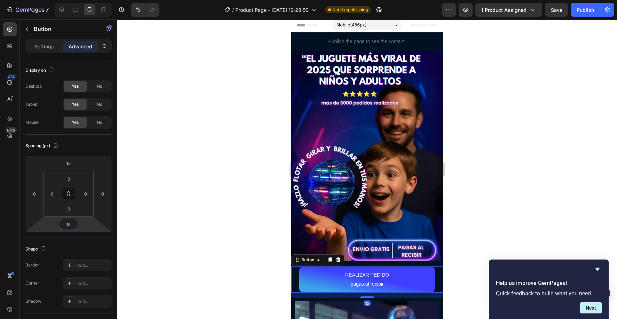
click at [144, 218] on div at bounding box center [367, 169] width 500 height 300
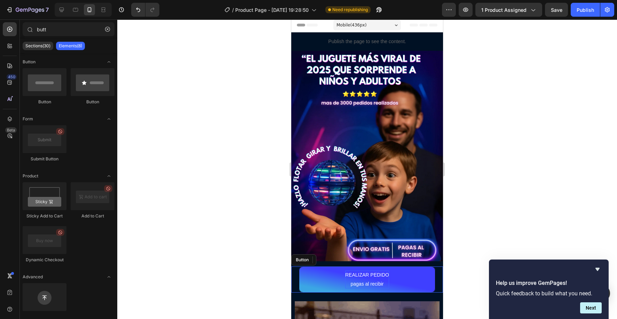
click at [567, 184] on div at bounding box center [367, 169] width 500 height 300
click at [512, 202] on div at bounding box center [367, 169] width 500 height 300
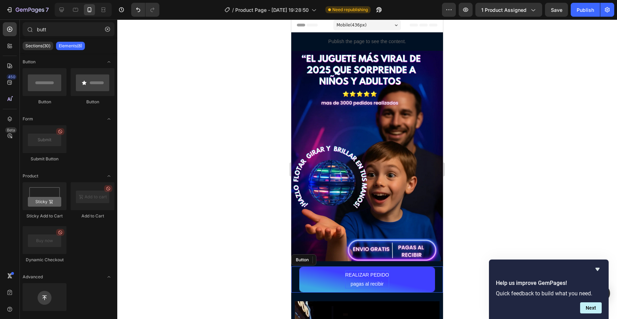
click at [465, 274] on div at bounding box center [367, 169] width 500 height 300
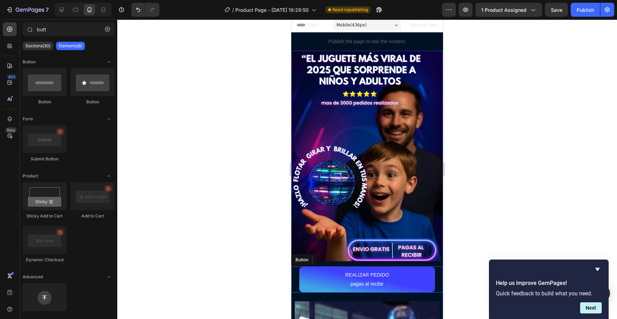
click at [275, 274] on div at bounding box center [367, 169] width 500 height 300
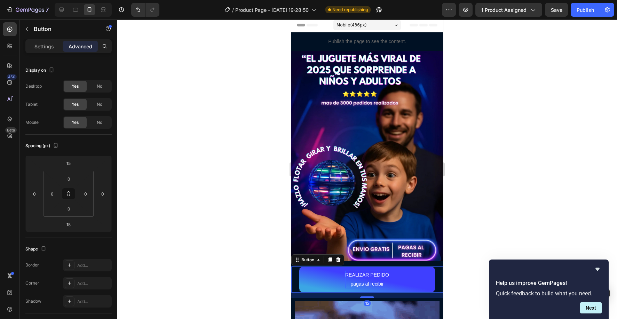
click at [297, 278] on div "REALIZAR PEDIDO pagas al recibir Button 15" at bounding box center [367, 280] width 152 height 26
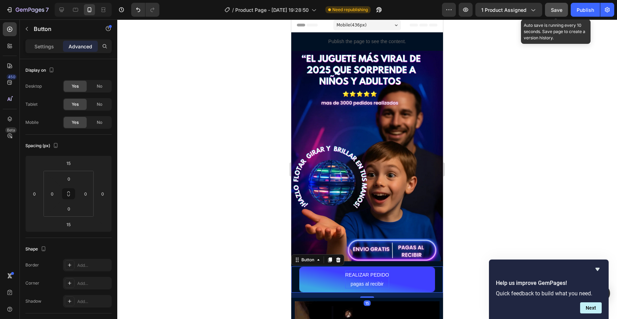
click at [555, 13] on button "Save" at bounding box center [556, 10] width 23 height 14
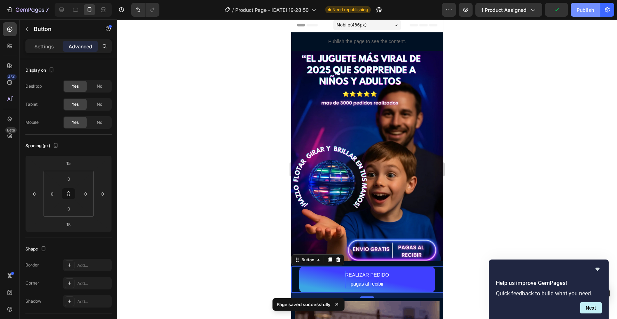
click at [574, 13] on button "Publish" at bounding box center [585, 10] width 29 height 14
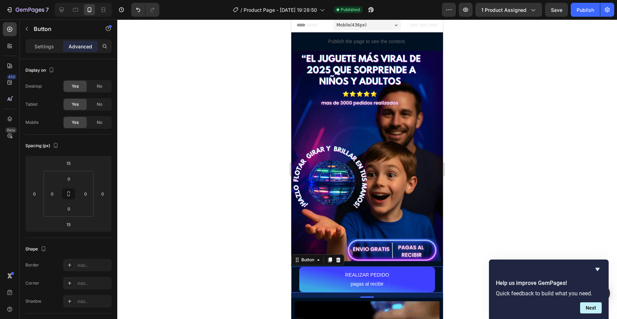
click at [307, 297] on div "15" at bounding box center [367, 295] width 152 height 5
click at [425, 296] on div "15" at bounding box center [367, 295] width 152 height 5
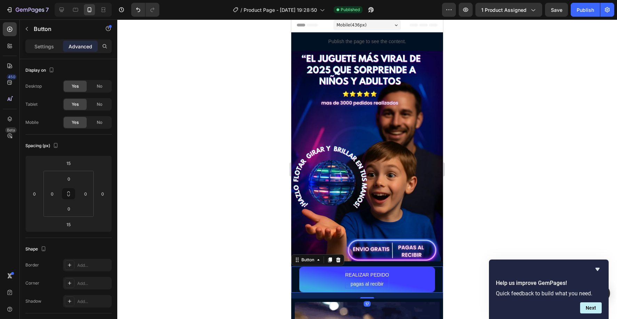
drag, startPoint x: 367, startPoint y: 297, endPoint x: 387, endPoint y: 288, distance: 21.6
click at [368, 298] on div at bounding box center [367, 297] width 14 height 1
type input "17"
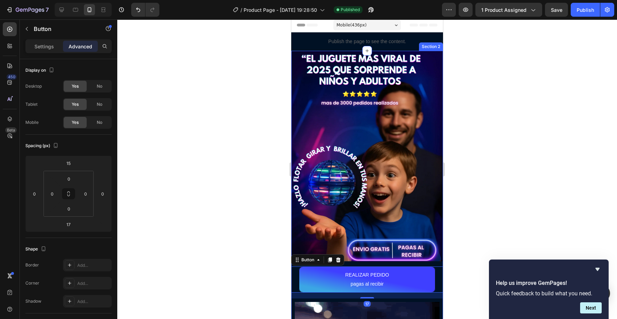
click at [437, 264] on div "REALIZAR PEDIDO pagas al recibir Button 17" at bounding box center [367, 279] width 152 height 37
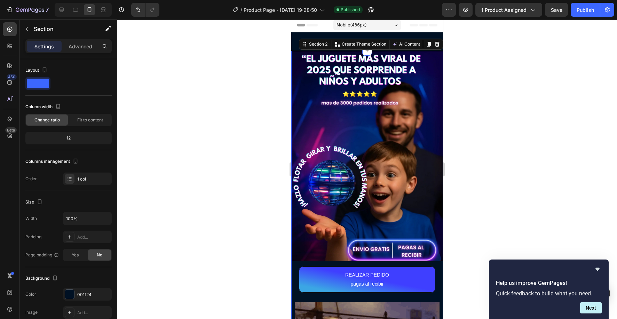
click at [438, 266] on div "REALIZAR PEDIDO pagas al recibir Button" at bounding box center [367, 279] width 152 height 37
click at [438, 265] on div "REALIZAR PEDIDO pagas al recibir Button" at bounding box center [367, 279] width 152 height 37
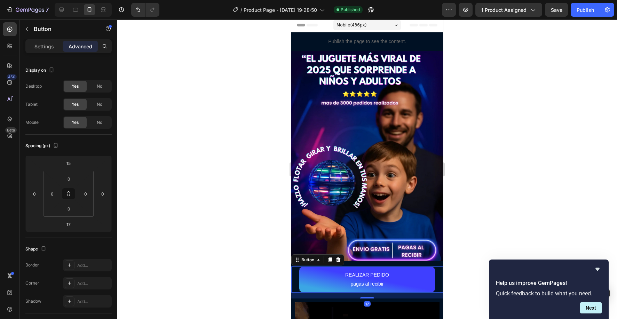
click at [294, 278] on div "REALIZAR PEDIDO pagas al recibir Button 17" at bounding box center [367, 280] width 152 height 26
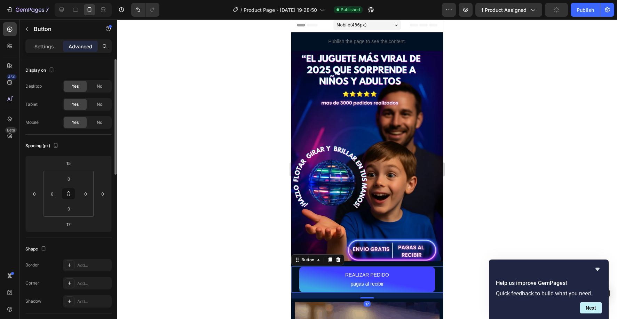
scroll to position [3, 0]
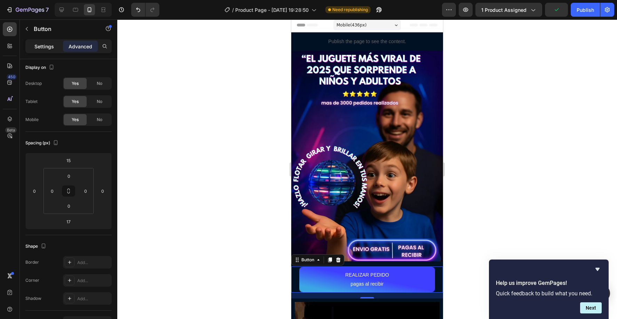
click at [46, 51] on div "Settings" at bounding box center [44, 46] width 35 height 11
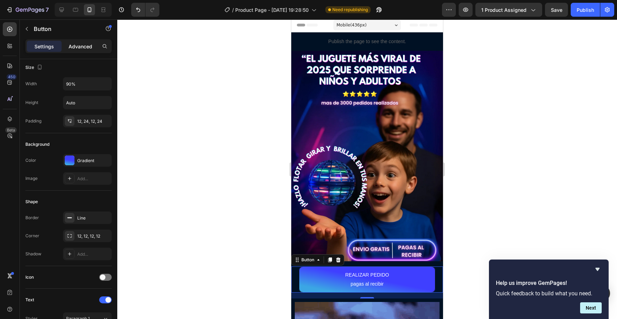
click at [92, 48] on p "Advanced" at bounding box center [81, 46] width 24 height 7
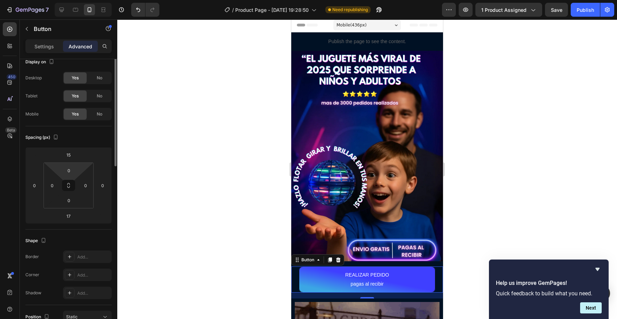
scroll to position [0, 0]
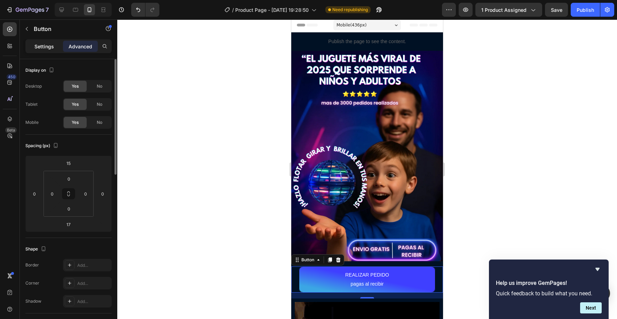
click at [41, 46] on p "Settings" at bounding box center [43, 46] width 19 height 7
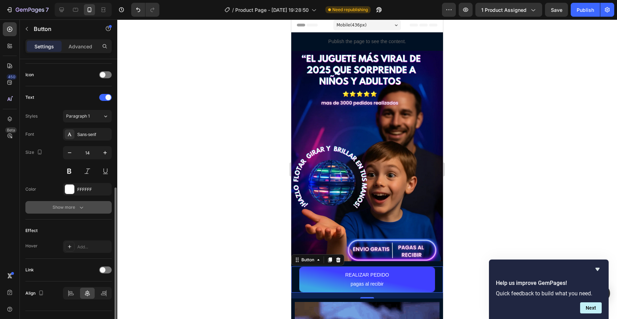
scroll to position [219, 0]
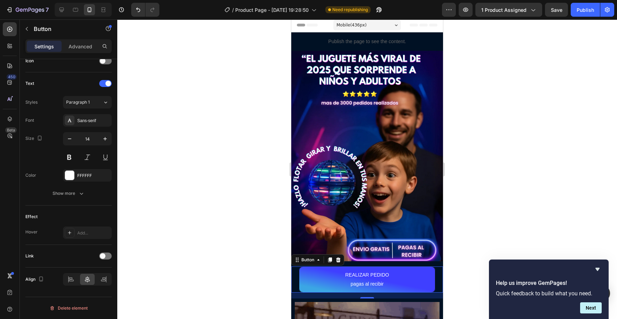
click at [299, 296] on div "17" at bounding box center [367, 296] width 152 height 6
click at [212, 257] on div at bounding box center [367, 169] width 500 height 300
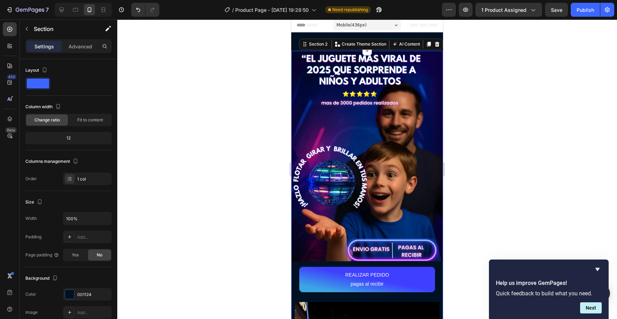
click at [300, 51] on div "Image" at bounding box center [367, 156] width 152 height 211
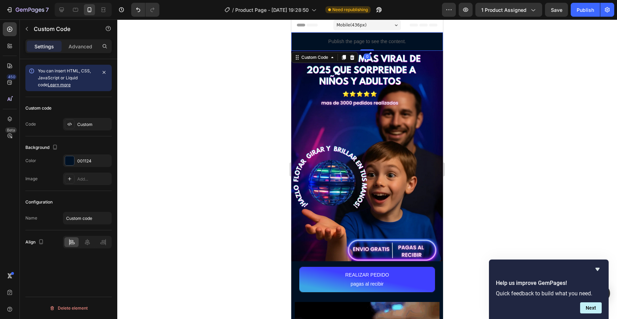
click at [433, 46] on div "Publish the page to see the content." at bounding box center [367, 41] width 152 height 18
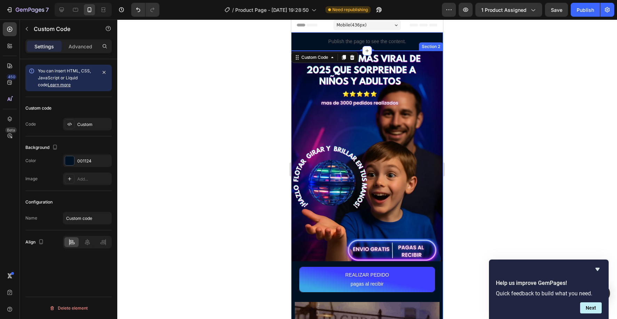
click at [436, 265] on div "REALIZAR PEDIDO pagas al recibir Button" at bounding box center [367, 279] width 152 height 37
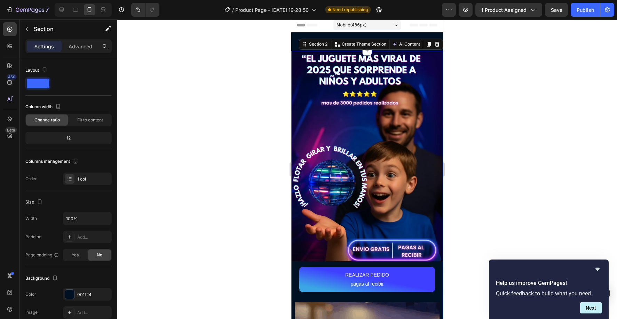
click at [437, 266] on div "REALIZAR PEDIDO pagas al recibir Button" at bounding box center [367, 279] width 152 height 37
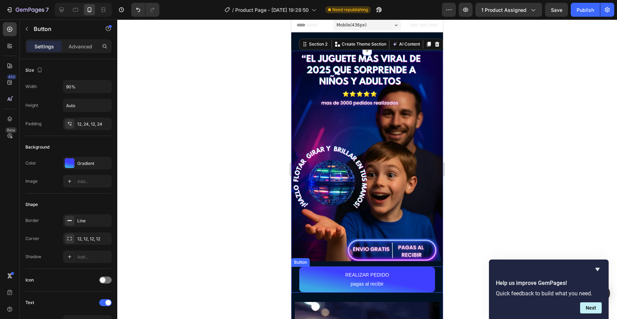
click at [296, 289] on div "REALIZAR PEDIDO pagas al recibir Button" at bounding box center [367, 280] width 152 height 26
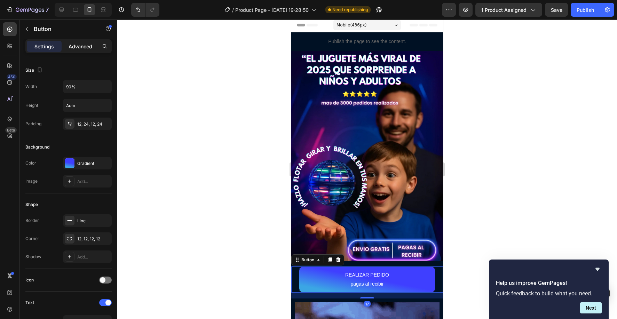
click at [80, 49] on p "Advanced" at bounding box center [81, 46] width 24 height 7
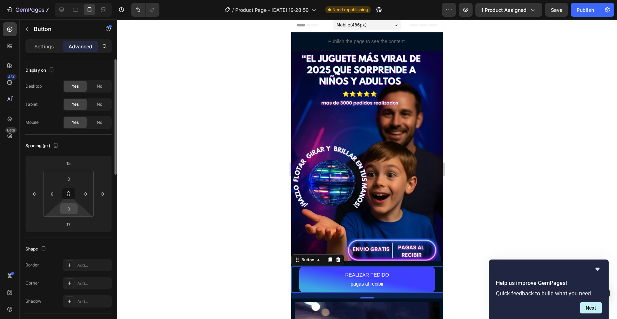
click at [70, 209] on input "0" at bounding box center [69, 209] width 14 height 10
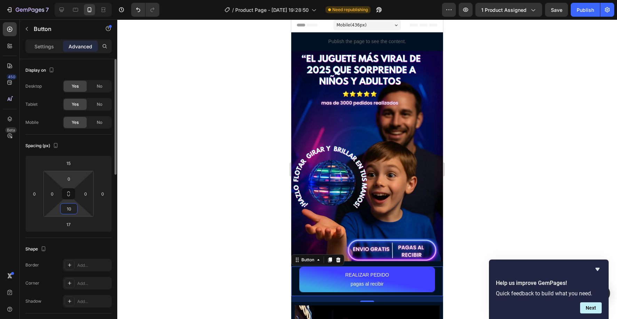
type input "10"
click at [72, 173] on div "0 0 10 0" at bounding box center [69, 194] width 50 height 46
click at [72, 176] on input "0" at bounding box center [69, 179] width 14 height 10
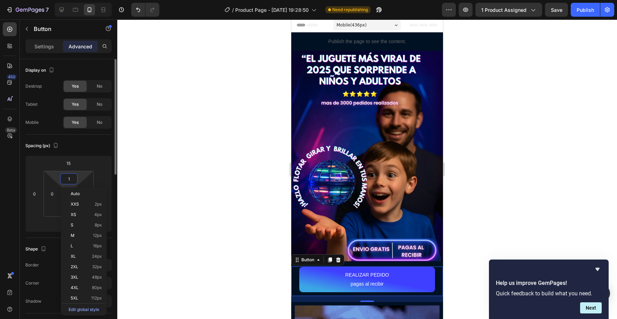
type input "10"
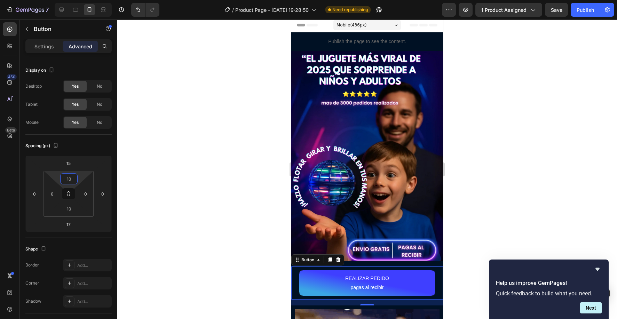
click at [152, 187] on div at bounding box center [367, 169] width 500 height 300
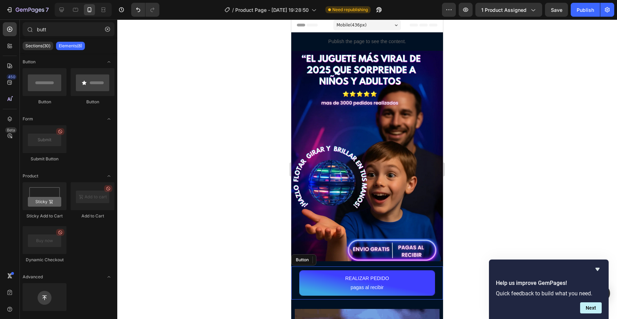
click at [475, 190] on div at bounding box center [367, 169] width 500 height 300
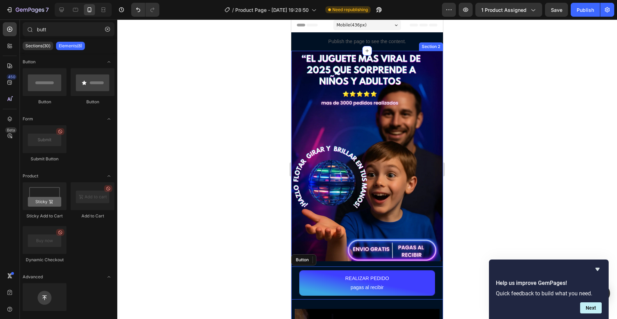
click at [353, 263] on div "REALIZAR PEDIDO pagas al recibir Button" at bounding box center [367, 283] width 152 height 44
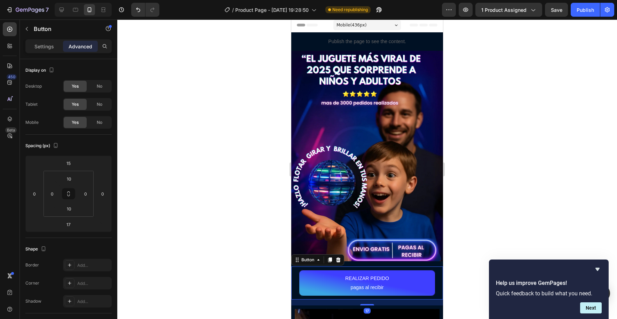
click at [296, 291] on div "REALIZAR PEDIDO pagas al recibir Button 17" at bounding box center [367, 283] width 152 height 33
click at [321, 288] on button "REALIZAR PEDIDO pagas al recibir" at bounding box center [367, 283] width 136 height 26
click at [190, 190] on div at bounding box center [367, 169] width 500 height 300
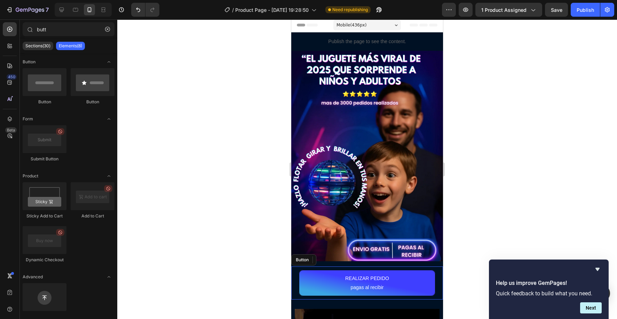
click at [498, 198] on div at bounding box center [367, 169] width 500 height 300
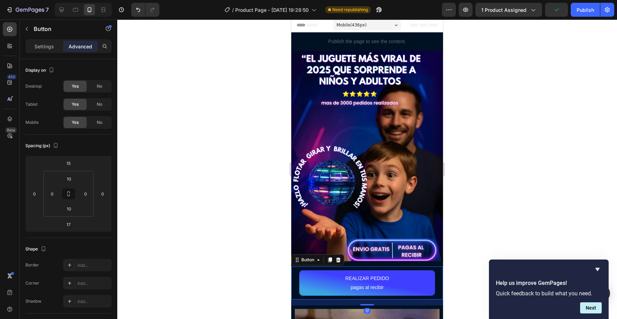
click at [427, 280] on button "REALIZAR PEDIDO pagas al recibir" at bounding box center [367, 283] width 136 height 26
click at [299, 281] on button "REALIZAR PEDIDO pagas al recibir" at bounding box center [367, 283] width 136 height 26
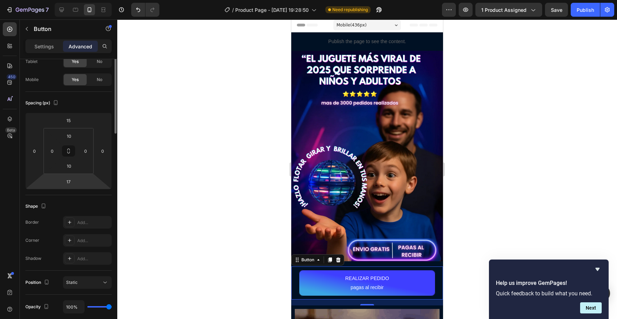
scroll to position [0, 0]
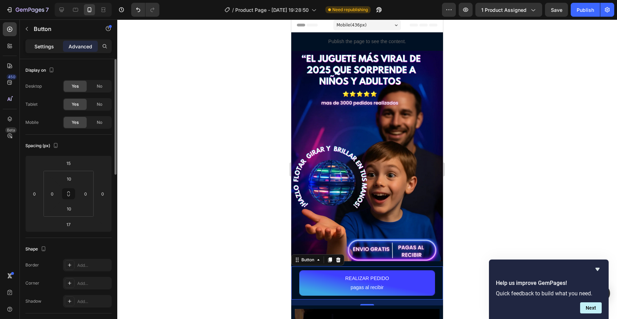
click at [47, 44] on p "Settings" at bounding box center [43, 46] width 19 height 7
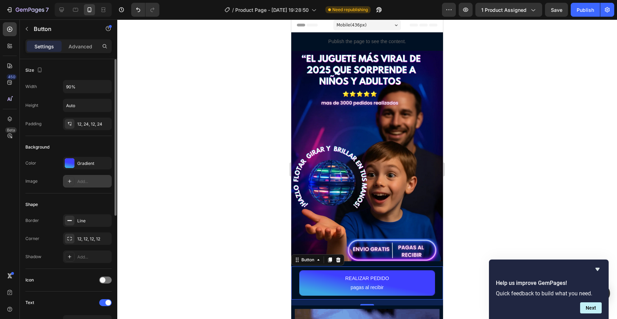
click at [64, 181] on div "Add..." at bounding box center [87, 181] width 49 height 13
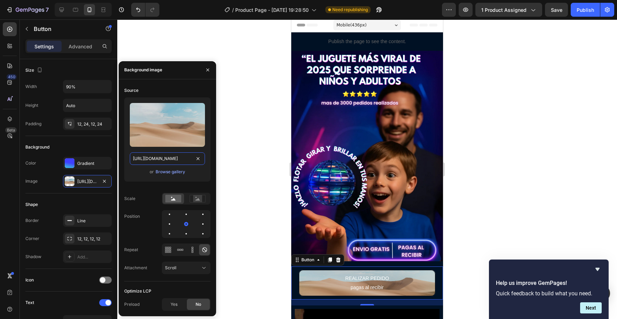
click at [171, 160] on input "[URL][DOMAIN_NAME]" at bounding box center [167, 158] width 75 height 13
paste input "0830/0213/0625/files/parts.webp?v=1758939974"
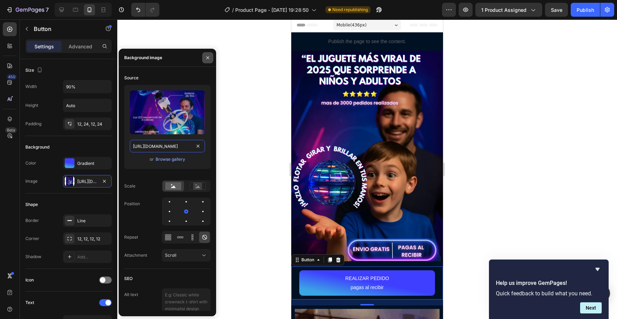
type input "[URL][DOMAIN_NAME]"
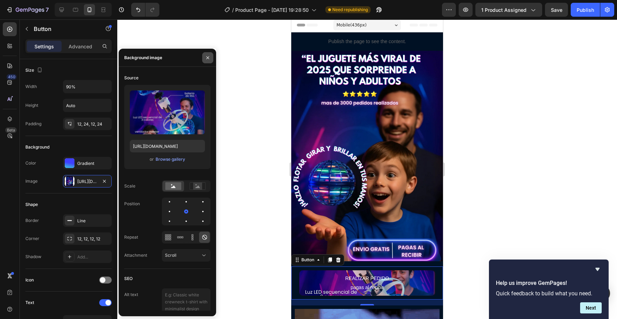
scroll to position [0, 0]
click at [210, 58] on icon "button" at bounding box center [208, 58] width 6 height 6
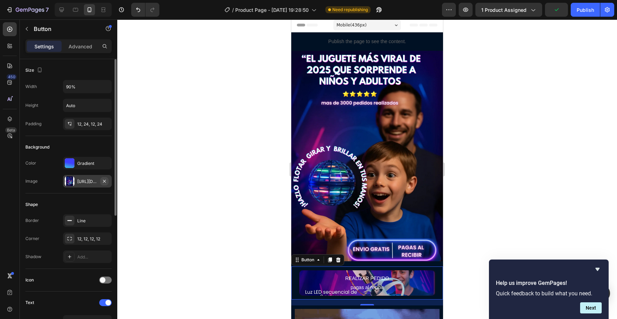
click at [107, 181] on button "button" at bounding box center [104, 181] width 8 height 8
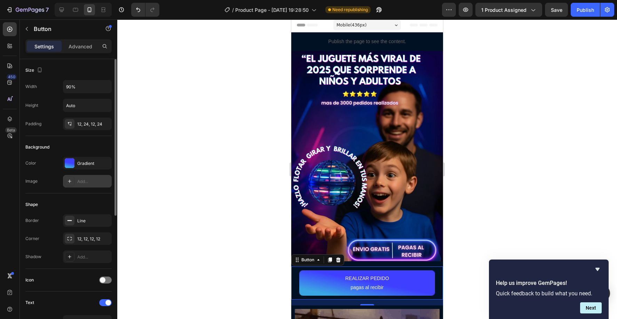
click at [457, 238] on div at bounding box center [367, 169] width 500 height 300
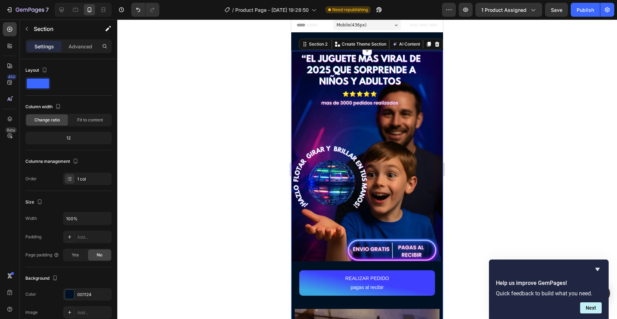
click at [331, 265] on div "REALIZAR PEDIDO pagas al recibir Button" at bounding box center [367, 283] width 152 height 44
click at [299, 304] on div "REALIZAR PEDIDO pagas al recibir Button" at bounding box center [367, 283] width 152 height 44
click at [318, 288] on button "REALIZAR PEDIDO pagas al recibir" at bounding box center [367, 283] width 136 height 26
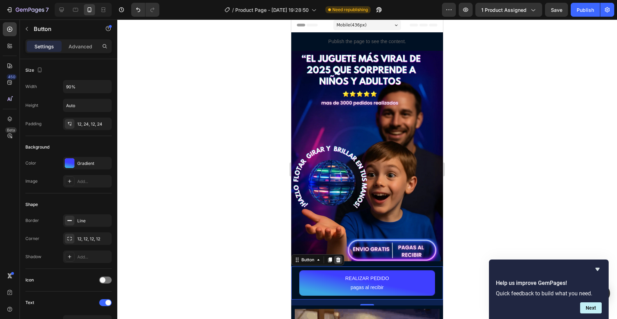
click at [341, 262] on div at bounding box center [338, 260] width 8 height 8
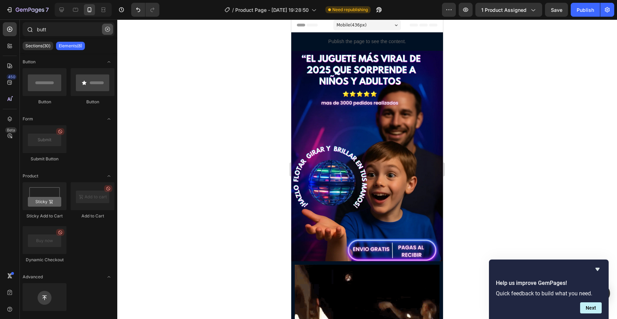
click at [109, 30] on icon "button" at bounding box center [107, 29] width 5 height 5
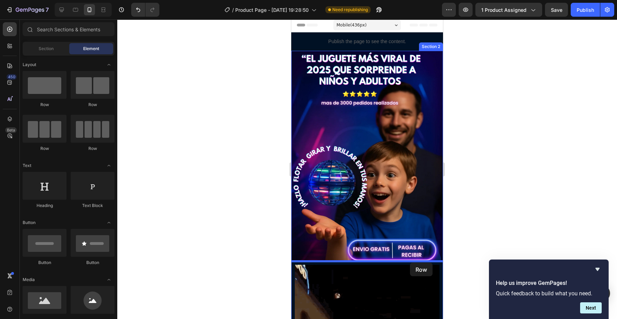
drag, startPoint x: 346, startPoint y: 109, endPoint x: 410, endPoint y: 263, distance: 166.7
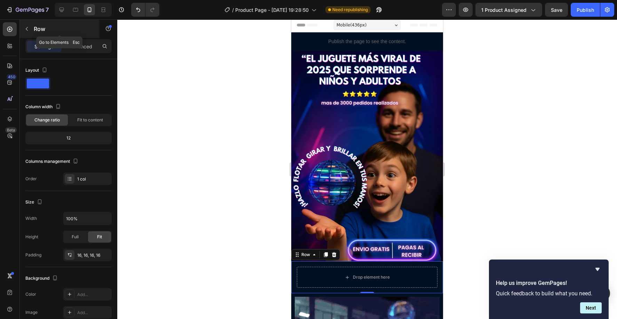
click at [27, 27] on icon "button" at bounding box center [27, 29] width 6 height 6
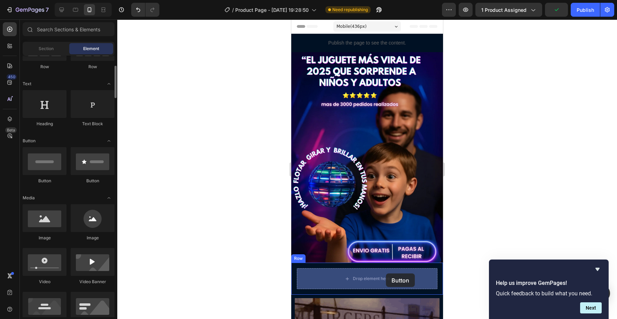
drag, startPoint x: 340, startPoint y: 185, endPoint x: 386, endPoint y: 274, distance: 99.8
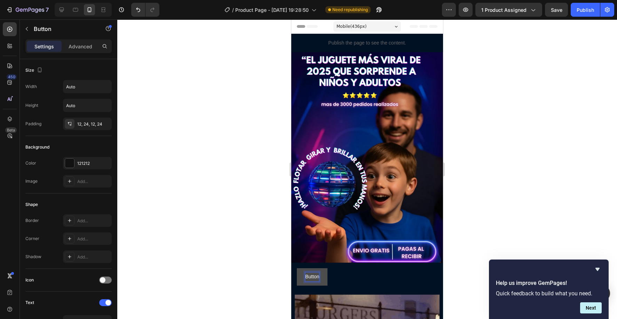
click at [311, 278] on p "Button" at bounding box center [312, 277] width 14 height 9
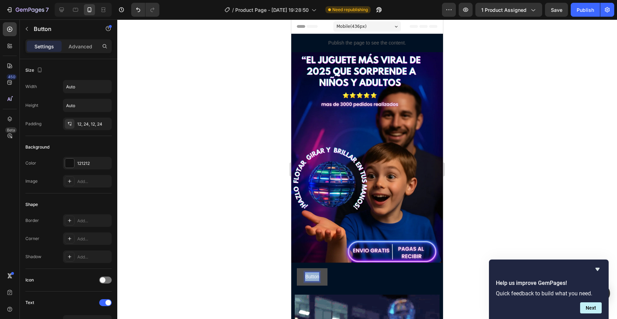
click at [311, 278] on p "Button" at bounding box center [312, 277] width 14 height 9
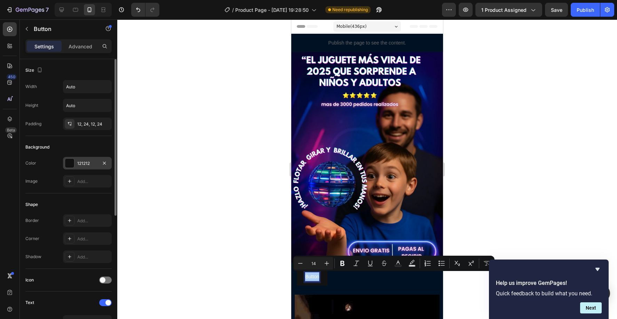
click at [64, 157] on div "121212" at bounding box center [87, 163] width 49 height 13
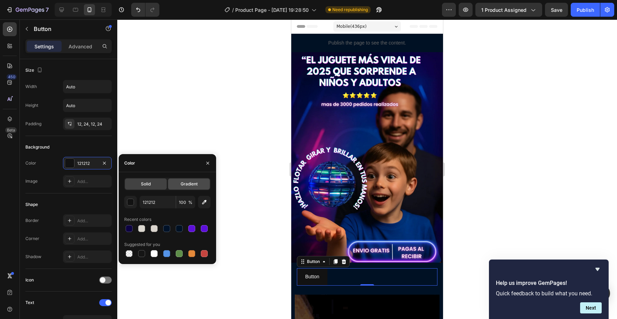
click at [198, 184] on div "Gradient" at bounding box center [189, 184] width 42 height 11
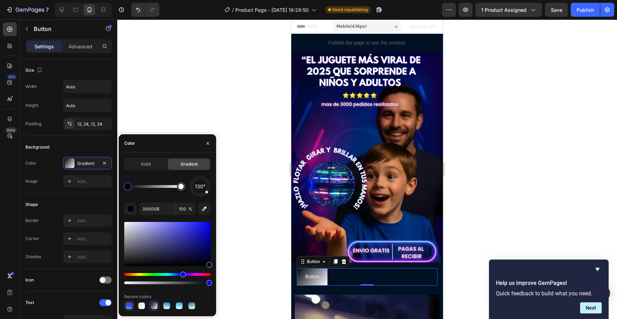
click at [127, 306] on div at bounding box center [129, 305] width 7 height 7
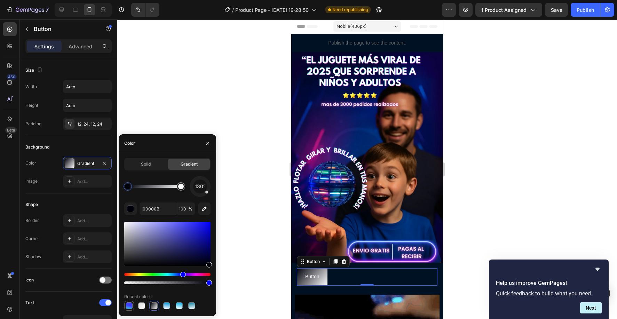
type input "3F3FFF"
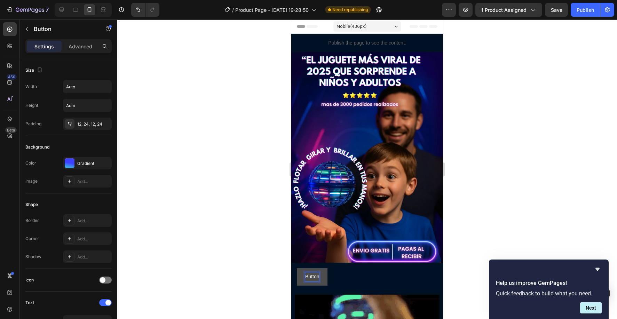
click at [316, 277] on p "Button" at bounding box center [312, 277] width 14 height 9
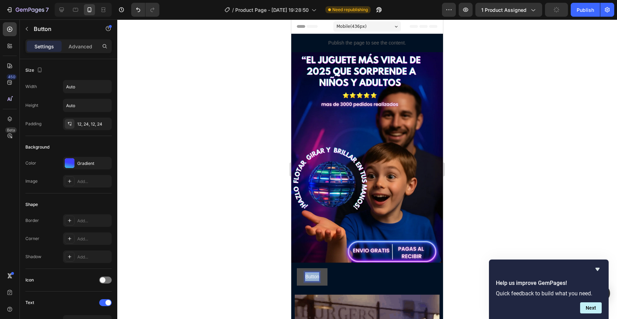
click at [316, 277] on p "Button" at bounding box center [312, 277] width 14 height 9
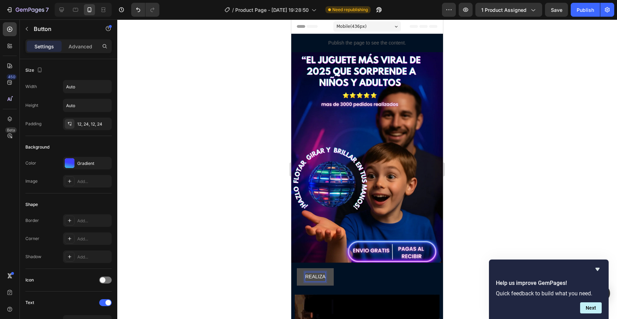
click at [297, 268] on button "REALIZA" at bounding box center [315, 276] width 37 height 17
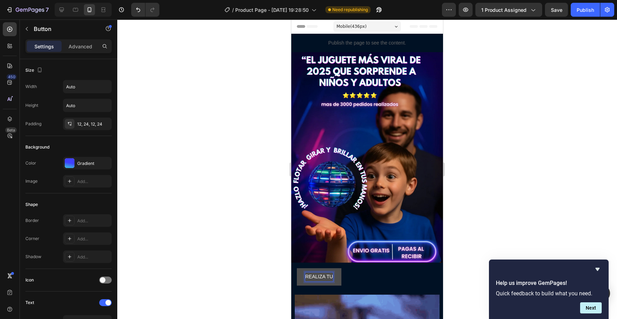
click at [297, 268] on button "REALIZA TU" at bounding box center [319, 276] width 45 height 17
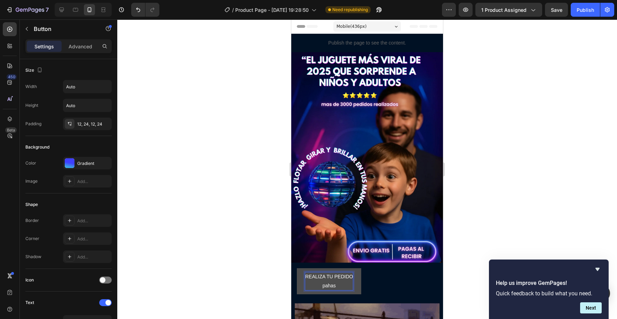
click at [297, 268] on button "REALIZA TU PEDIDO pahas" at bounding box center [329, 281] width 64 height 26
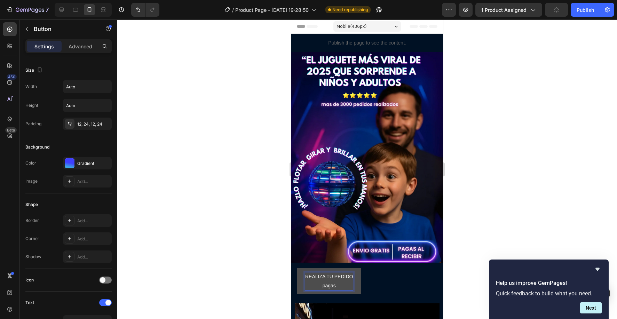
click at [297, 268] on button "REALIZA TU PEDIDO pagas" at bounding box center [329, 281] width 64 height 26
click at [297, 268] on button "REALIZA TU PEDIDO pagas al" at bounding box center [329, 281] width 64 height 26
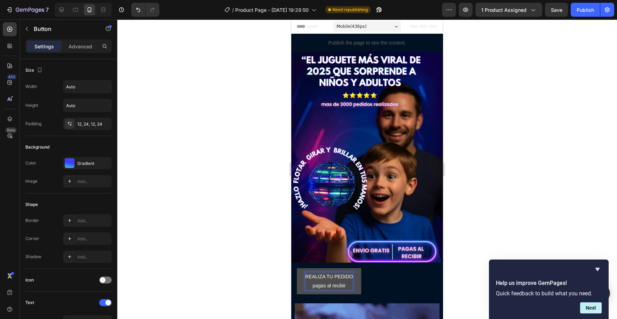
click at [357, 285] on button "REALIZA TU PEDIDO pagas al recibir" at bounding box center [329, 281] width 64 height 26
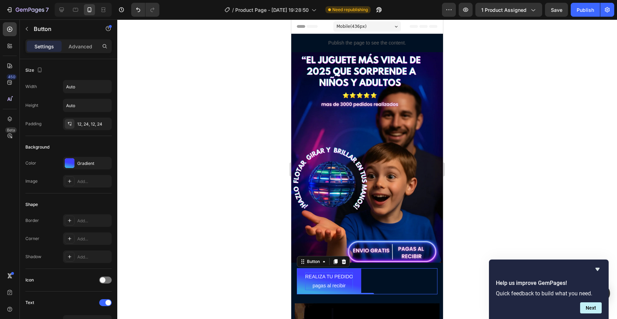
click at [343, 278] on p "REALIZA TU PEDIDO pagas al recibir" at bounding box center [329, 281] width 48 height 17
click at [160, 250] on div at bounding box center [367, 169] width 500 height 300
click at [320, 275] on p "REALIZA TU PEDIDO pagas al recibir" at bounding box center [329, 281] width 48 height 17
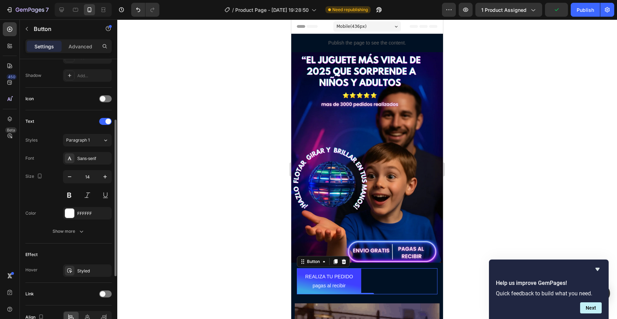
scroll to position [219, 0]
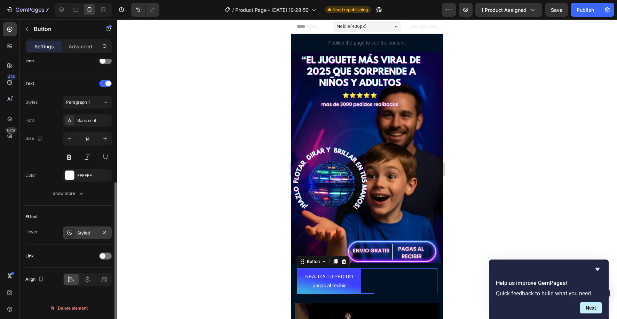
click at [69, 233] on icon at bounding box center [70, 233] width 6 height 6
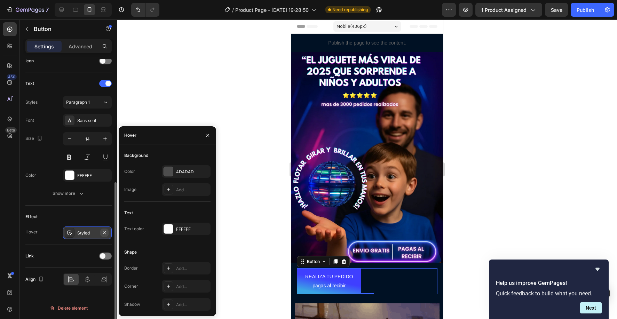
click at [104, 234] on icon "button" at bounding box center [105, 233] width 6 height 6
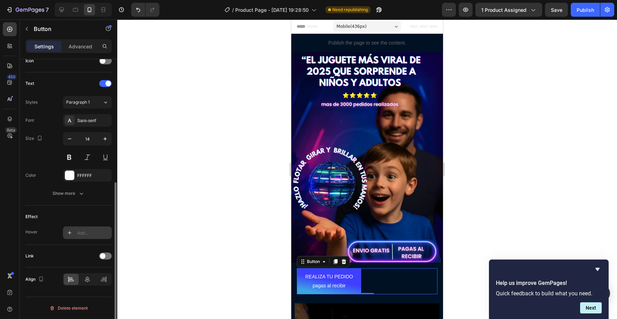
click at [69, 233] on icon at bounding box center [70, 233] width 6 height 6
click at [73, 217] on div "Effect" at bounding box center [68, 216] width 86 height 11
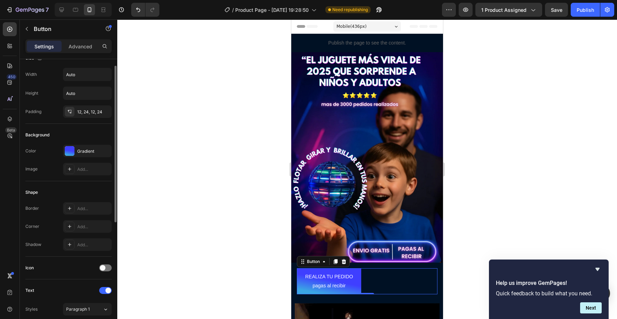
scroll to position [0, 0]
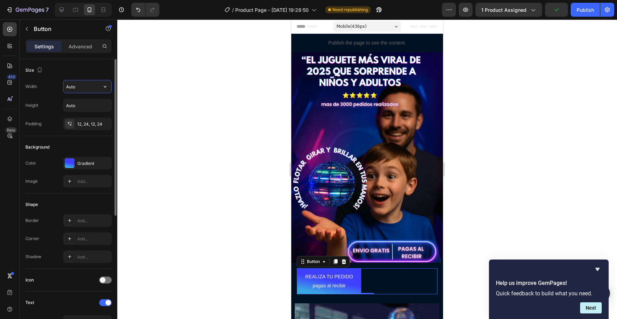
click at [87, 90] on input "Auto" at bounding box center [87, 86] width 48 height 13
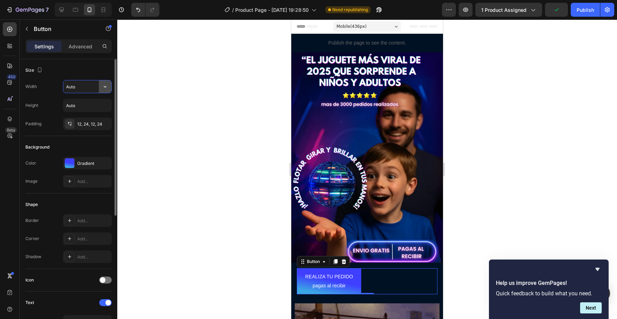
click at [100, 87] on button "button" at bounding box center [105, 86] width 13 height 13
click at [82, 89] on input "Auto" at bounding box center [87, 86] width 48 height 13
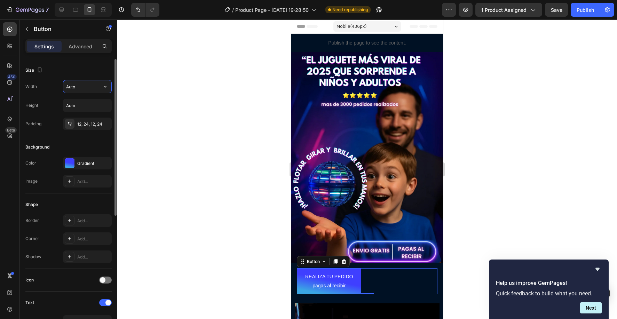
click at [82, 89] on input "Auto" at bounding box center [87, 86] width 48 height 13
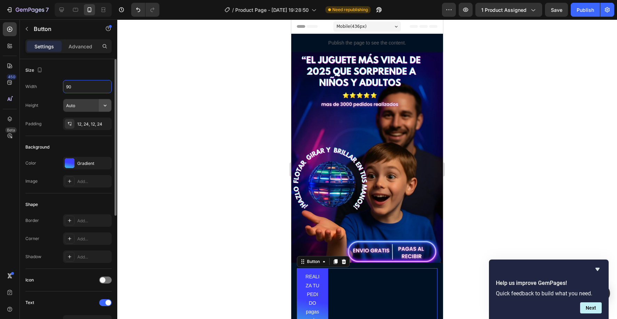
type input "90"
click at [104, 101] on button "button" at bounding box center [105, 105] width 13 height 13
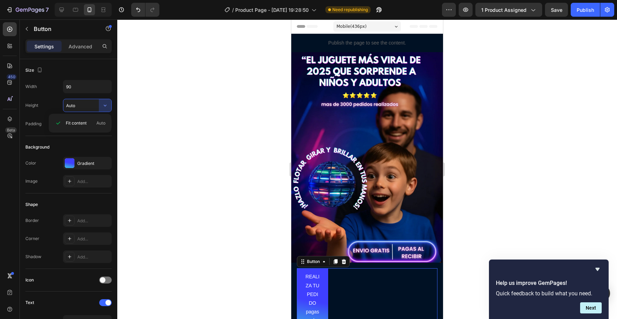
click at [158, 112] on div at bounding box center [367, 169] width 500 height 300
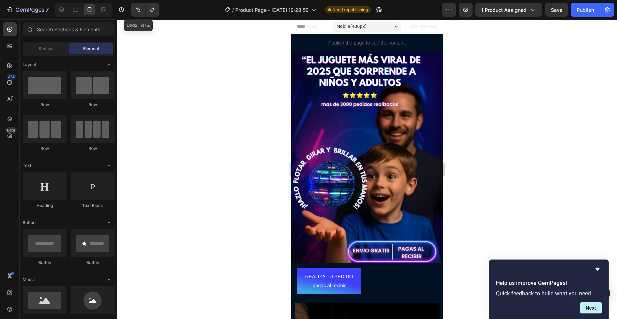
scroll to position [82, 0]
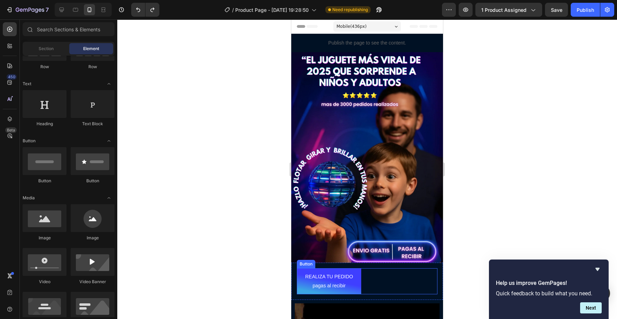
click at [361, 289] on div "REALIZA TU PEDIDO pagas al recibir Button" at bounding box center [367, 281] width 141 height 26
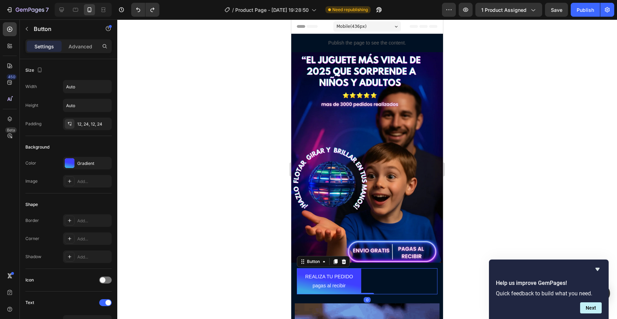
click at [362, 283] on div "REALIZA TU PEDIDO pagas al recibir Button 0" at bounding box center [367, 281] width 141 height 26
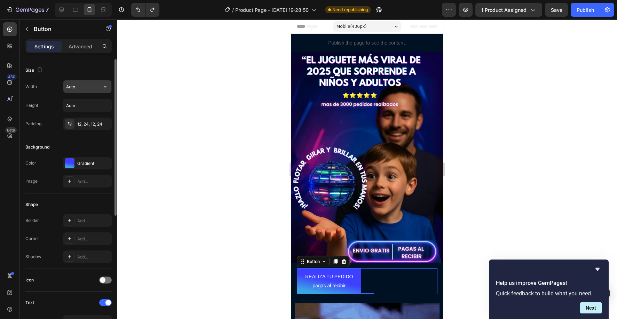
click at [98, 87] on input "Auto" at bounding box center [87, 86] width 48 height 13
click at [99, 107] on button "button" at bounding box center [105, 105] width 13 height 13
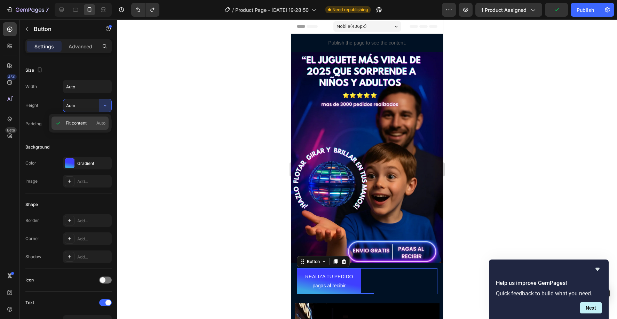
click at [84, 124] on span "Fit content" at bounding box center [76, 123] width 21 height 6
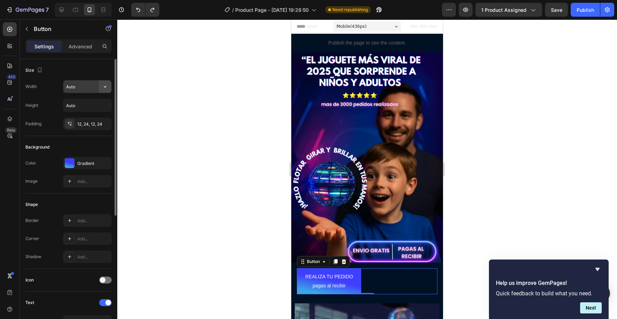
click at [104, 87] on icon "button" at bounding box center [105, 86] width 7 height 7
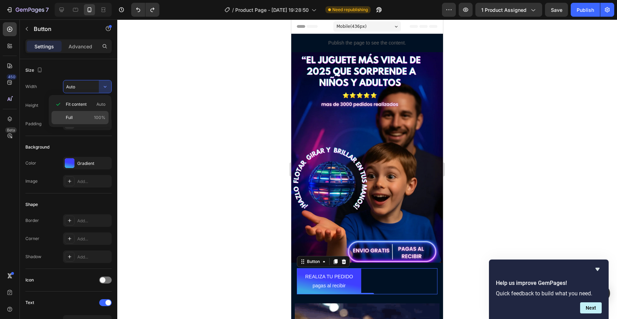
click at [93, 115] on p "Full 100%" at bounding box center [86, 118] width 40 height 6
type input "100%"
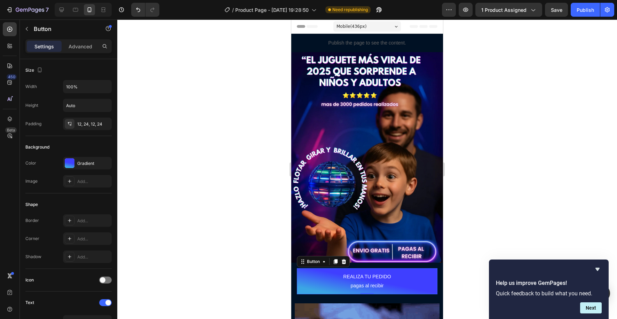
click at [480, 209] on div at bounding box center [367, 169] width 500 height 300
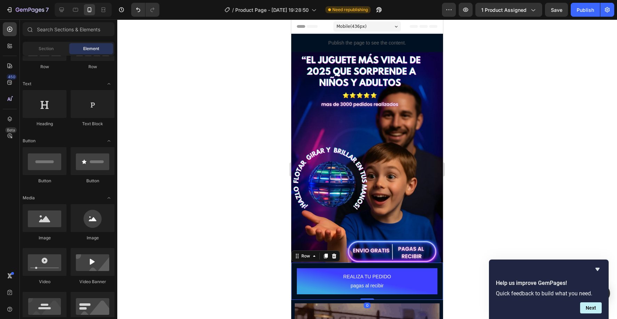
click at [294, 284] on div "REALIZA TU PEDIDO pagas al recibir Button Row 0" at bounding box center [367, 281] width 152 height 37
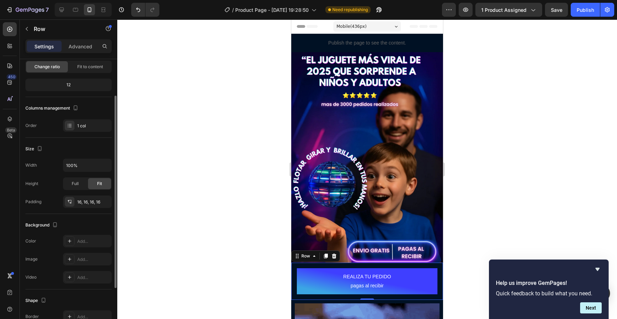
scroll to position [70, 0]
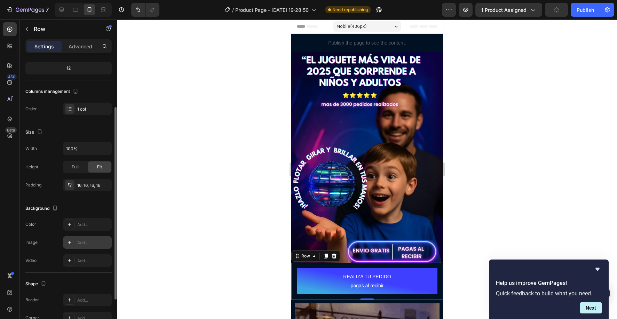
click at [70, 241] on icon at bounding box center [70, 243] width 6 height 6
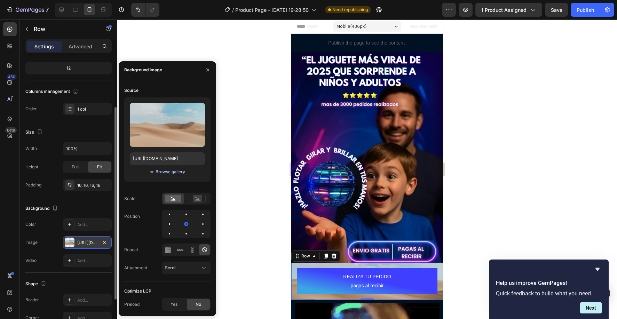
click at [165, 173] on div "Browse gallery" at bounding box center [171, 172] width 30 height 6
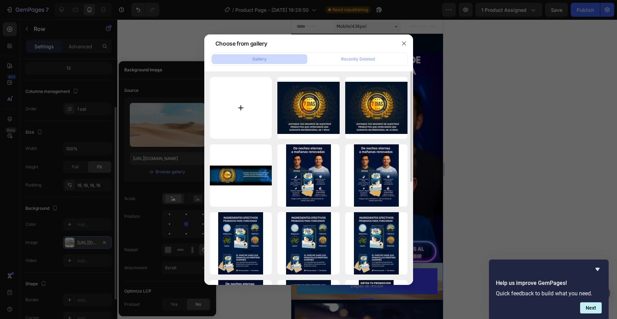
click at [257, 104] on input "file" at bounding box center [241, 108] width 62 height 62
type input "C:\fakepath\ChatGPT Image 25 sept 2025, 06_20_10 p.webp"
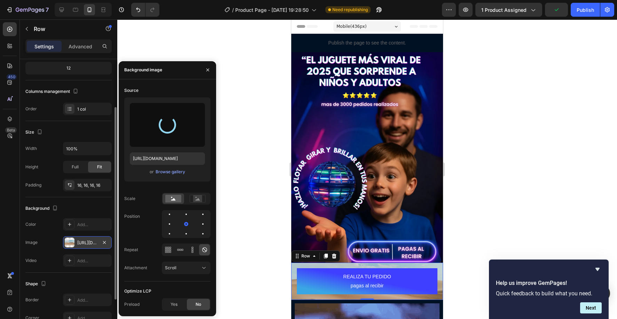
type input "https://cdn.shopify.com/s/files/1/0830/0213/0625/files/gempages_575187145350710…"
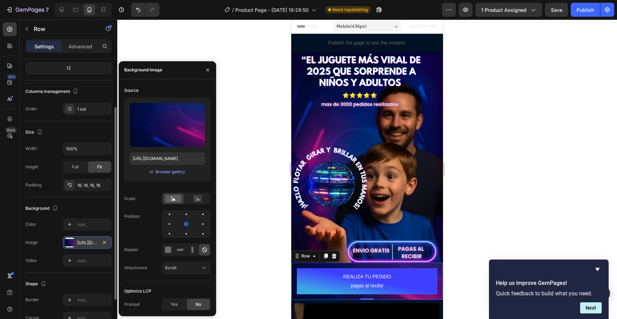
click at [275, 184] on div at bounding box center [367, 169] width 500 height 300
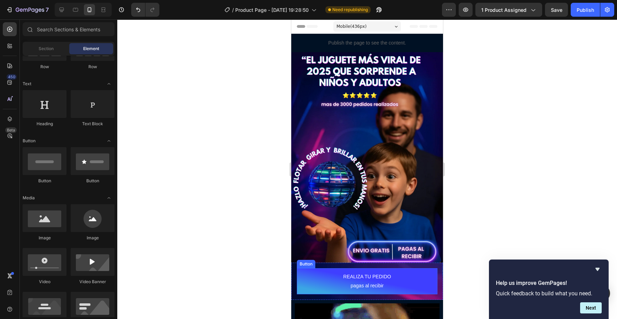
click at [304, 283] on button "REALIZA TU PEDIDO pagas al recibir" at bounding box center [367, 281] width 141 height 26
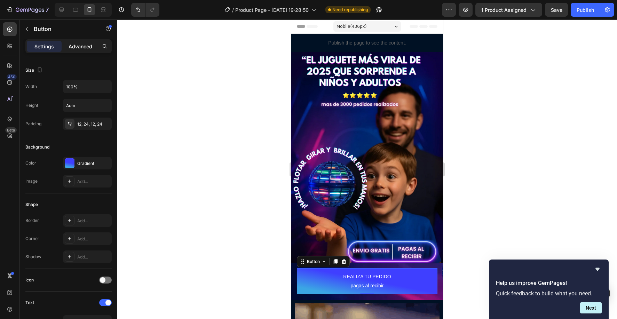
click at [77, 44] on p "Advanced" at bounding box center [81, 46] width 24 height 7
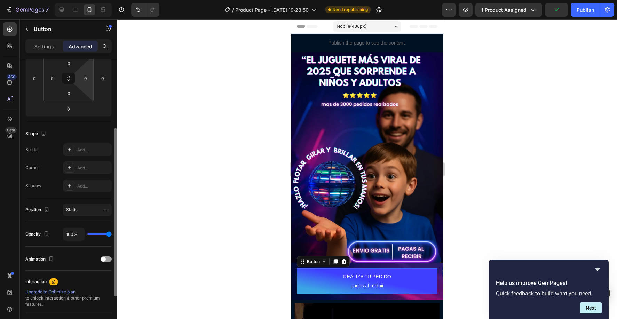
scroll to position [0, 0]
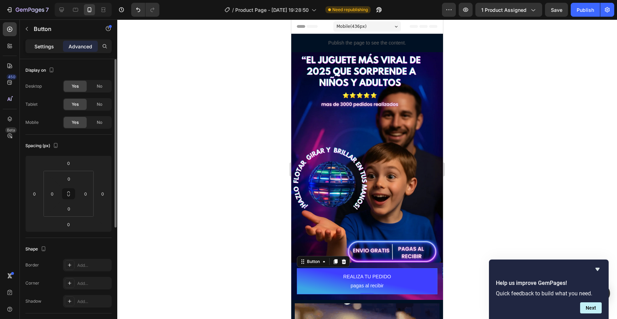
click at [44, 47] on p "Settings" at bounding box center [43, 46] width 19 height 7
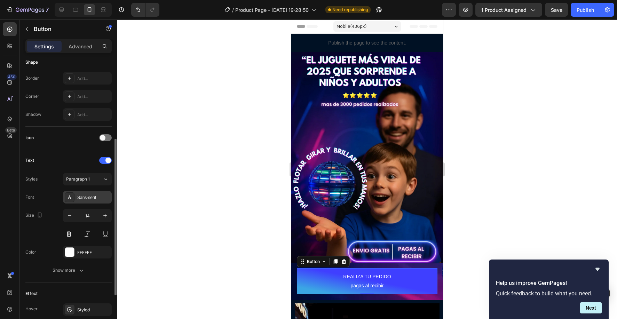
scroll to position [143, 0]
click at [104, 214] on icon "button" at bounding box center [104, 214] width 3 height 3
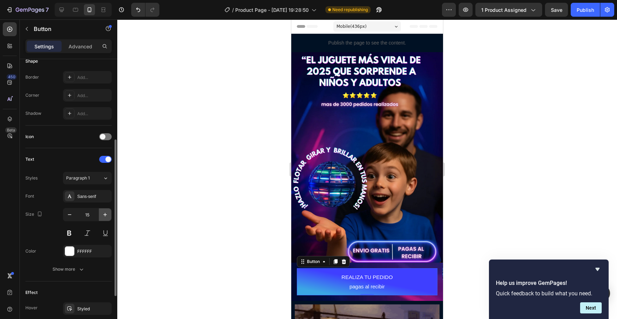
click at [104, 214] on icon "button" at bounding box center [104, 214] width 3 height 3
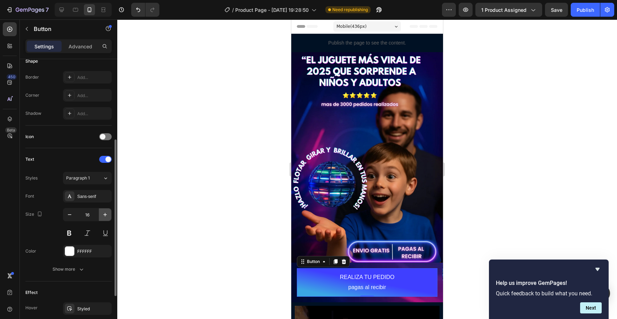
click at [104, 214] on icon "button" at bounding box center [104, 214] width 3 height 3
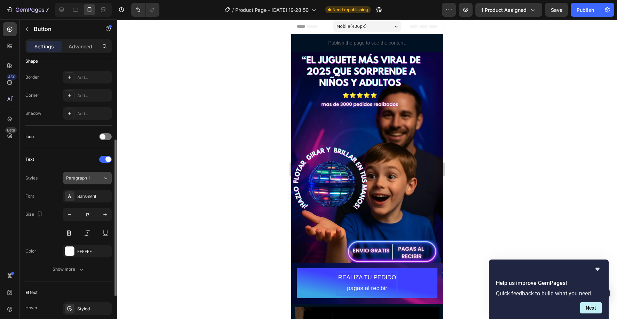
click at [104, 176] on icon at bounding box center [106, 178] width 6 height 7
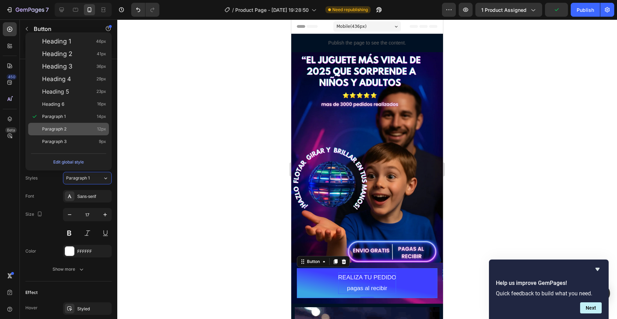
click at [77, 126] on div "Paragraph 2 12px" at bounding box center [74, 129] width 64 height 7
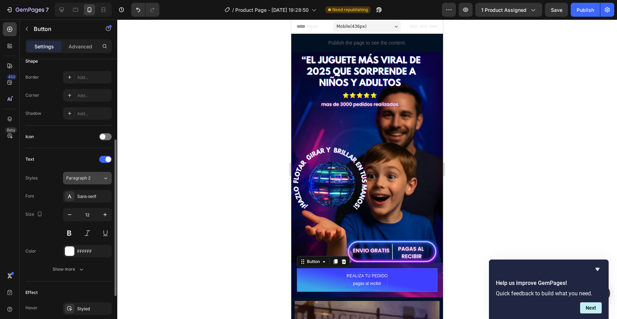
click at [102, 179] on div "Paragraph 2" at bounding box center [84, 178] width 37 height 6
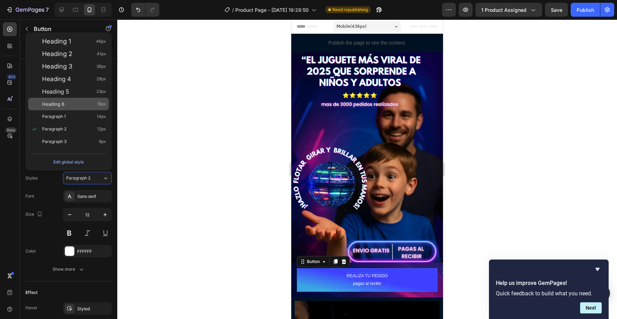
click at [76, 103] on div "Heading 6 16px" at bounding box center [74, 104] width 64 height 7
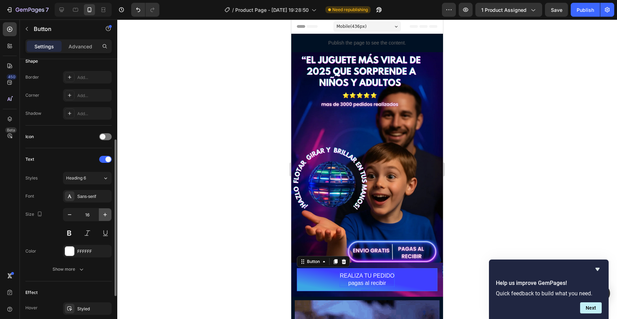
click at [107, 216] on icon "button" at bounding box center [105, 214] width 7 height 7
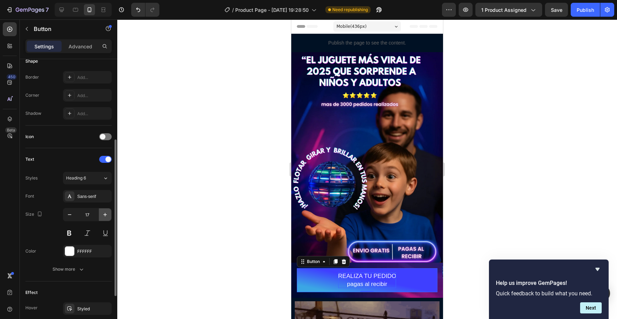
click at [107, 216] on icon "button" at bounding box center [105, 214] width 7 height 7
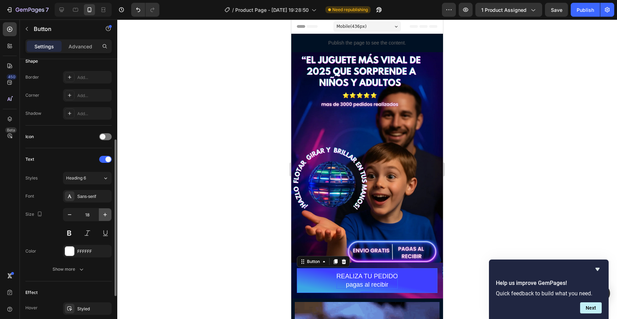
click at [107, 216] on icon "button" at bounding box center [105, 214] width 7 height 7
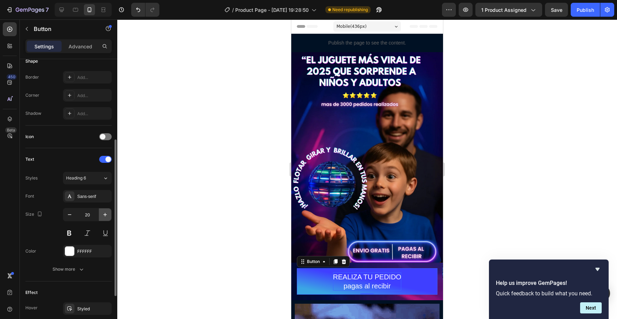
click at [107, 216] on icon "button" at bounding box center [105, 214] width 7 height 7
type input "21"
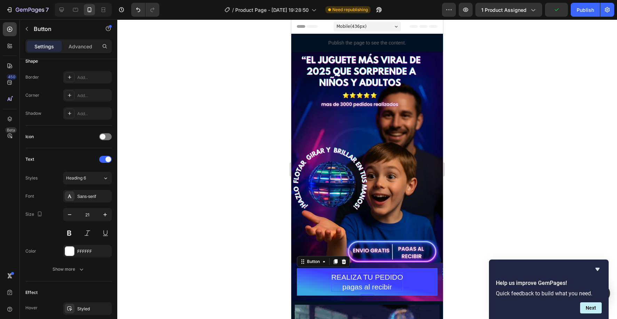
click at [312, 280] on button "REALIZA TU PEDIDO pagas al recibir" at bounding box center [367, 281] width 141 height 27
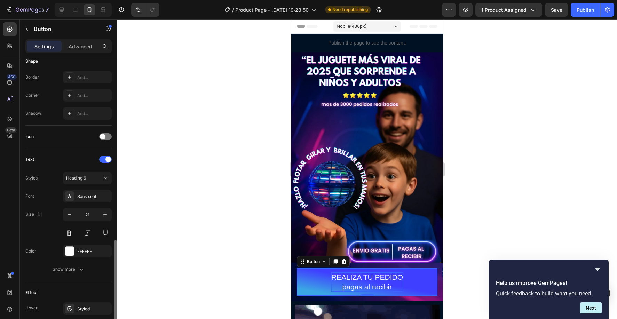
scroll to position [219, 0]
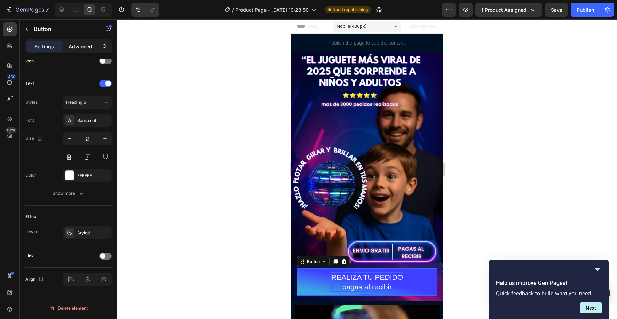
click at [80, 48] on p "Advanced" at bounding box center [81, 46] width 24 height 7
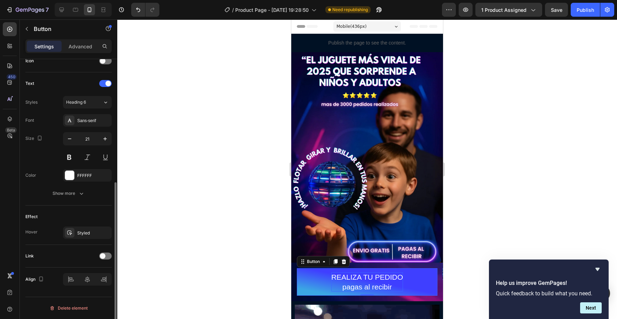
scroll to position [184, 0]
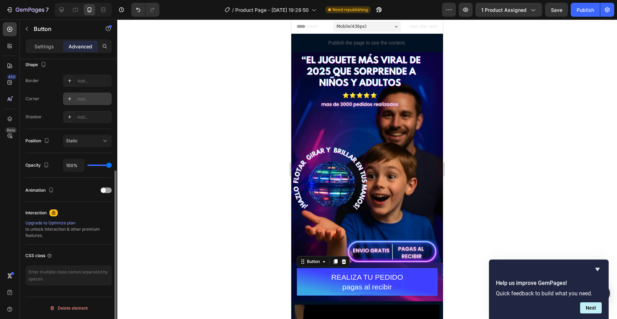
click at [67, 99] on icon at bounding box center [70, 99] width 6 height 6
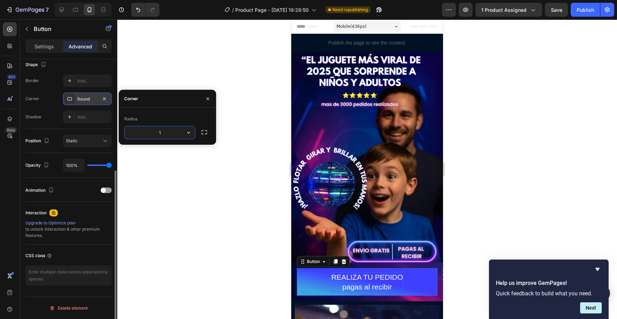
type input "12"
click at [168, 133] on input "12" at bounding box center [160, 132] width 70 height 13
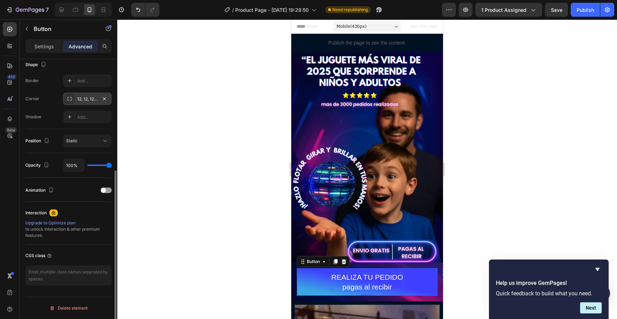
click at [209, 188] on div at bounding box center [367, 169] width 500 height 300
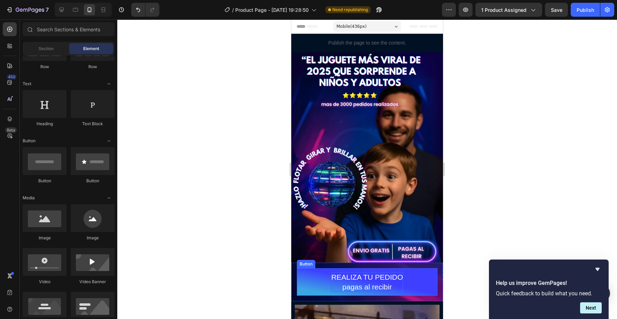
click at [310, 285] on button "REALIZA TU PEDIDO pagas al recibir" at bounding box center [367, 281] width 141 height 27
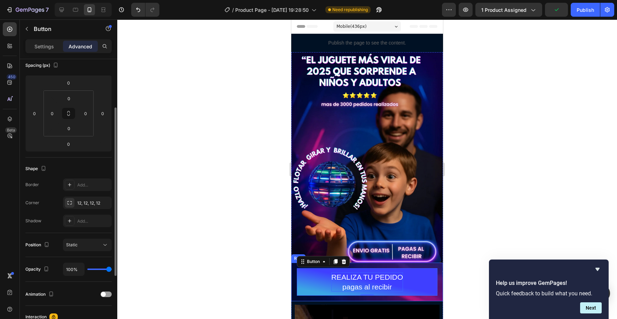
scroll to position [81, 0]
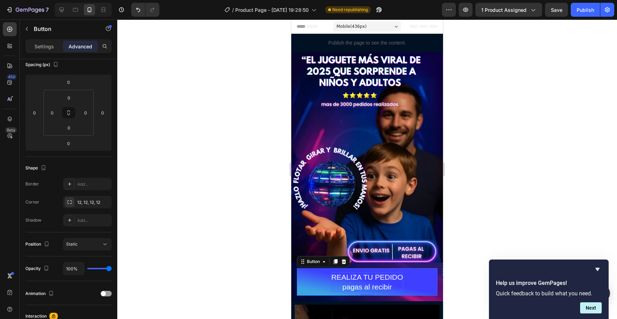
click at [318, 275] on button "REALIZA TU PEDIDO pagas al recibir" at bounding box center [367, 281] width 141 height 27
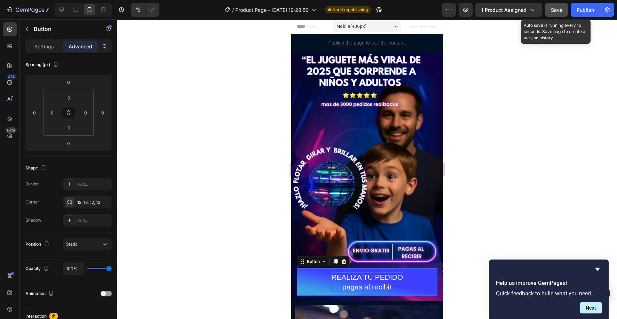
click at [555, 10] on span "Save" at bounding box center [556, 10] width 11 height 6
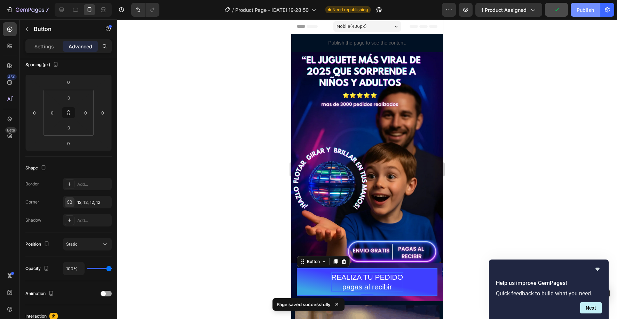
click at [585, 10] on div "Publish" at bounding box center [585, 9] width 17 height 7
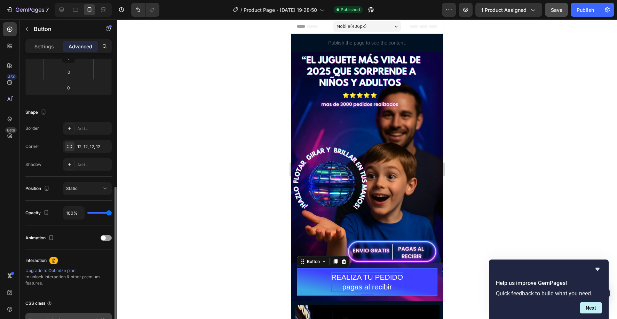
scroll to position [184, 0]
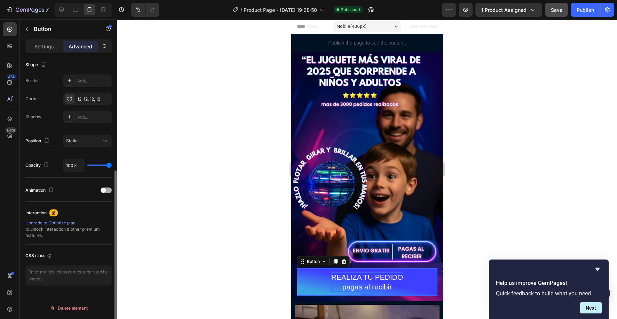
click at [105, 192] on div at bounding box center [106, 191] width 11 height 6
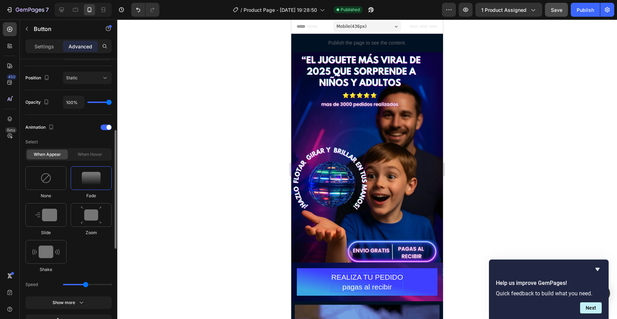
scroll to position [303, 0]
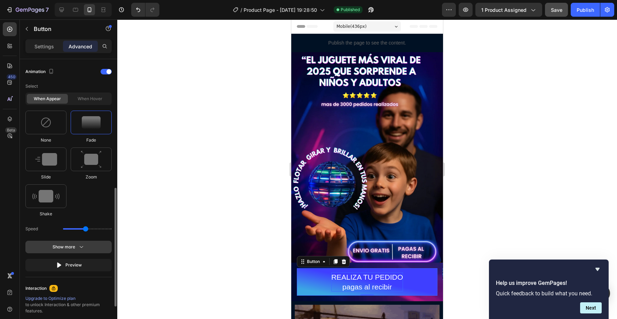
click at [81, 247] on icon "button" at bounding box center [81, 247] width 3 height 2
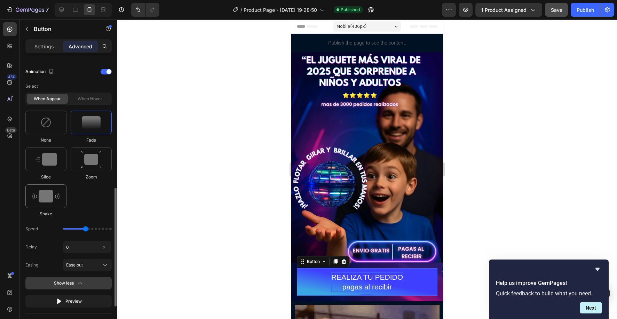
click at [55, 198] on img at bounding box center [45, 196] width 27 height 13
type input "0.7"
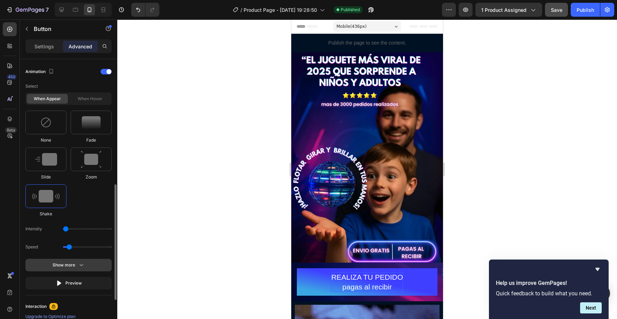
drag, startPoint x: 74, startPoint y: 230, endPoint x: 63, endPoint y: 230, distance: 11.1
type input "1"
click at [63, 230] on input "range" at bounding box center [87, 228] width 49 height 1
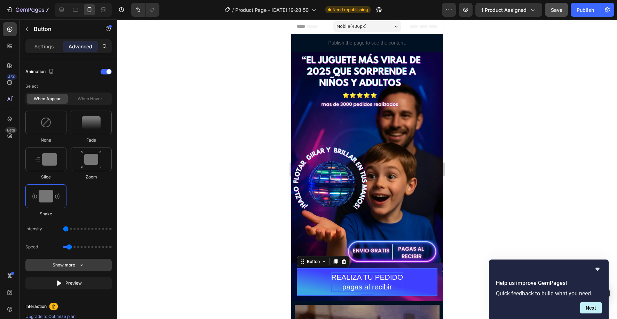
click at [82, 265] on icon "button" at bounding box center [81, 265] width 7 height 7
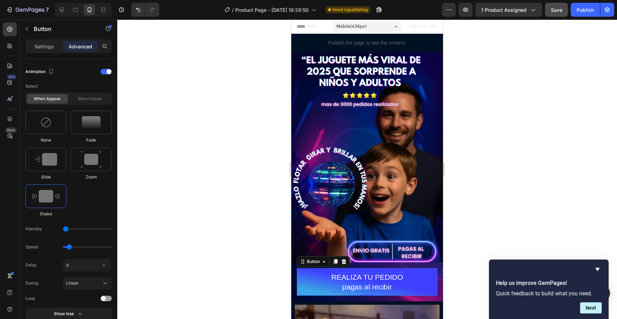
click at [109, 301] on div "Loop" at bounding box center [68, 298] width 86 height 7
click at [108, 299] on div at bounding box center [106, 299] width 11 height 6
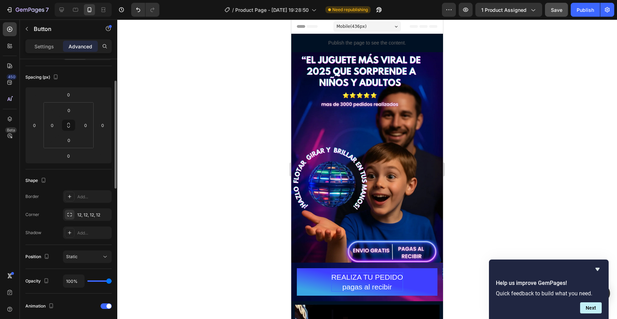
scroll to position [46, 0]
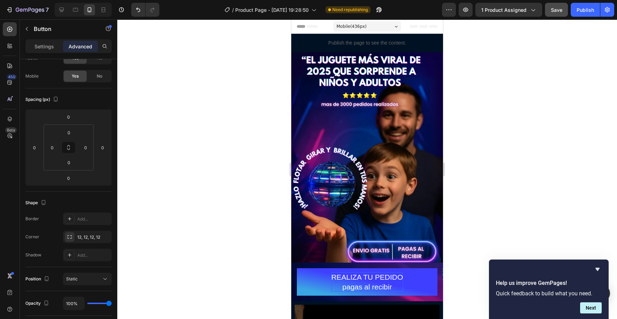
click at [300, 271] on button "REALIZA TU PEDIDO pagas al recibir" at bounding box center [367, 281] width 141 height 27
click at [302, 275] on button "REALIZA TU PEDIDO pagas al recibir" at bounding box center [367, 281] width 141 height 27
click at [328, 277] on button "REALIZA TU PEDIDO pagas al recibir" at bounding box center [367, 281] width 141 height 27
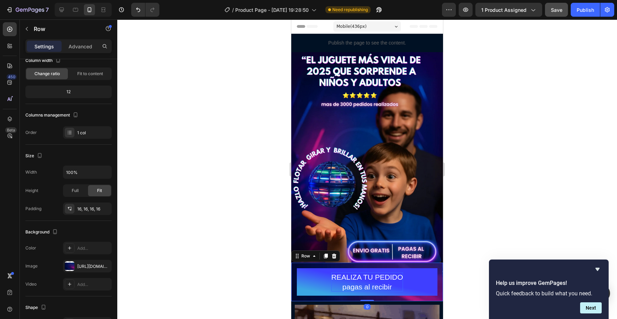
click at [440, 286] on div "REALIZA TU PEDIDO pagas al recibir Button Row 0" at bounding box center [367, 282] width 152 height 39
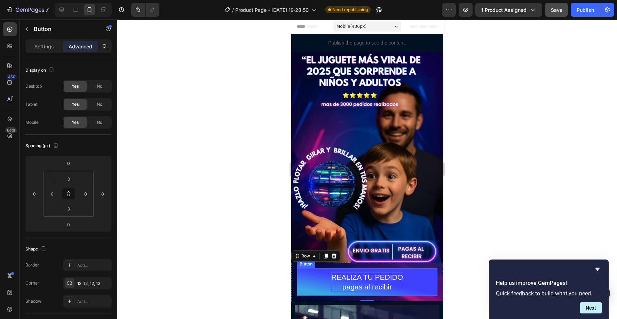
click at [414, 290] on button "REALIZA TU PEDIDO pagas al recibir" at bounding box center [367, 281] width 141 height 27
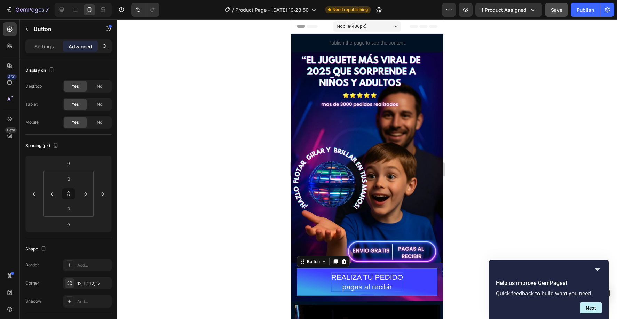
click at [310, 276] on button "REALIZA TU PEDIDO pagas al recibir" at bounding box center [367, 281] width 141 height 27
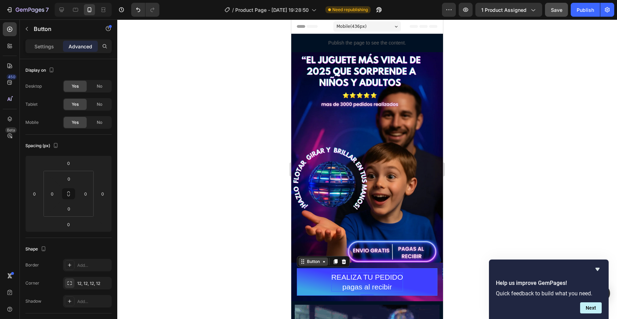
click at [308, 263] on div "Button" at bounding box center [314, 262] width 16 height 6
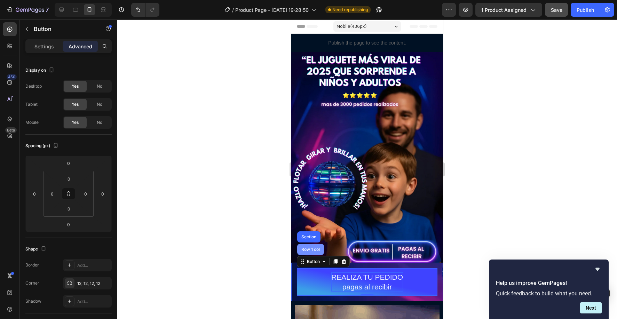
click at [308, 252] on div "Row 1 col" at bounding box center [310, 249] width 27 height 11
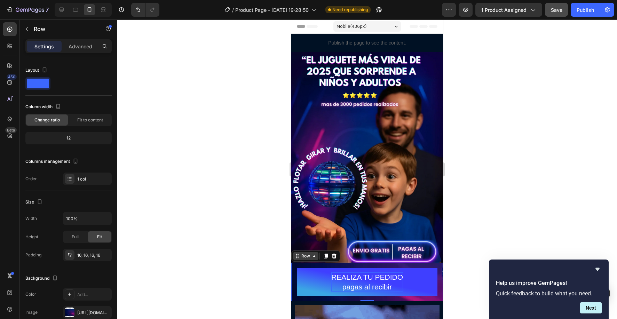
click at [302, 259] on div "Row" at bounding box center [305, 256] width 11 height 6
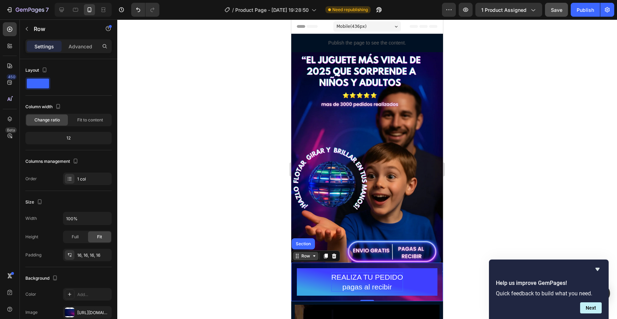
click at [296, 260] on div "Row" at bounding box center [305, 256] width 25 height 8
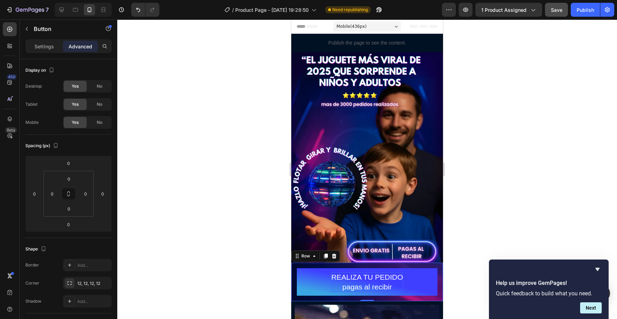
click at [319, 276] on button "REALIZA TU PEDIDO pagas al recibir" at bounding box center [367, 281] width 141 height 27
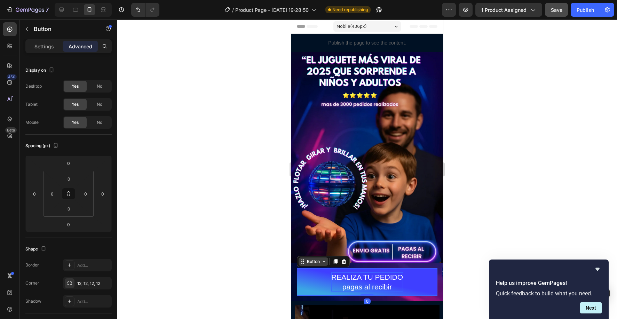
click at [301, 262] on icon at bounding box center [303, 262] width 6 height 6
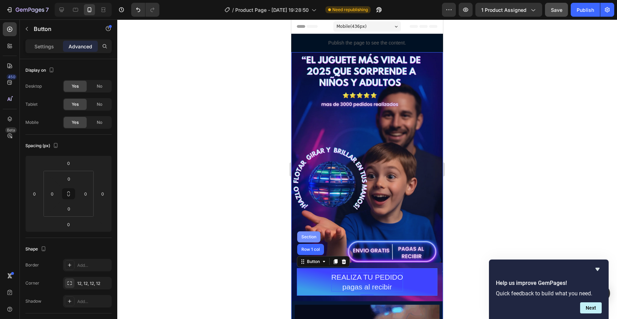
click at [306, 236] on div "Section" at bounding box center [309, 237] width 18 height 4
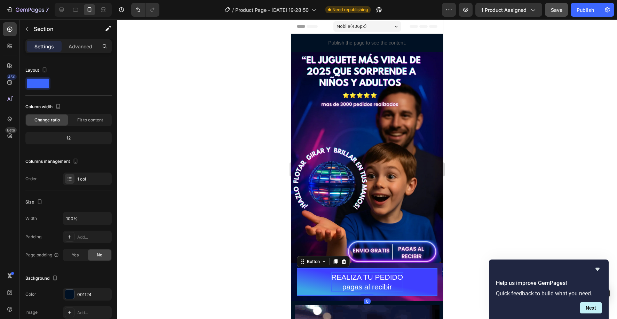
click at [322, 284] on button "REALIZA TU PEDIDO pagas al recibir" at bounding box center [367, 281] width 141 height 27
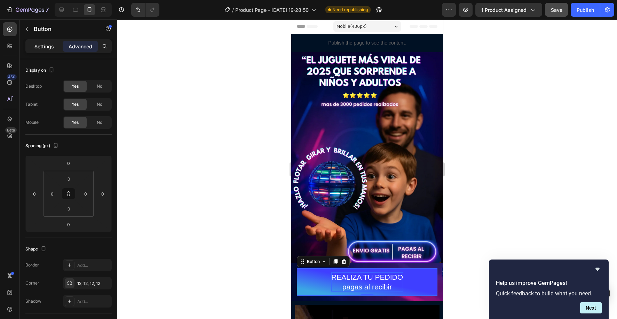
click at [45, 50] on div "Settings" at bounding box center [44, 46] width 35 height 11
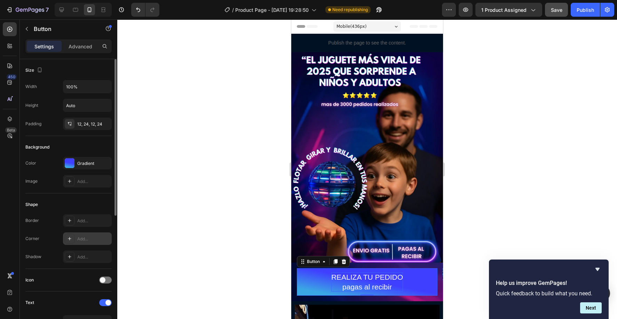
click at [70, 240] on icon at bounding box center [70, 239] width 6 height 6
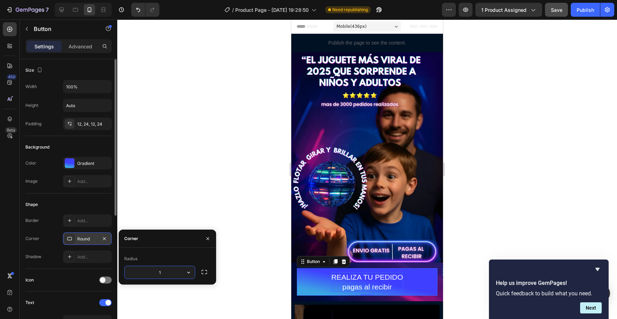
type input "12"
click at [212, 191] on div at bounding box center [367, 169] width 500 height 300
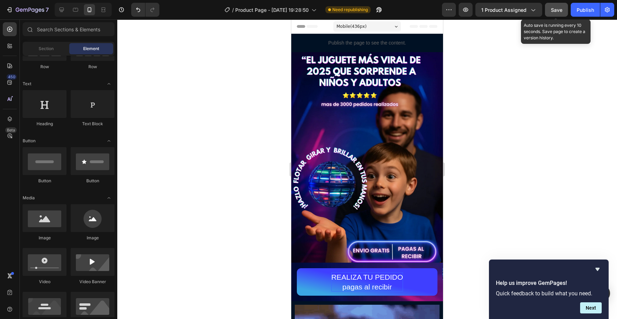
click at [558, 9] on span "Save" at bounding box center [556, 10] width 11 height 6
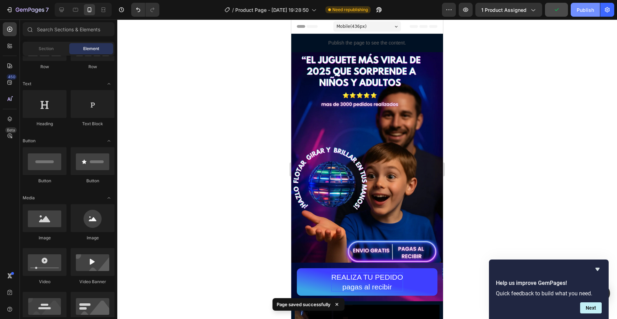
click at [579, 8] on div "Publish" at bounding box center [585, 9] width 17 height 7
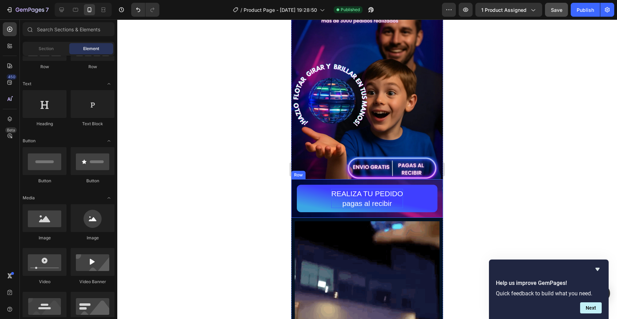
scroll to position [82, 0]
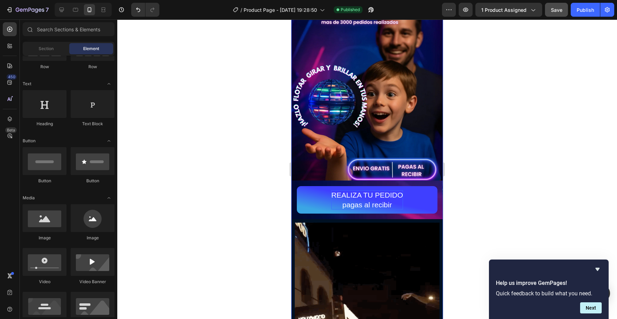
click at [399, 221] on div "Image REALIZA TU PEDIDO pagas al recibir Button Row Image Image" at bounding box center [367, 271] width 152 height 603
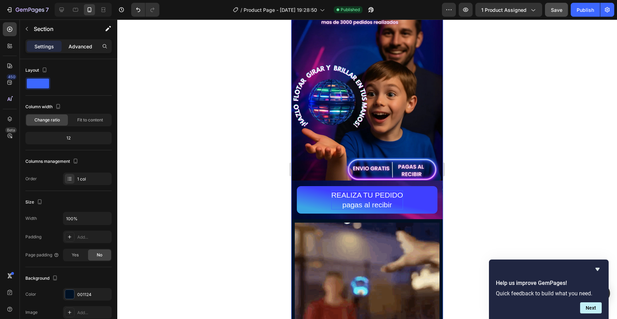
click at [81, 50] on div "Advanced" at bounding box center [80, 46] width 35 height 11
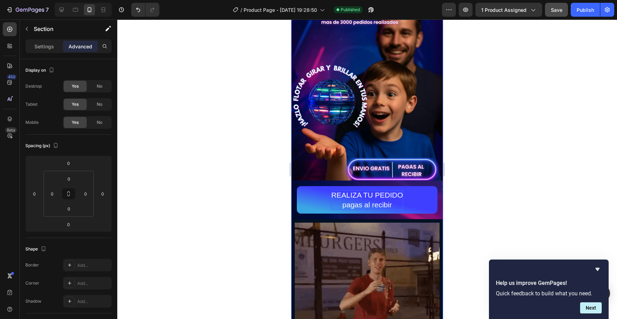
click at [434, 221] on div "Image REALIZA TU PEDIDO pagas al recibir Button Row Image Image" at bounding box center [367, 271] width 152 height 603
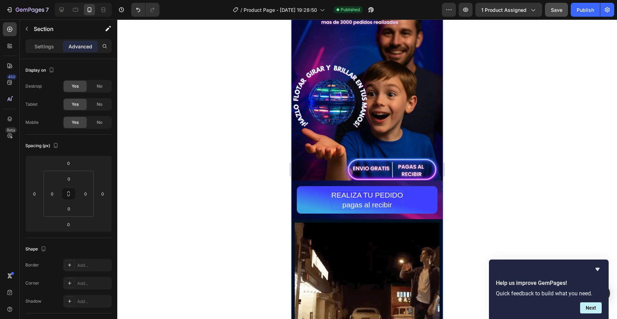
click at [442, 222] on div "Image REALIZA TU PEDIDO pagas al recibir Button Row Image Image" at bounding box center [367, 271] width 152 height 603
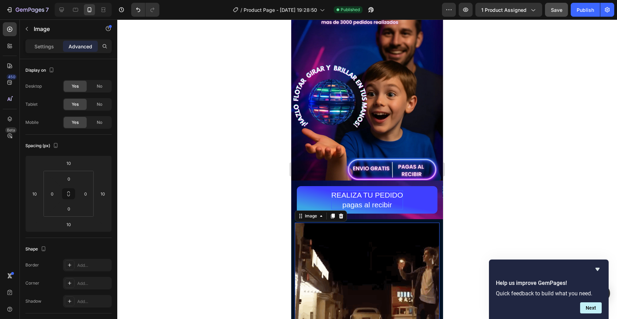
click at [416, 236] on img at bounding box center [367, 295] width 145 height 145
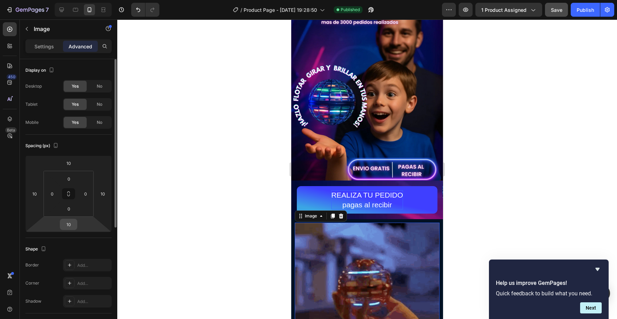
click at [75, 225] on input "10" at bounding box center [69, 224] width 14 height 10
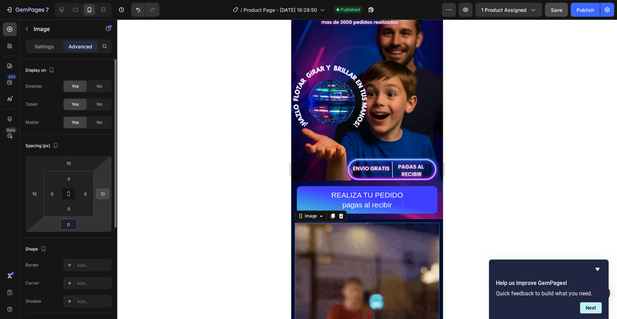
type input "0"
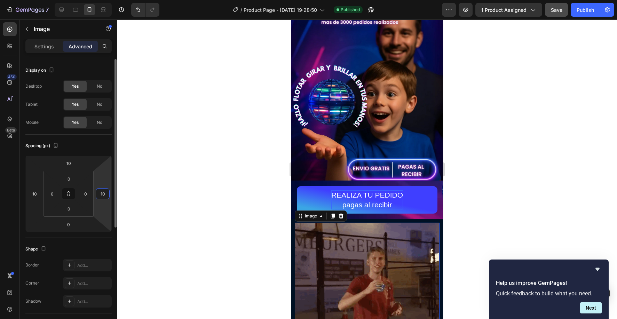
click at [100, 194] on input "10" at bounding box center [102, 194] width 10 height 10
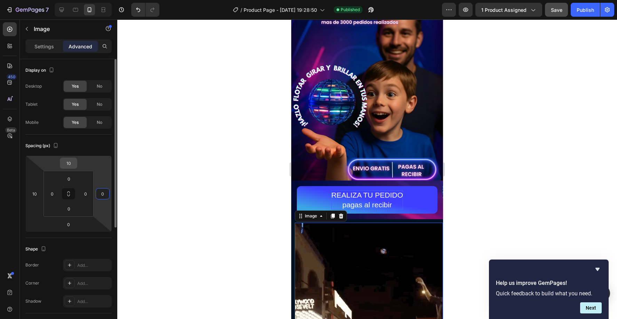
type input "0"
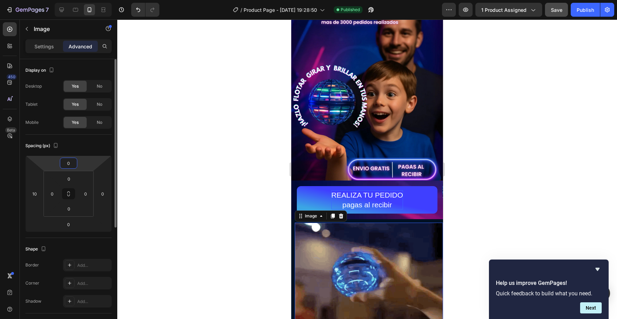
click at [71, 165] on input "0" at bounding box center [69, 163] width 14 height 10
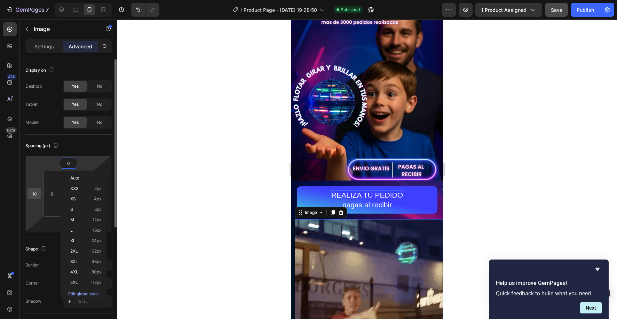
type input "0"
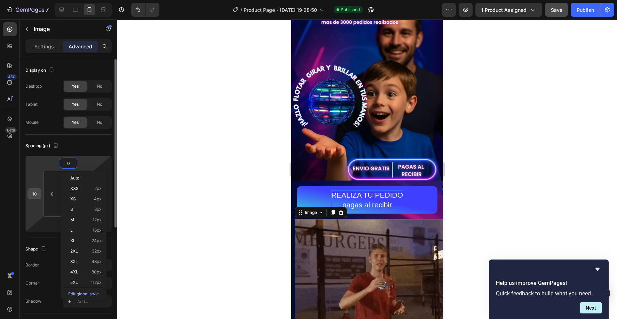
click at [37, 195] on input "10" at bounding box center [34, 194] width 10 height 10
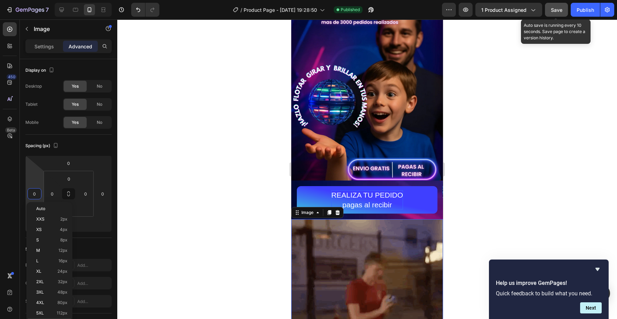
type input "0"
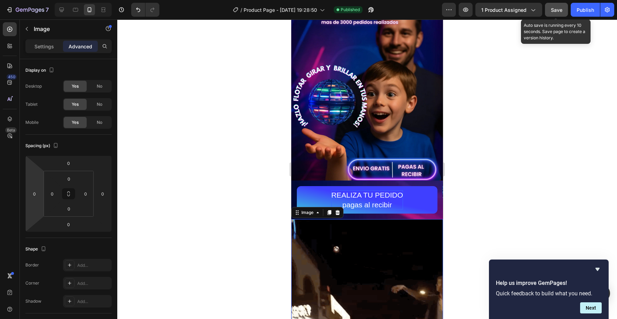
click at [556, 9] on span "Save" at bounding box center [556, 10] width 11 height 6
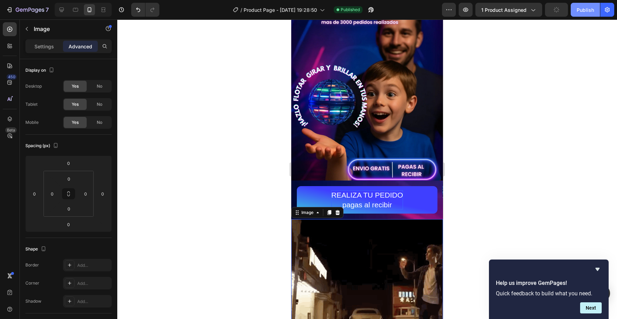
click at [575, 11] on button "Publish" at bounding box center [585, 10] width 29 height 14
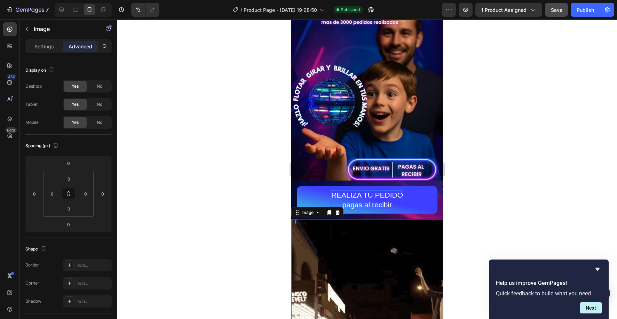
click at [371, 252] on img at bounding box center [367, 295] width 152 height 152
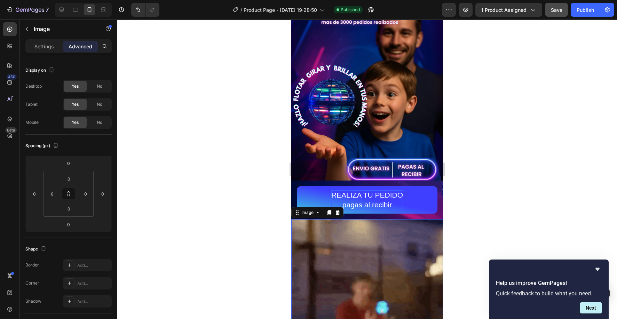
click at [318, 262] on img at bounding box center [367, 295] width 152 height 152
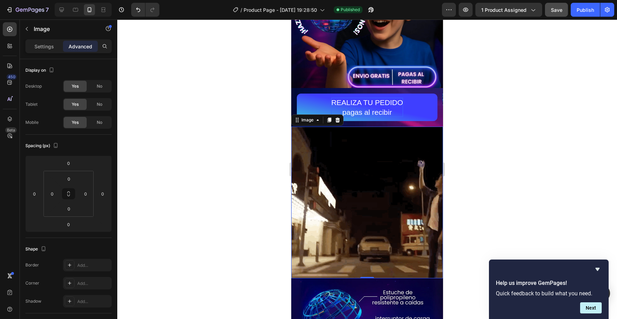
scroll to position [176, 0]
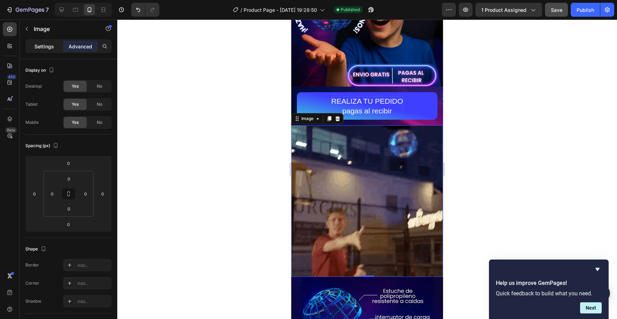
click at [44, 41] on div "Settings" at bounding box center [44, 46] width 35 height 11
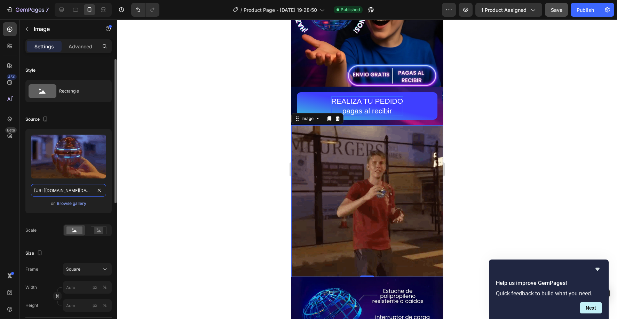
click at [63, 193] on input "[URL][DOMAIN_NAME][DATE]" at bounding box center [68, 190] width 75 height 13
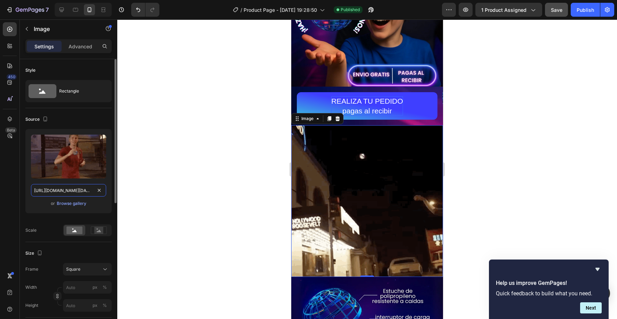
click at [63, 193] on input "[URL][DOMAIN_NAME][DATE]" at bounding box center [68, 190] width 75 height 13
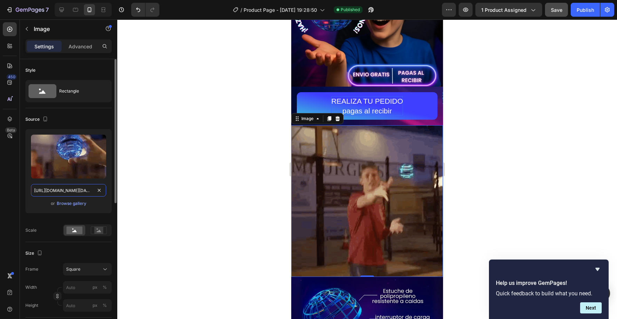
paste input "3.3-ezgif.com-optimize.gif?v=1758942129"
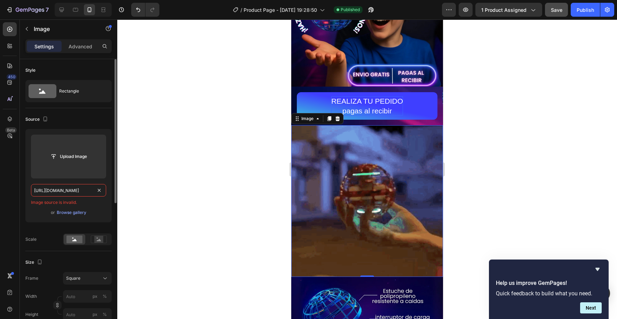
scroll to position [0, 0]
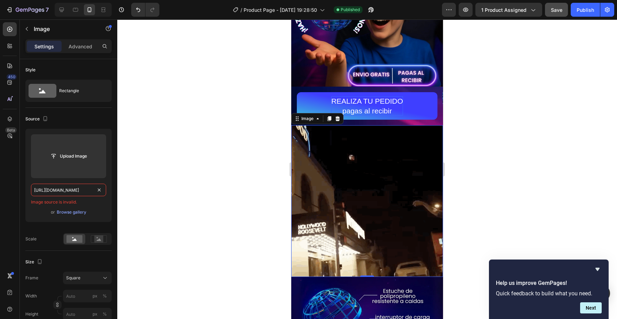
type input "https://cdn.shopify.com/s/files/1/0830/0213/0625/files/3.3-ezgif.com-optimize.g…"
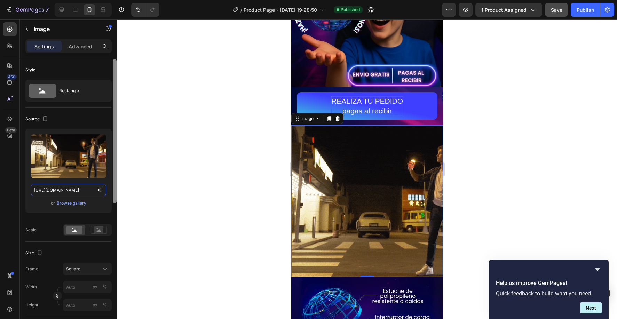
scroll to position [0, 135]
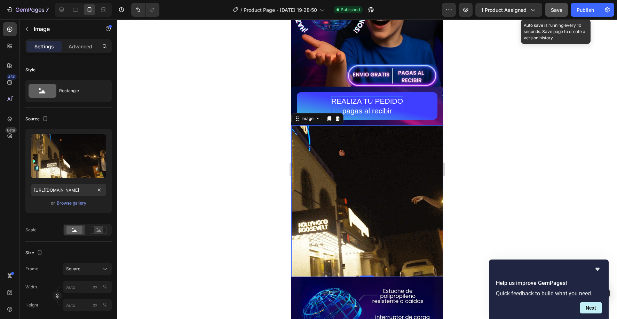
click at [560, 12] on span "Save" at bounding box center [556, 10] width 11 height 6
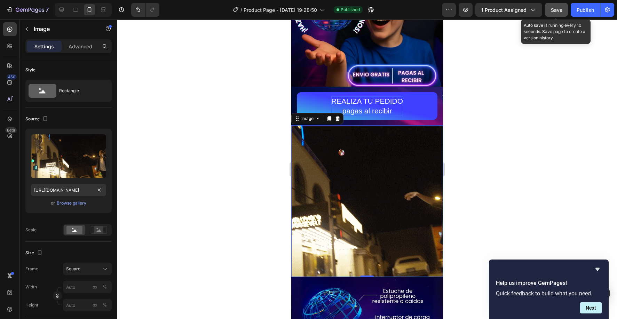
scroll to position [0, 0]
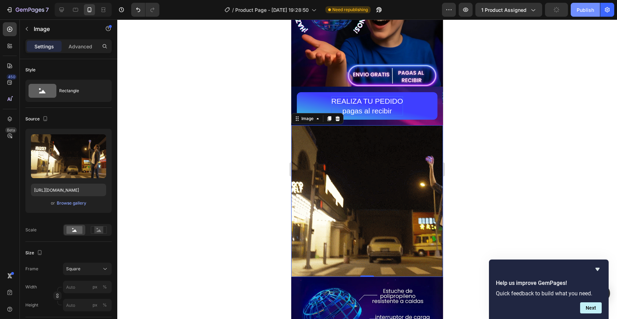
click at [589, 9] on div "Publish" at bounding box center [585, 9] width 17 height 7
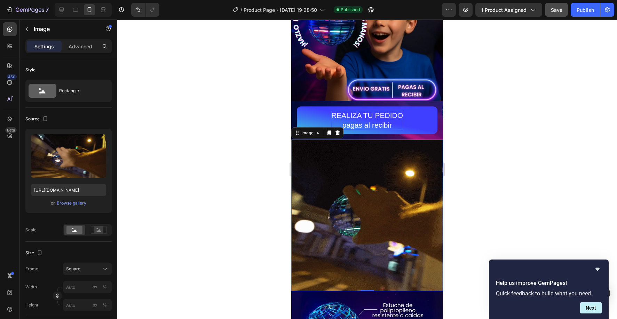
scroll to position [249, 0]
